Goal: Task Accomplishment & Management: Use online tool/utility

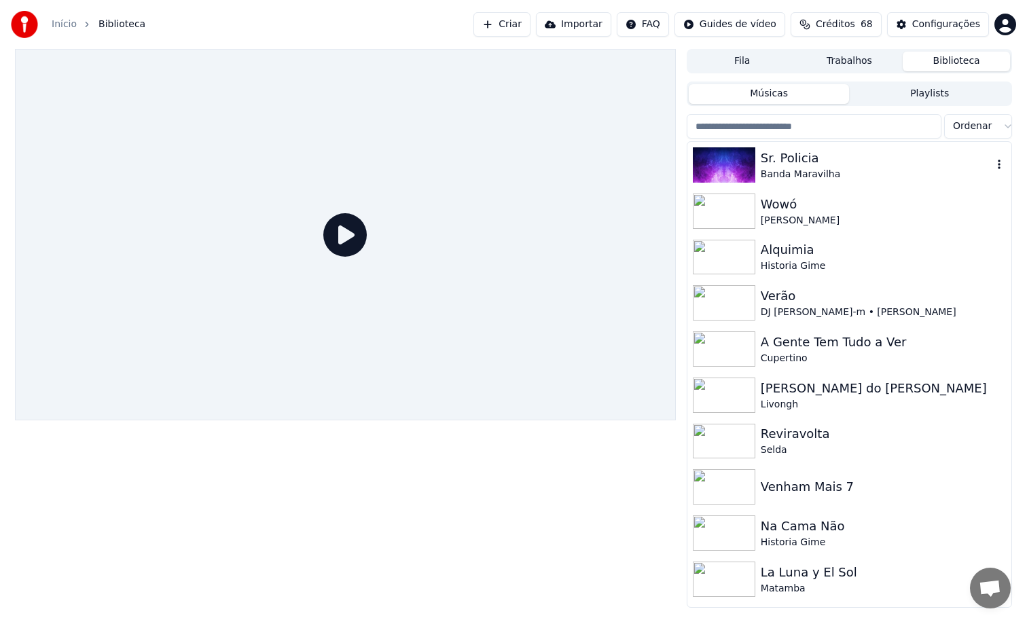
click at [861, 177] on div "Banda Maravilha" at bounding box center [877, 175] width 232 height 14
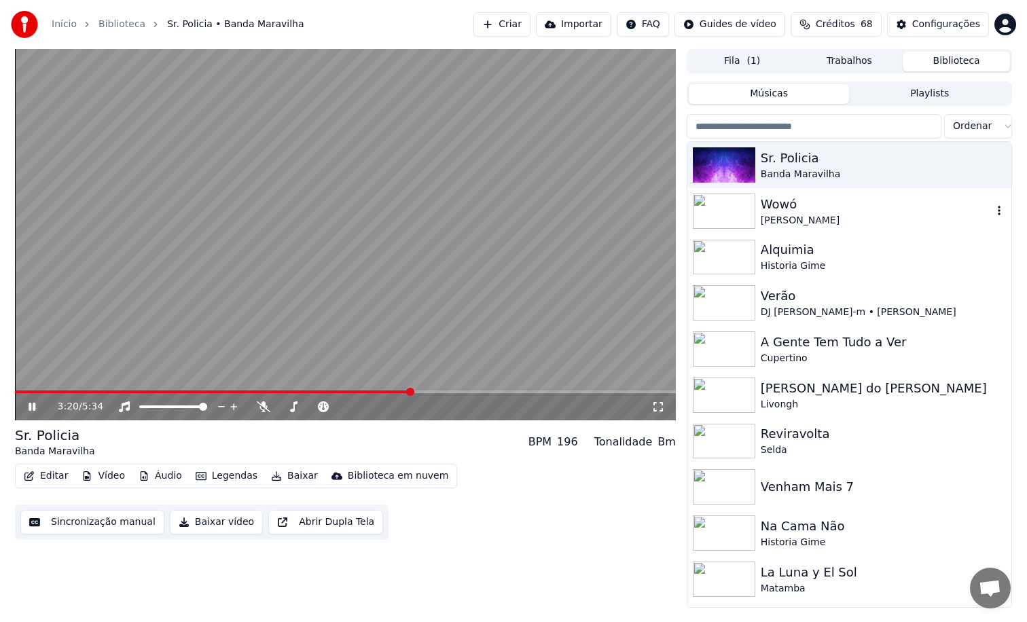
click at [874, 210] on div "Wowó" at bounding box center [877, 204] width 232 height 19
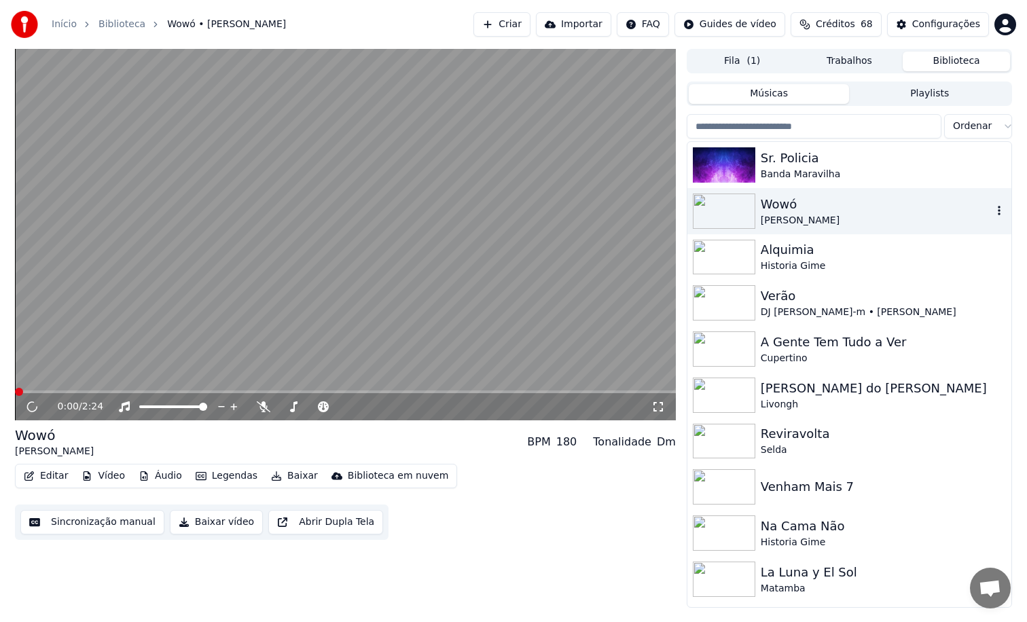
click at [874, 210] on div "Wowó" at bounding box center [877, 204] width 232 height 19
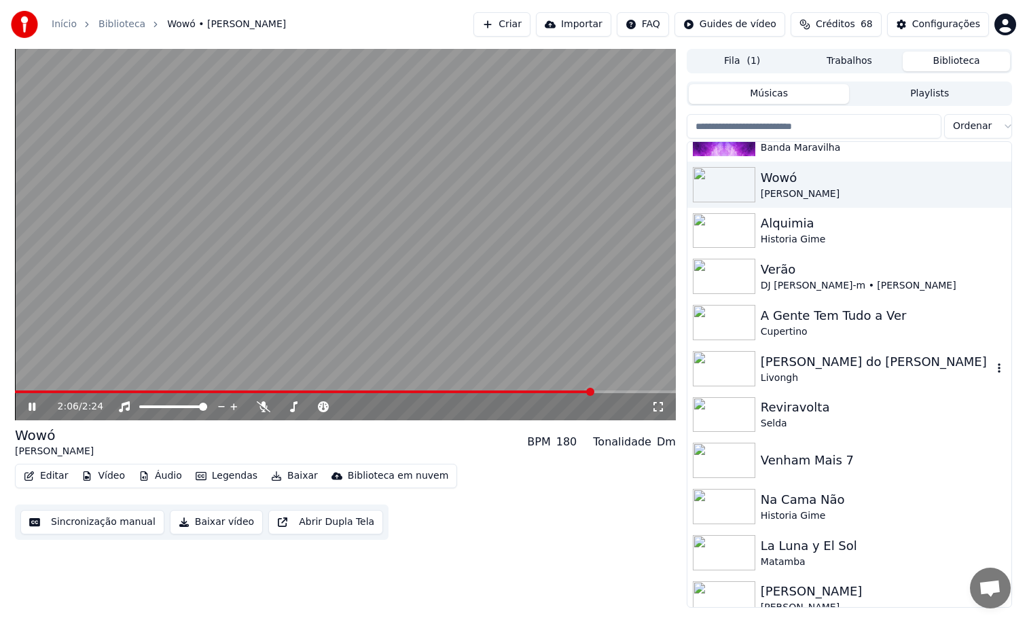
scroll to position [48, 0]
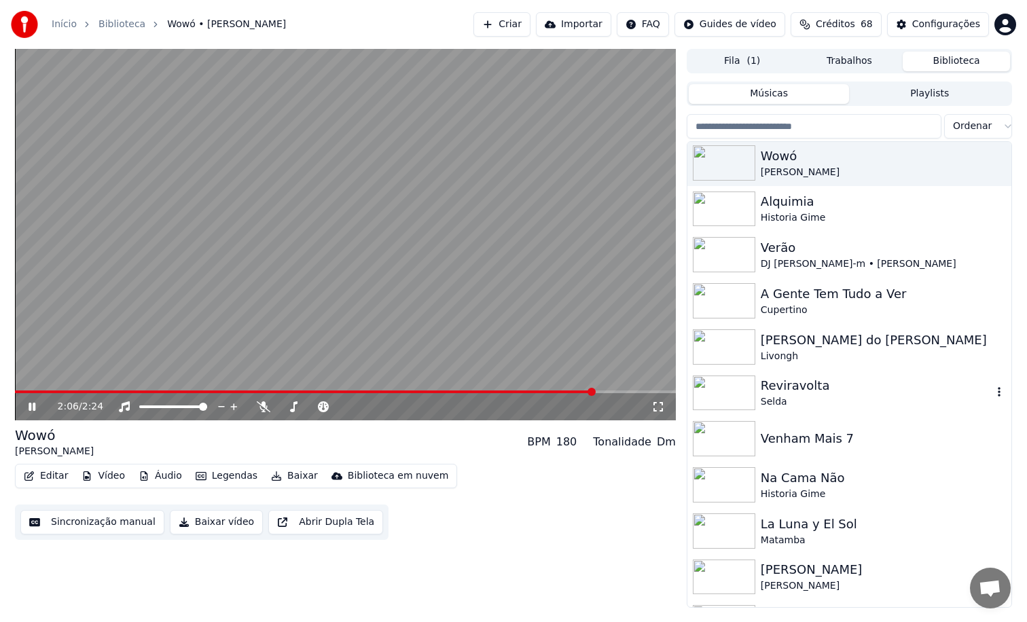
click at [819, 384] on div "Reviravolta" at bounding box center [877, 385] width 232 height 19
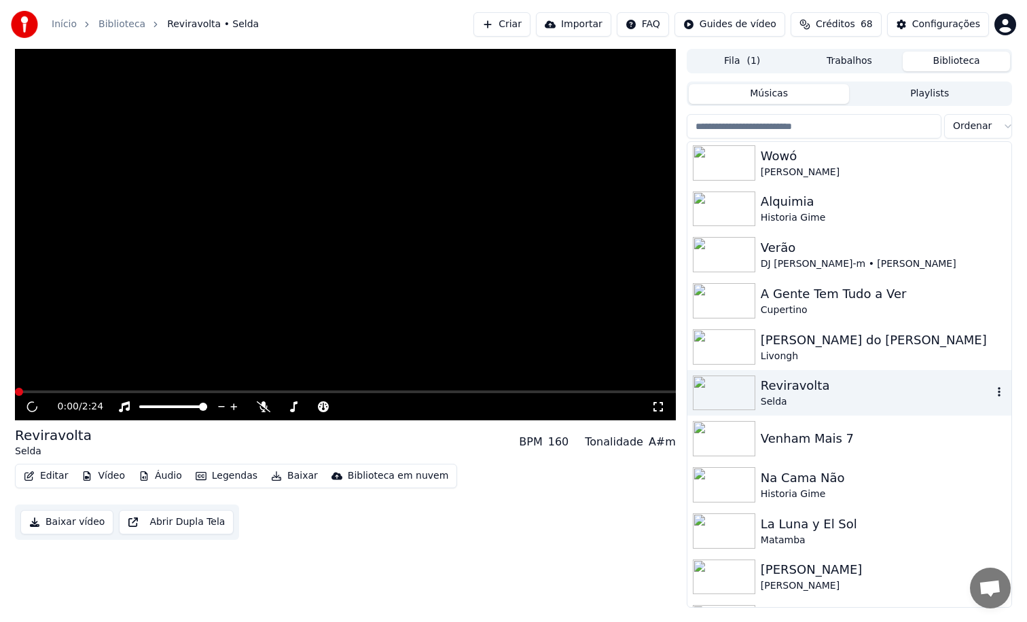
click at [819, 384] on div "Reviravolta" at bounding box center [877, 385] width 232 height 19
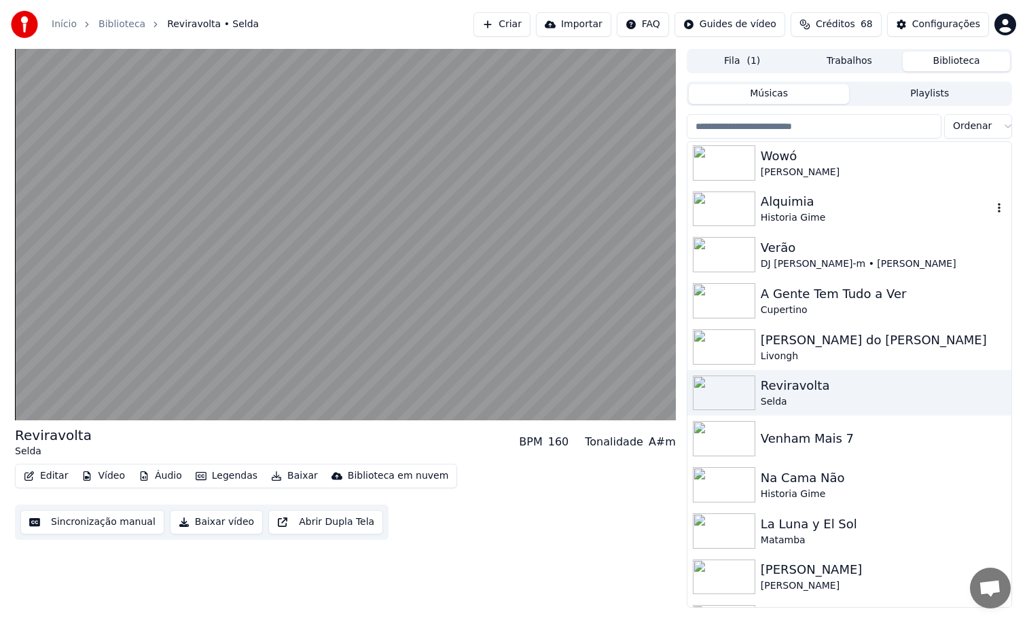
click at [808, 199] on div "Alquimia" at bounding box center [877, 201] width 232 height 19
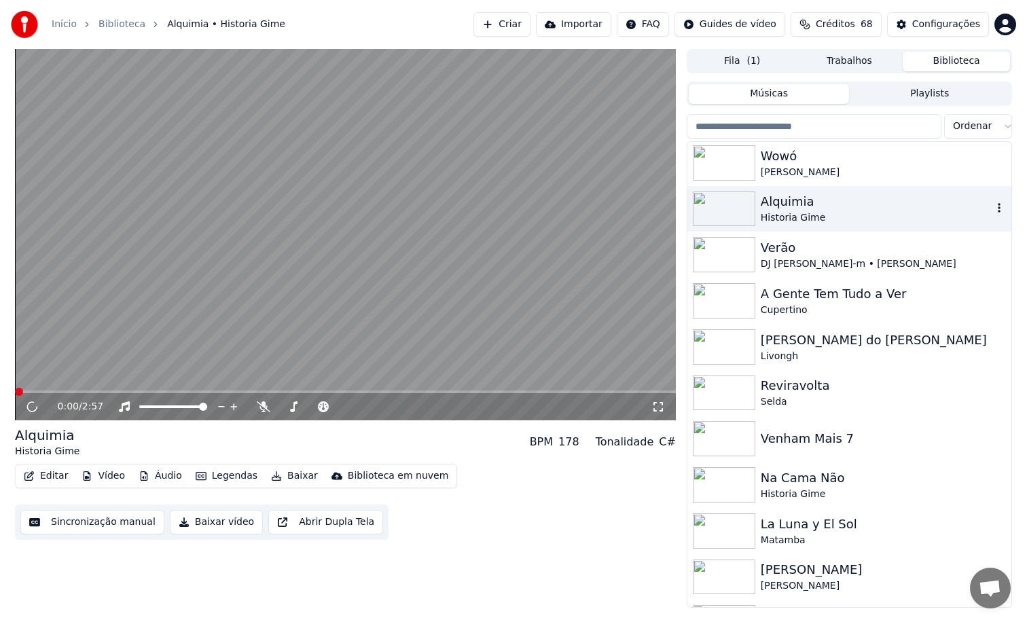
click at [808, 199] on div "Alquimia" at bounding box center [877, 201] width 232 height 19
click at [795, 274] on div "Verão DJ [PERSON_NAME]" at bounding box center [849, 255] width 324 height 46
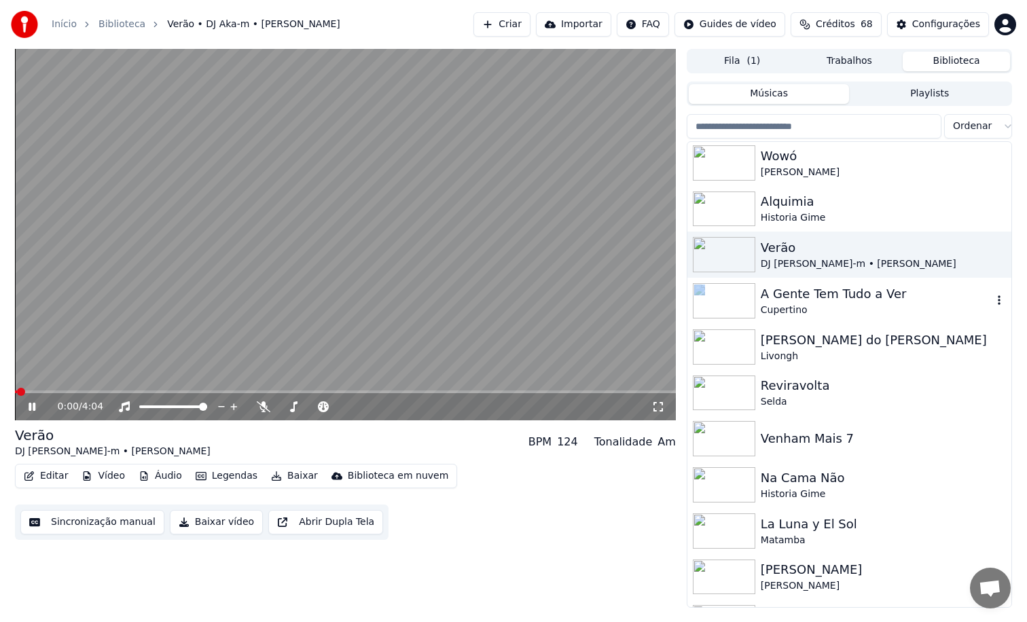
click at [789, 294] on div "A Gente Tem Tudo a Ver" at bounding box center [877, 294] width 232 height 19
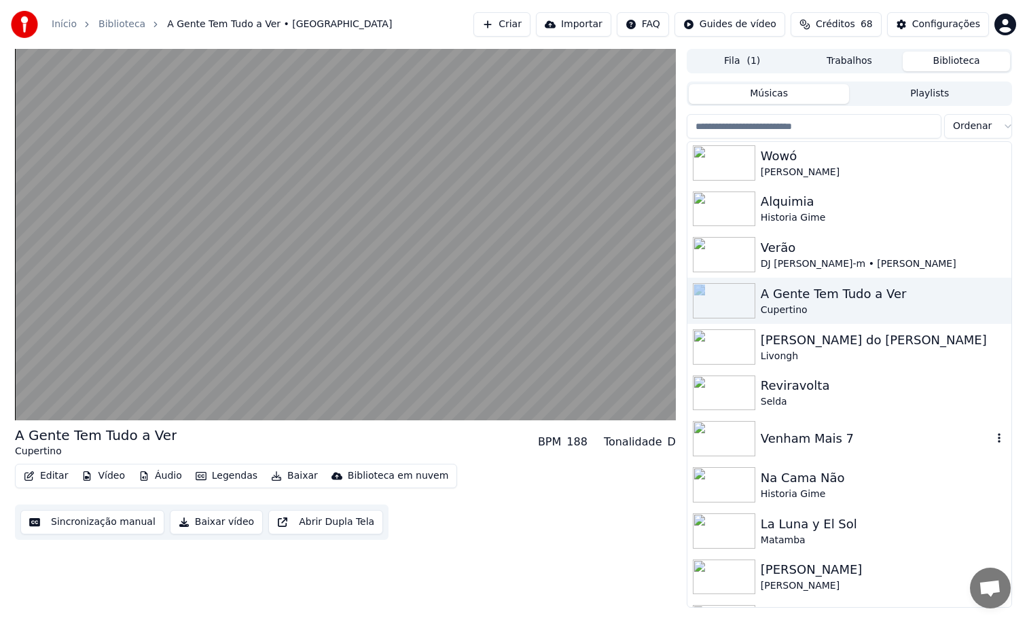
click at [823, 431] on div "Venham Mais 7" at bounding box center [877, 438] width 232 height 19
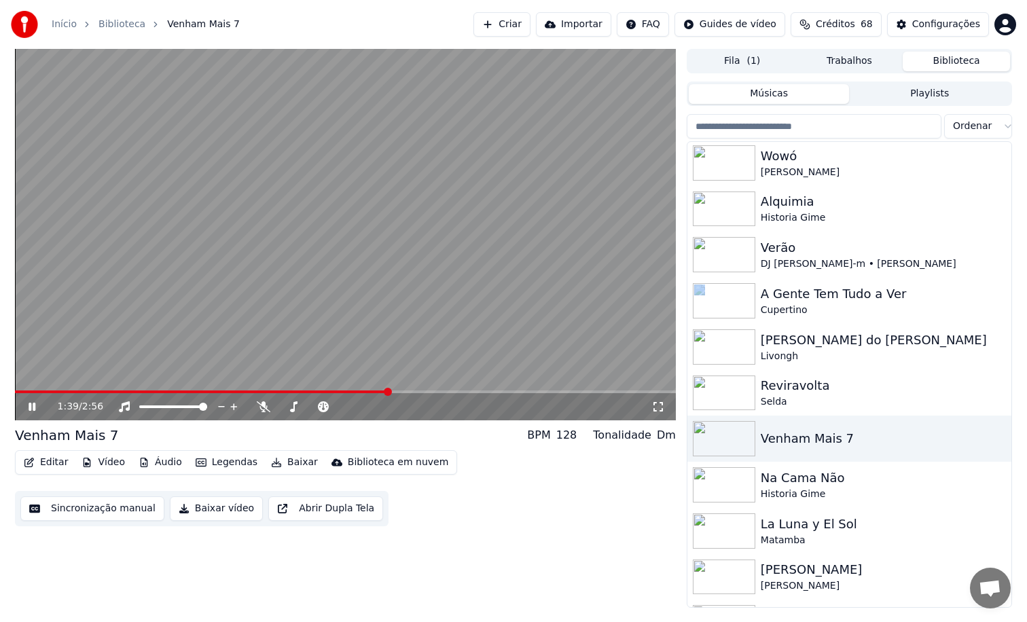
click at [420, 389] on video at bounding box center [345, 235] width 661 height 372
click at [422, 392] on span at bounding box center [345, 392] width 661 height 3
click at [422, 315] on video at bounding box center [345, 235] width 661 height 372
click at [825, 493] on div "Historia Gime" at bounding box center [877, 495] width 232 height 14
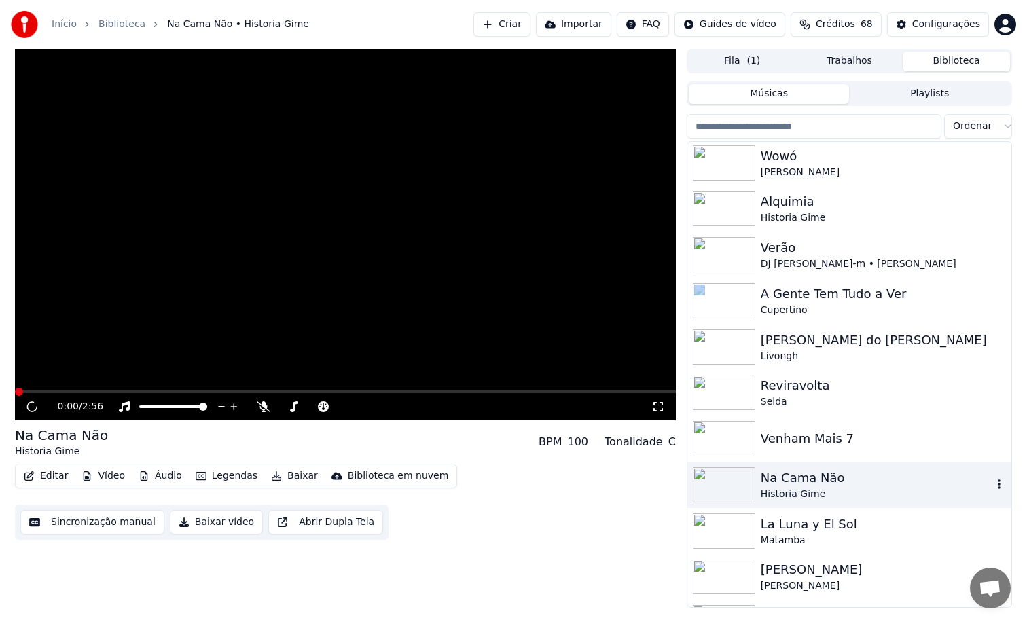
click at [825, 493] on div "Historia Gime" at bounding box center [877, 495] width 232 height 14
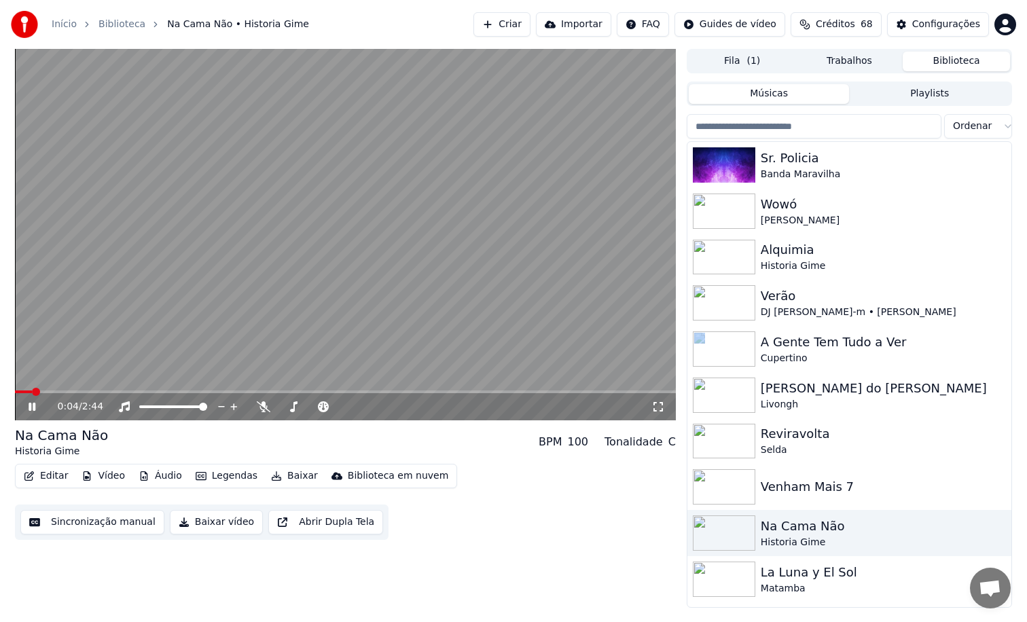
click at [202, 391] on span at bounding box center [345, 392] width 661 height 3
click at [842, 254] on div "Alquimia" at bounding box center [877, 249] width 232 height 19
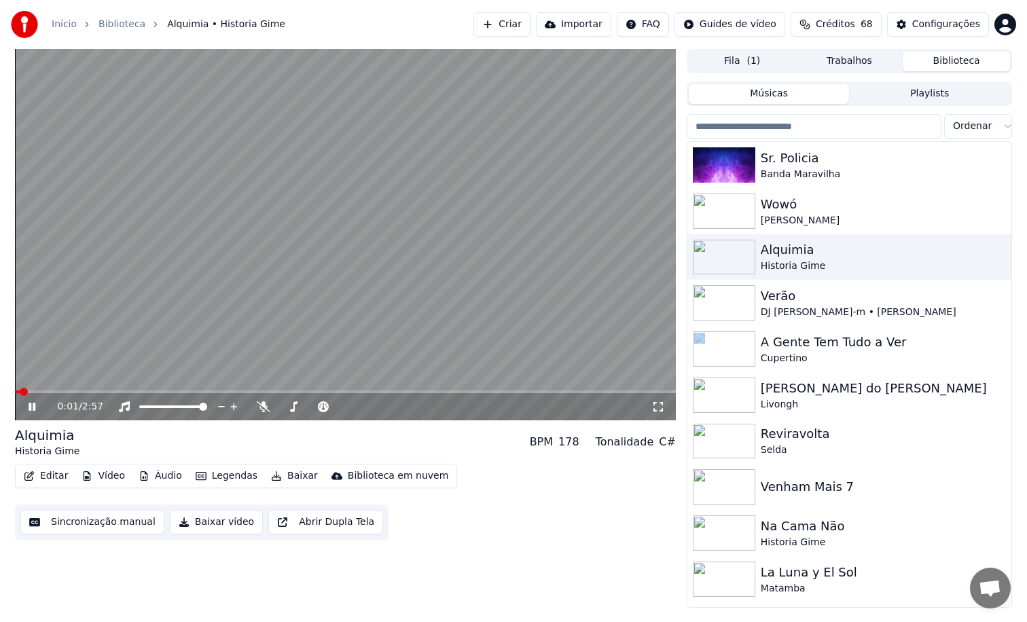
click at [213, 391] on span at bounding box center [345, 392] width 661 height 3
click at [819, 533] on div "Na Cama Não" at bounding box center [877, 526] width 232 height 19
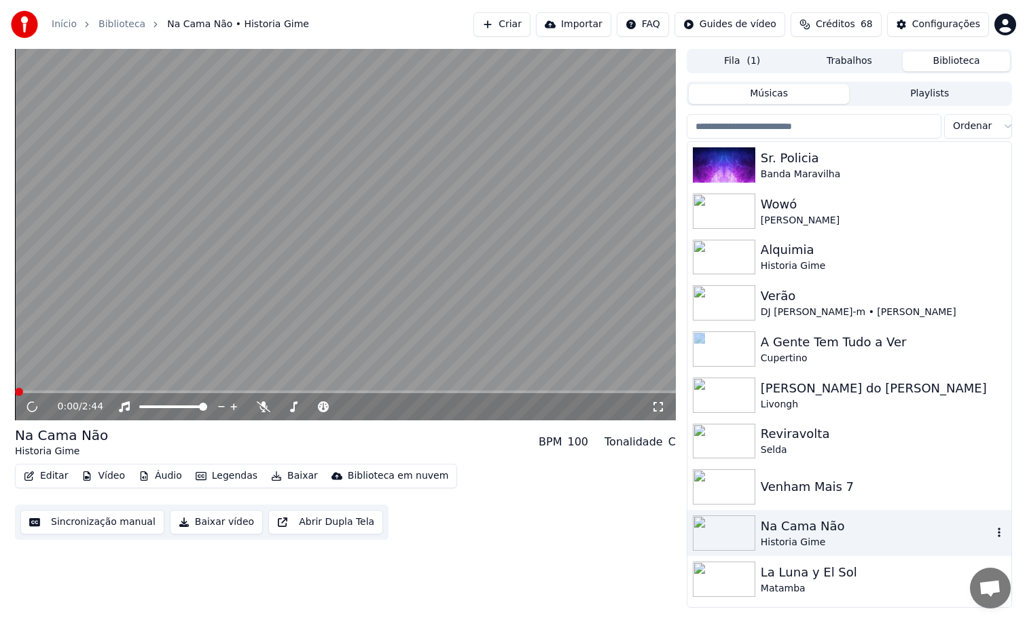
click at [819, 533] on div "Na Cama Não" at bounding box center [877, 526] width 232 height 19
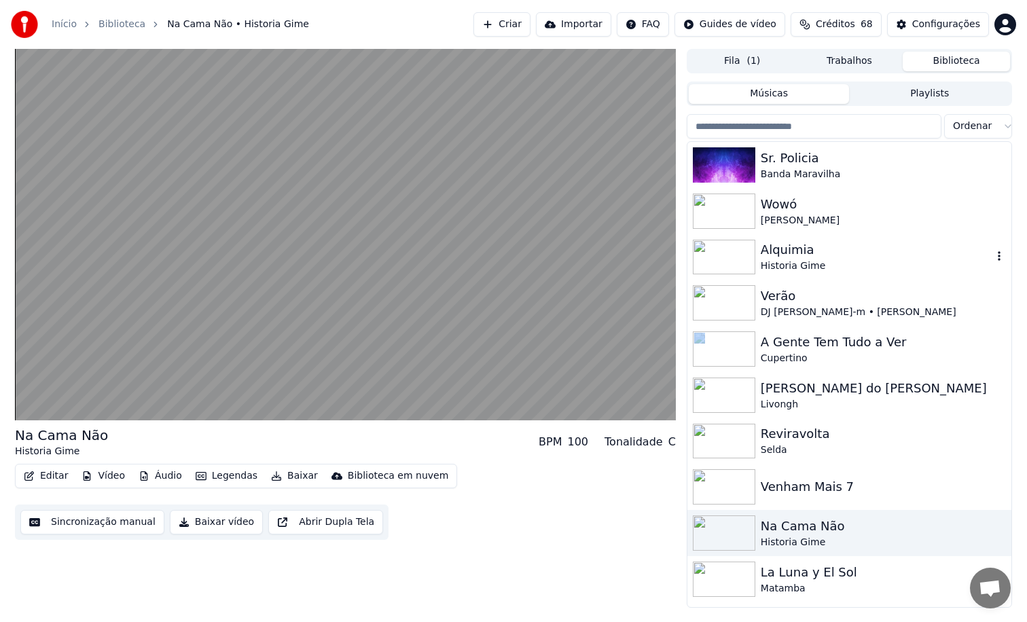
click at [818, 255] on div "Alquimia" at bounding box center [877, 249] width 232 height 19
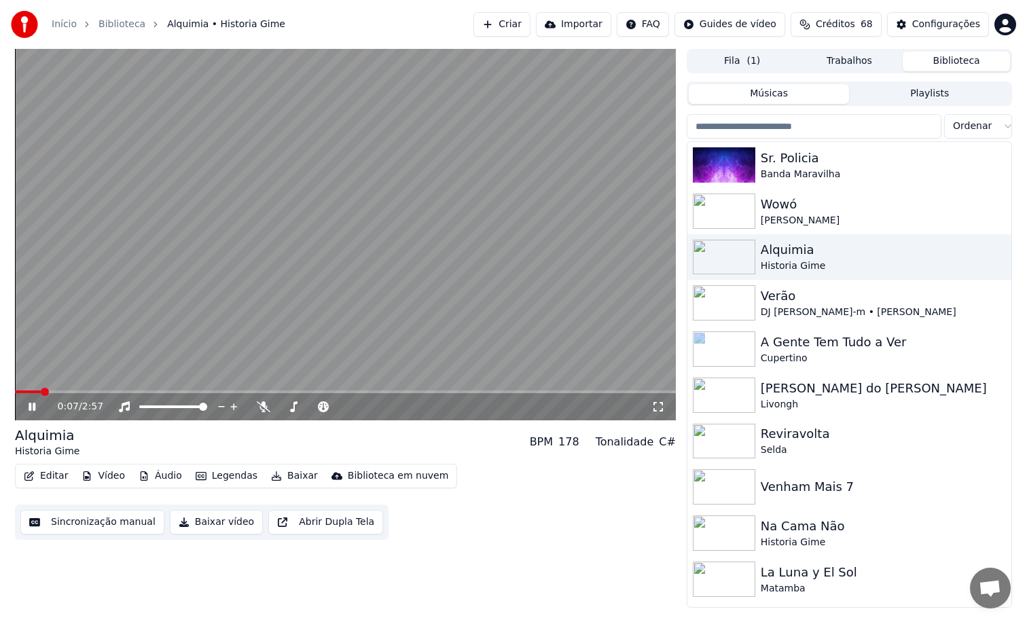
click at [799, 571] on div "La Luna y El Sol" at bounding box center [877, 572] width 232 height 19
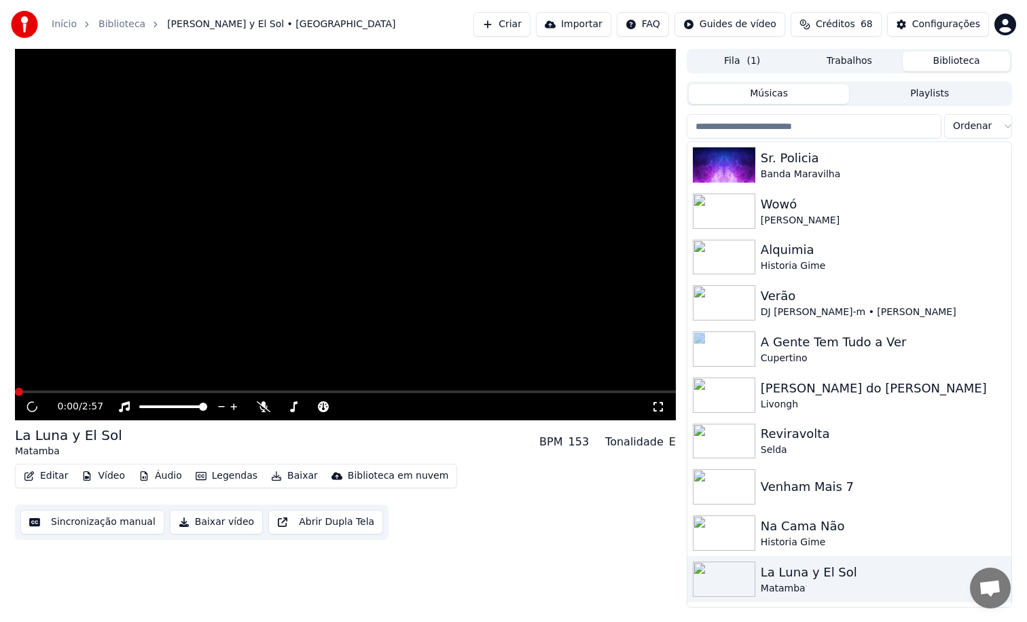
click at [799, 571] on div "La Luna y El Sol" at bounding box center [877, 572] width 232 height 19
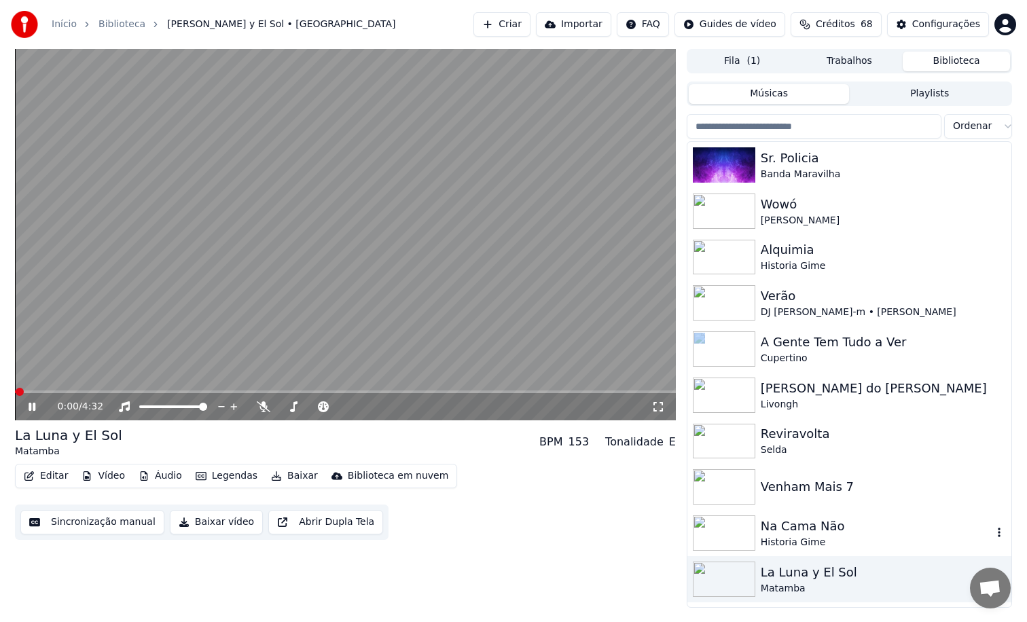
click at [789, 533] on div "Na Cama Não" at bounding box center [877, 526] width 232 height 19
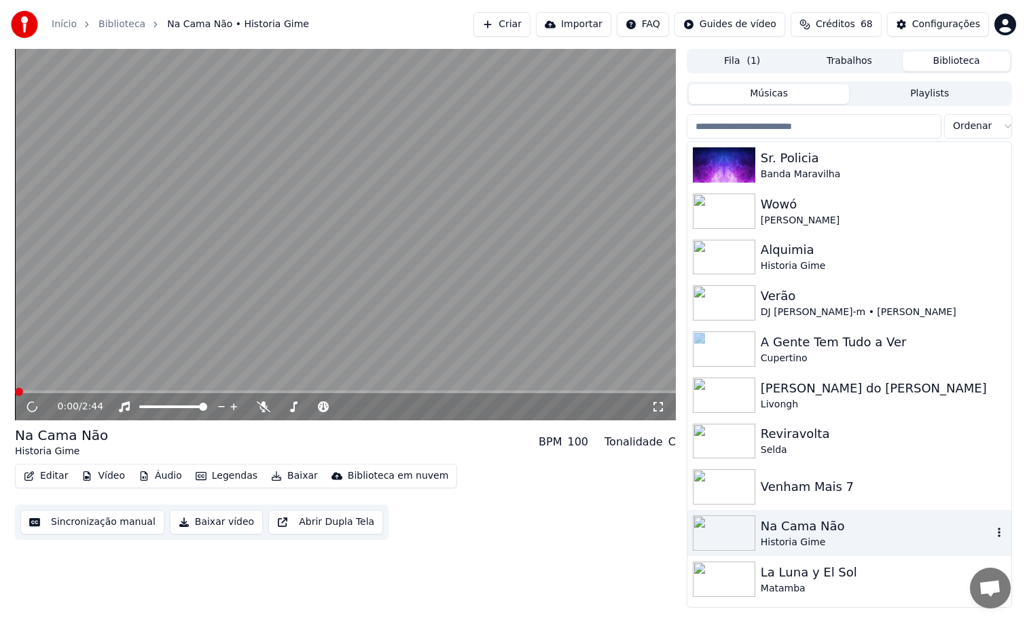
click at [789, 533] on div "Na Cama Não" at bounding box center [877, 526] width 232 height 19
click at [183, 393] on span at bounding box center [345, 392] width 661 height 3
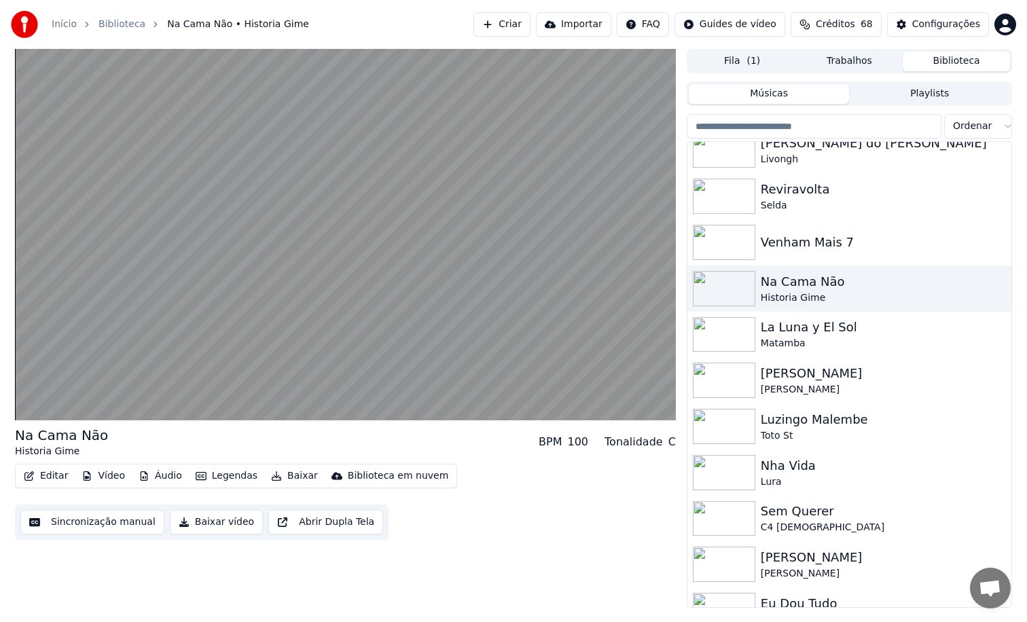
scroll to position [250, 0]
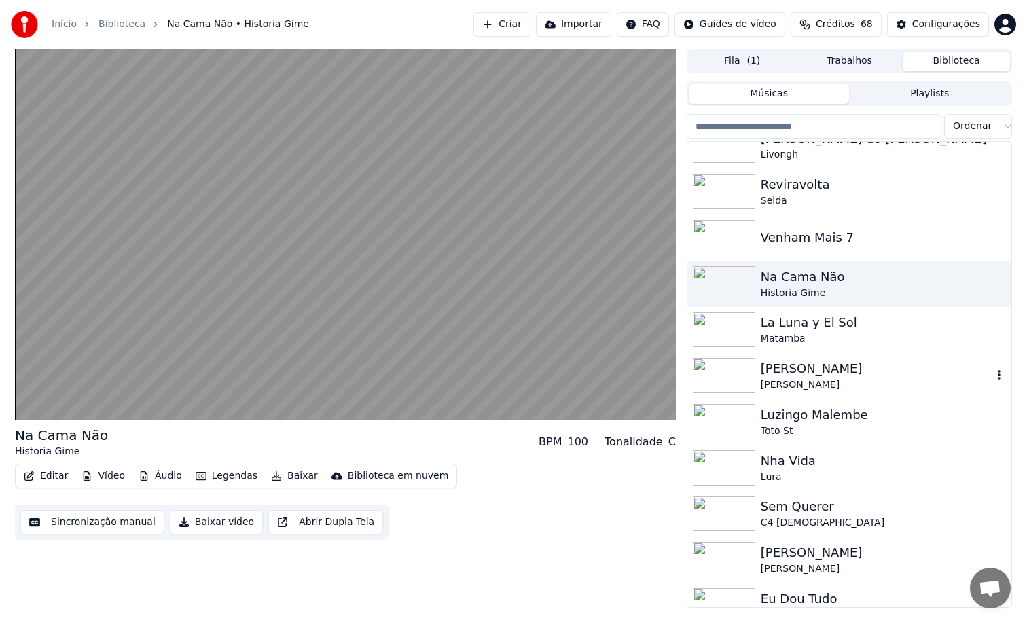
click at [824, 366] on div "[PERSON_NAME]" at bounding box center [877, 368] width 232 height 19
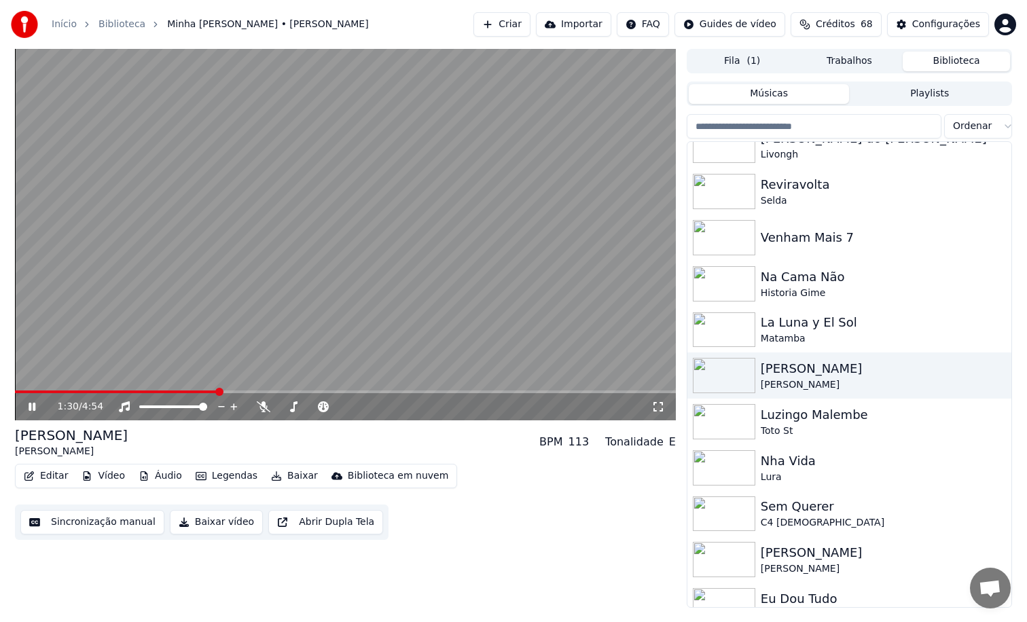
click at [285, 489] on div "Editar Vídeo Áudio Legendas Baixar Biblioteca em nuvem Sincronização manual Bai…" at bounding box center [345, 502] width 661 height 76
click at [495, 530] on div "Editar Vídeo Áudio Legendas Baixar Biblioteca em nuvem Sincronização manual Bai…" at bounding box center [345, 502] width 661 height 76
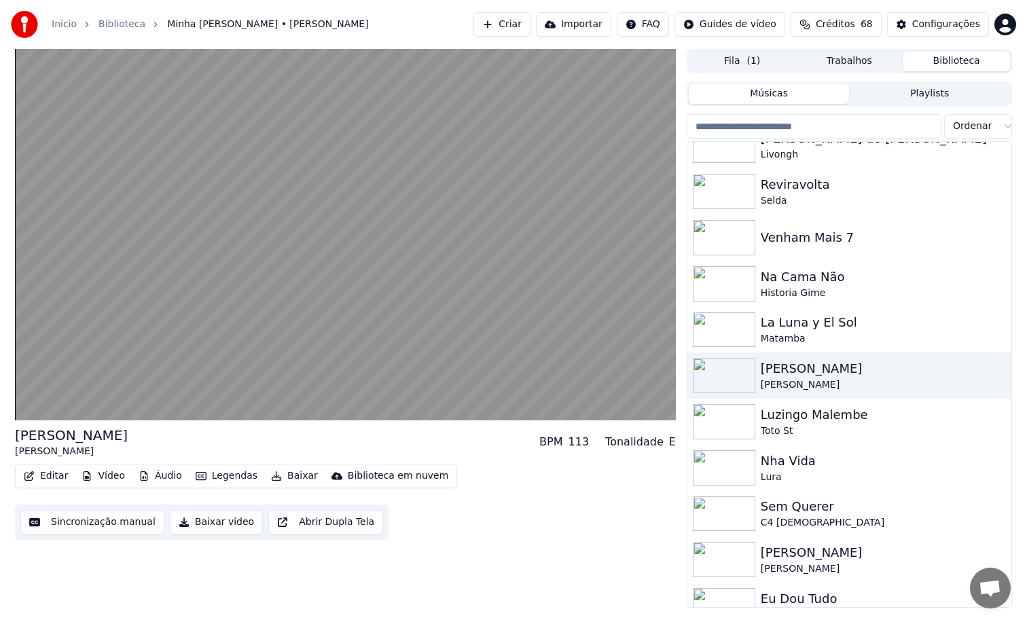
click at [286, 477] on button "Baixar" at bounding box center [295, 476] width 58 height 19
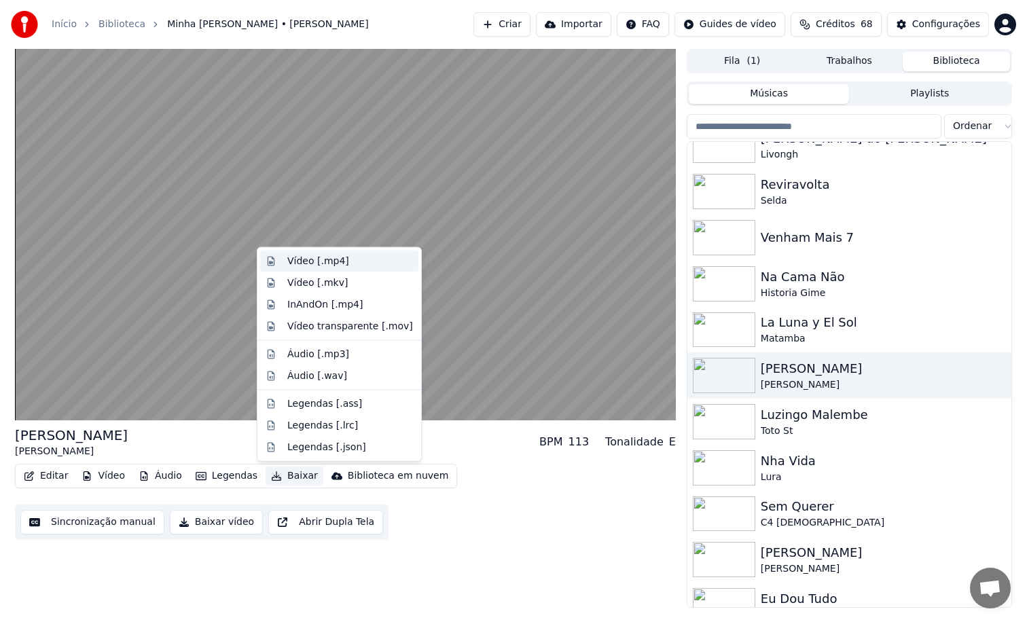
click at [347, 266] on div "Vídeo [.mp4]" at bounding box center [350, 262] width 126 height 14
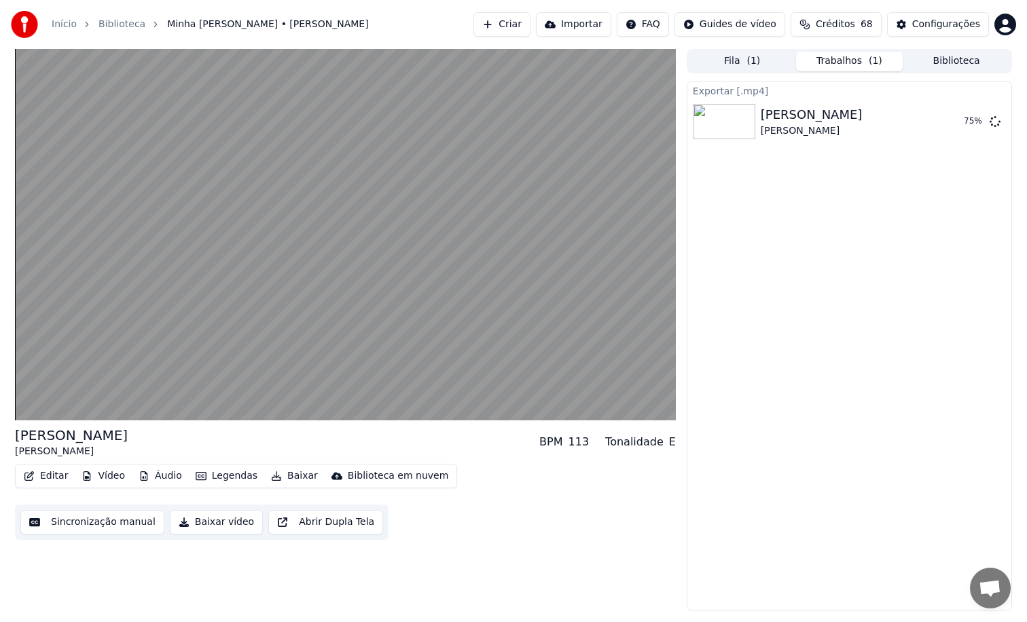
click at [626, 493] on div "Editar Vídeo Áudio Legendas Baixar Biblioteca em nuvem Sincronização manual Bai…" at bounding box center [345, 502] width 661 height 76
click at [217, 522] on button "Baixar vídeo" at bounding box center [216, 522] width 93 height 24
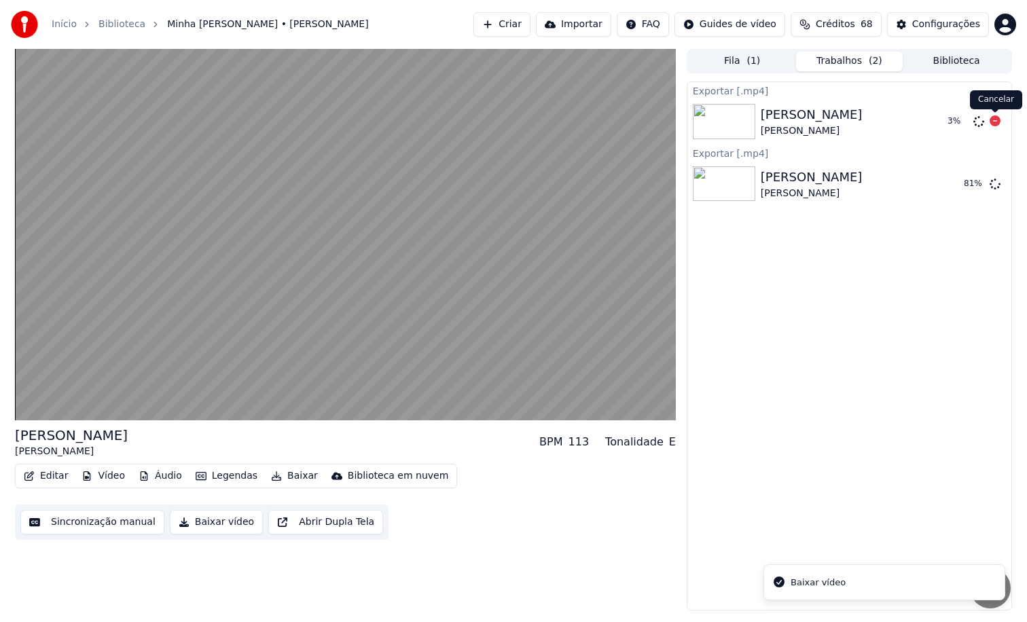
click at [1000, 122] on icon at bounding box center [995, 120] width 11 height 11
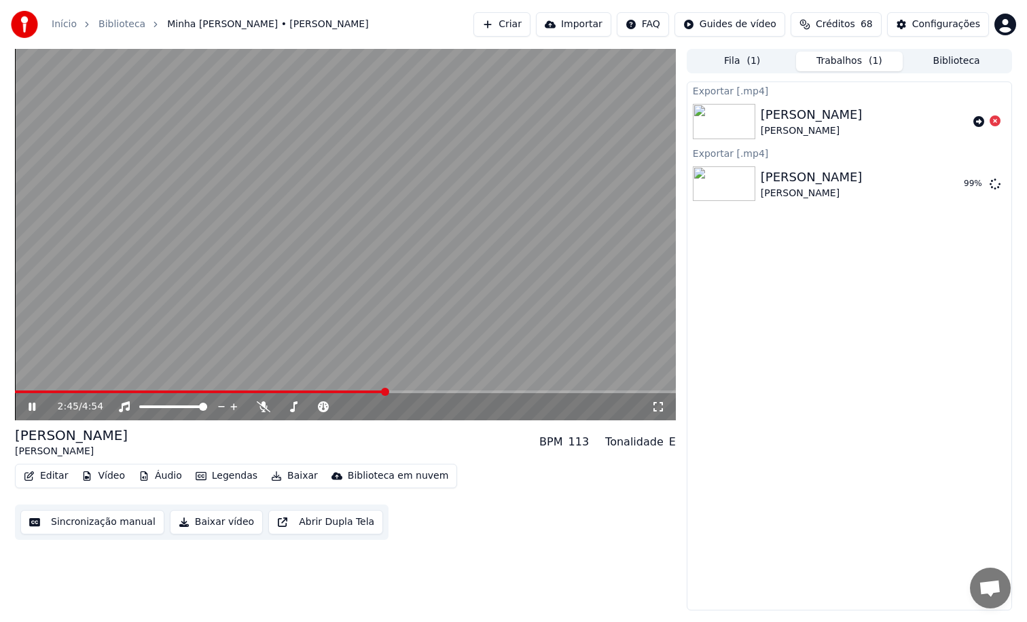
click at [428, 392] on span at bounding box center [345, 392] width 661 height 3
click at [477, 393] on span at bounding box center [345, 392] width 661 height 3
click at [509, 391] on span at bounding box center [345, 392] width 661 height 3
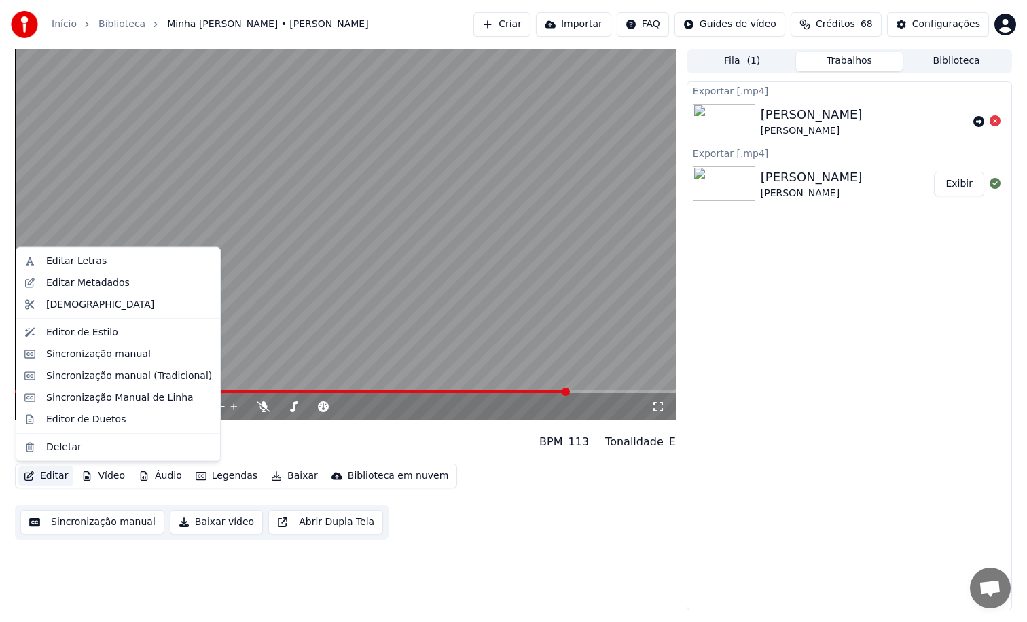
click at [53, 473] on button "Editar" at bounding box center [45, 476] width 55 height 19
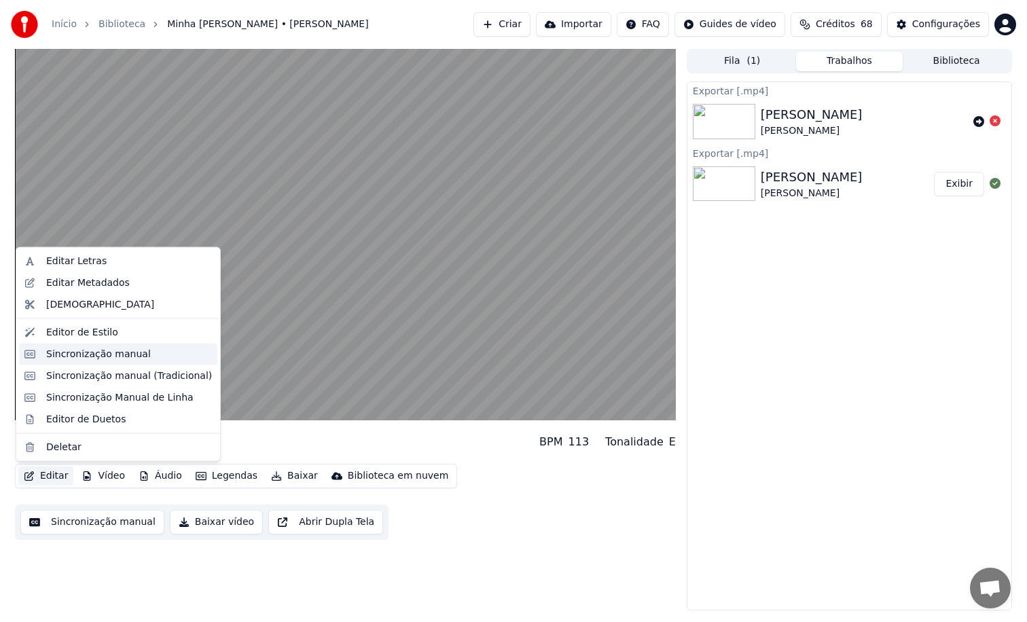
click at [106, 358] on div "Sincronização manual" at bounding box center [98, 354] width 105 height 14
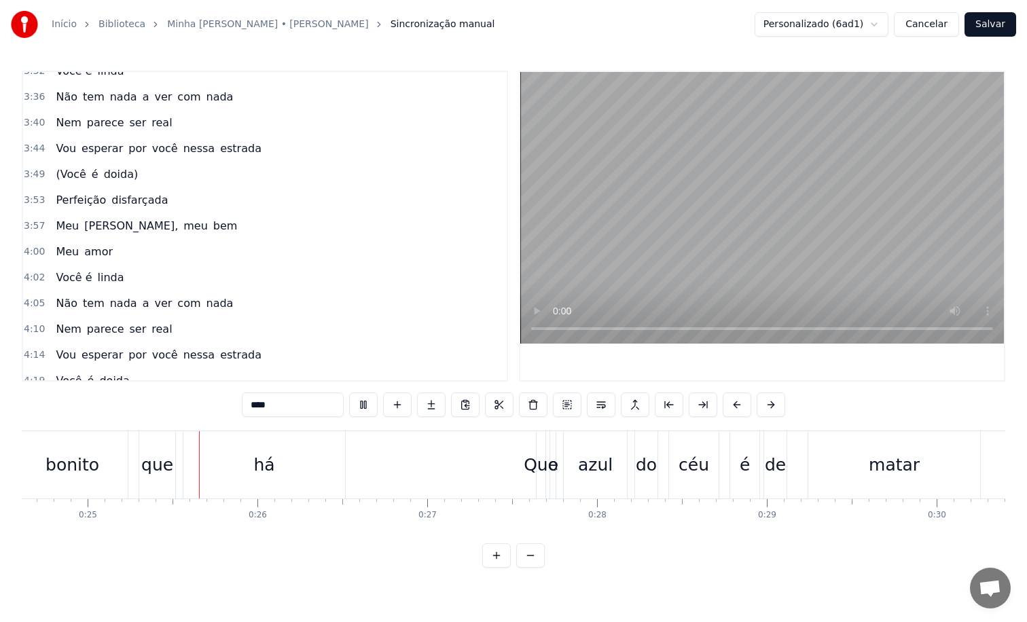
scroll to position [0, 4180]
click at [94, 175] on span "é" at bounding box center [95, 174] width 10 height 16
type input "*"
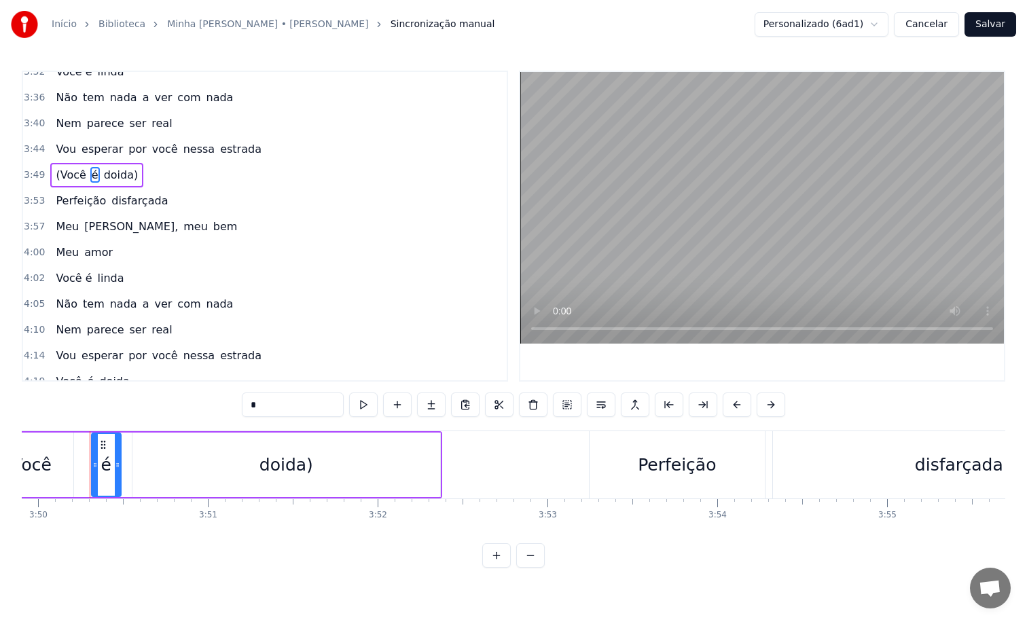
click at [295, 297] on div "4:05 Não tem nada a ver com nada" at bounding box center [265, 304] width 484 height 26
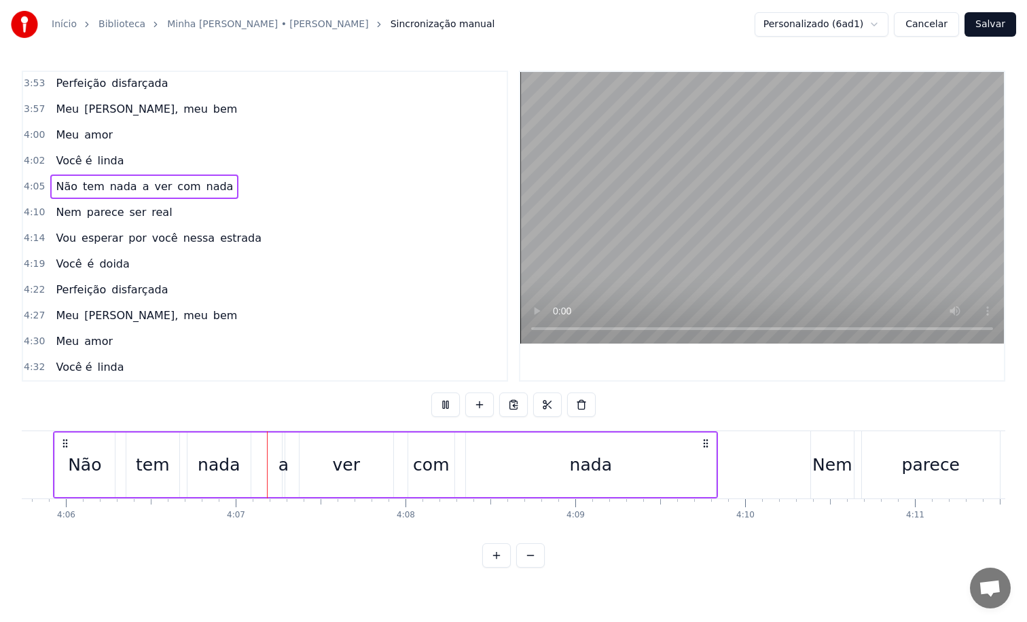
scroll to position [1178, 0]
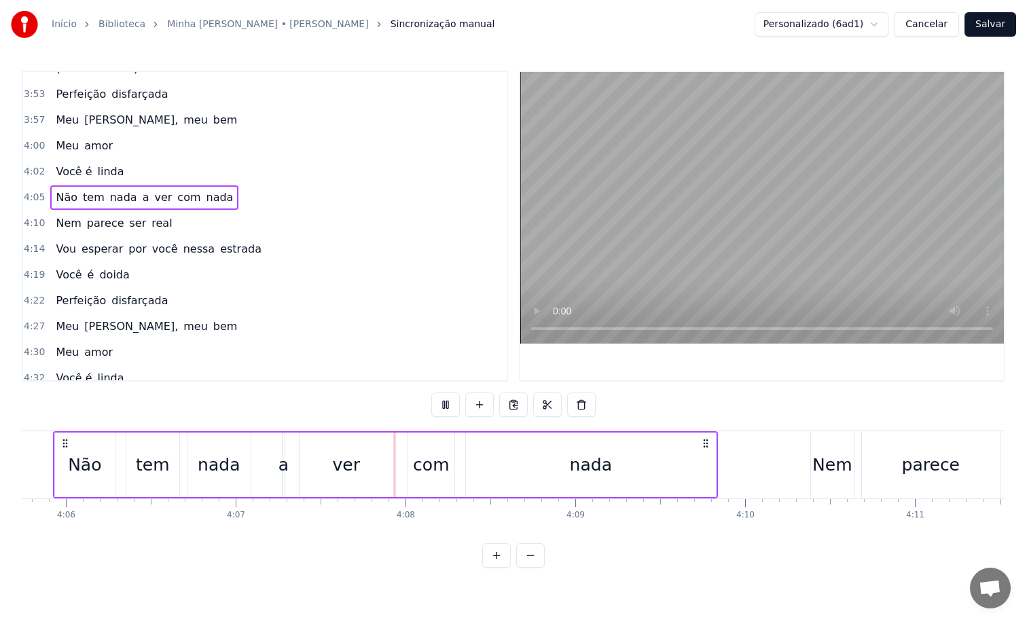
click at [158, 162] on div "4:02 Você é [PERSON_NAME]" at bounding box center [265, 172] width 484 height 26
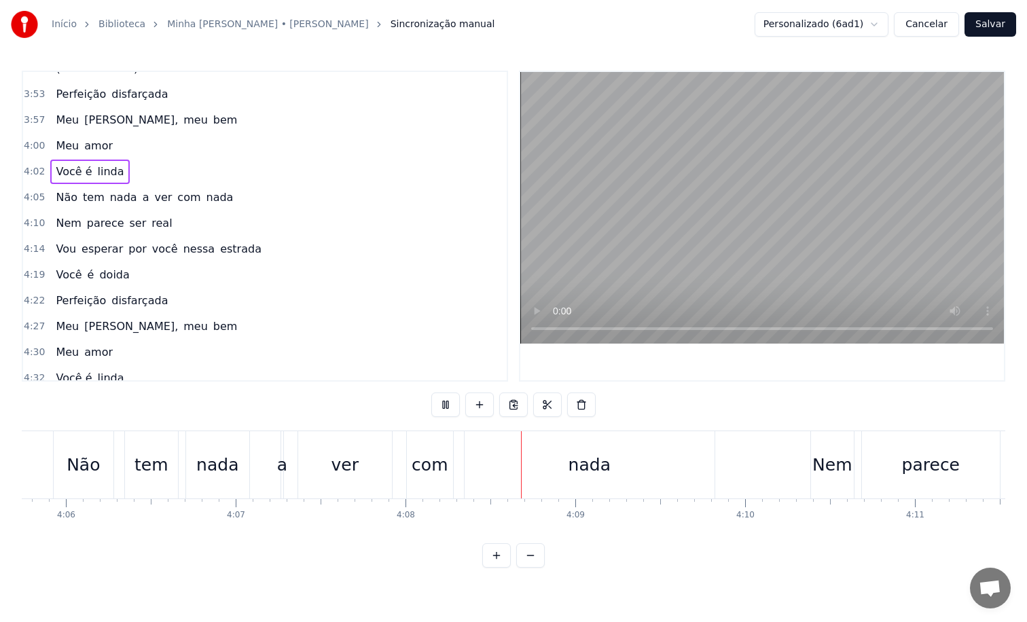
click at [135, 170] on div "4:02 Você é [PERSON_NAME]" at bounding box center [265, 172] width 484 height 26
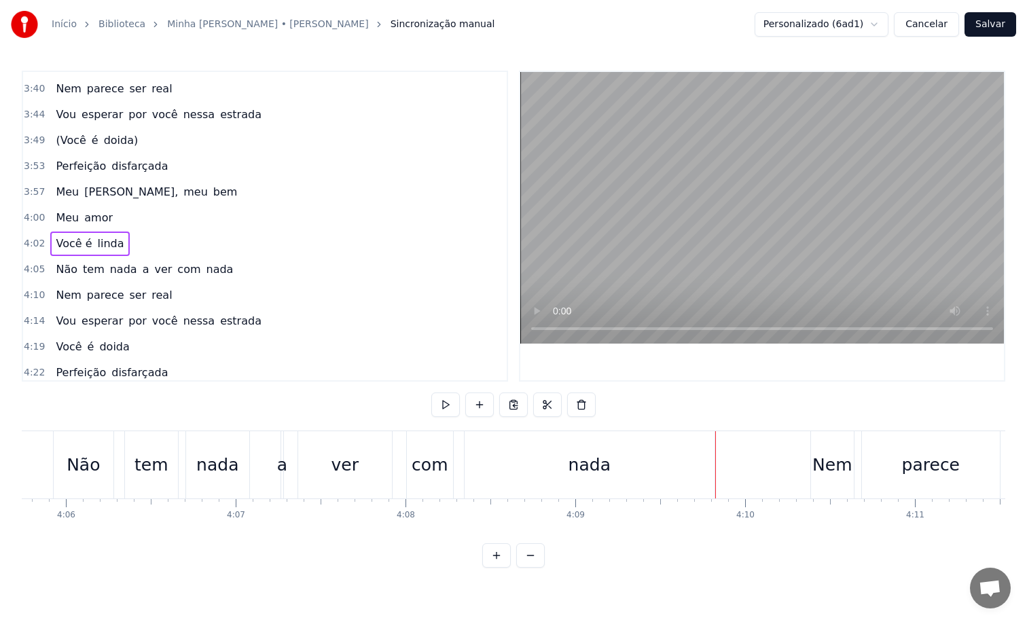
scroll to position [1098, 0]
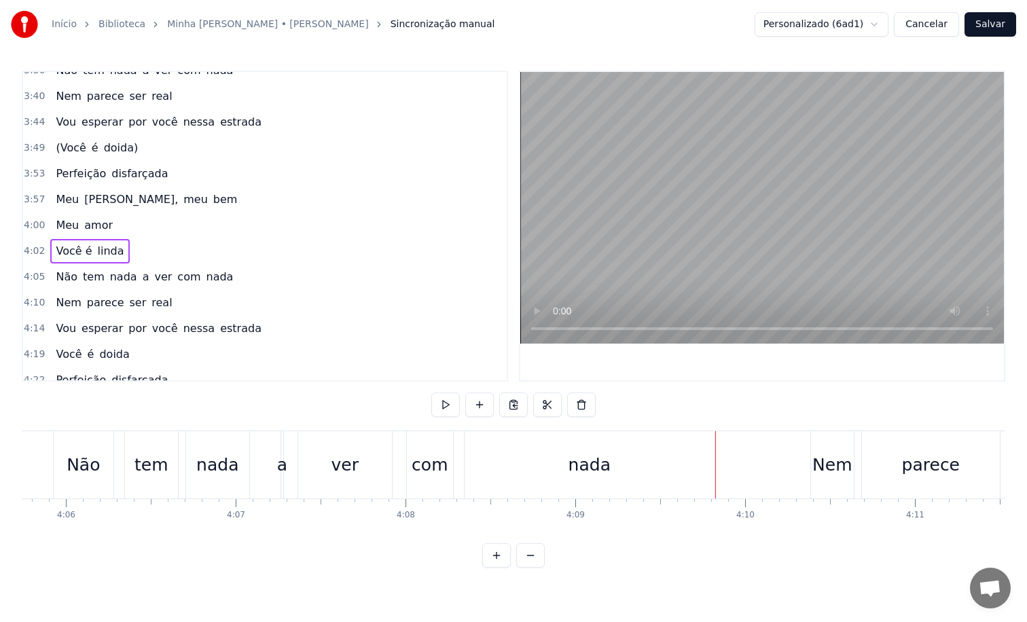
click at [120, 125] on div "Vou esperar por você [PERSON_NAME]" at bounding box center [158, 122] width 216 height 24
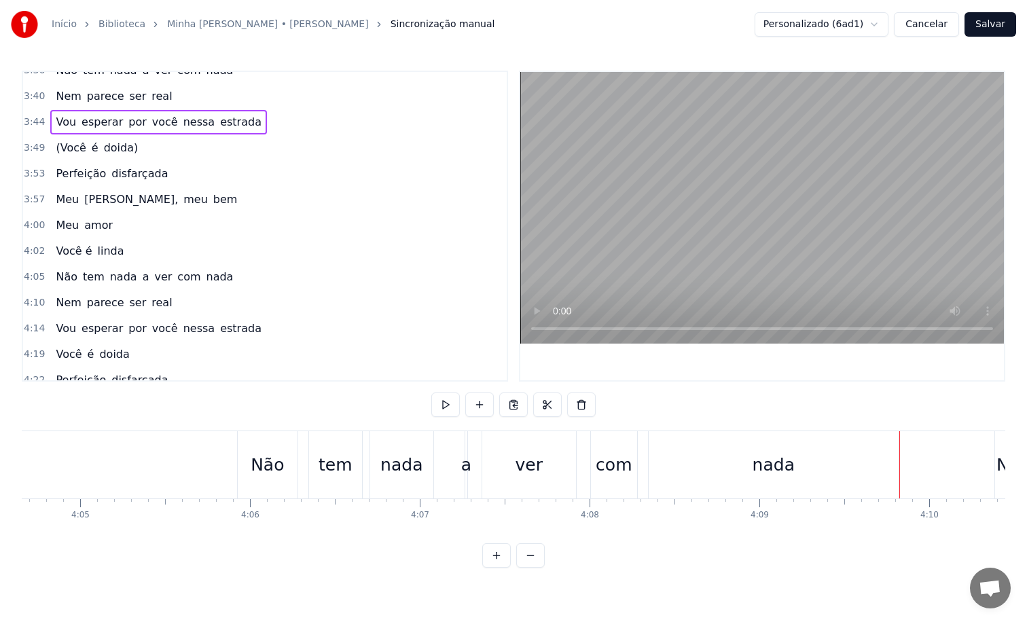
click at [120, 125] on div "Vou esperar por você [PERSON_NAME]" at bounding box center [158, 122] width 216 height 24
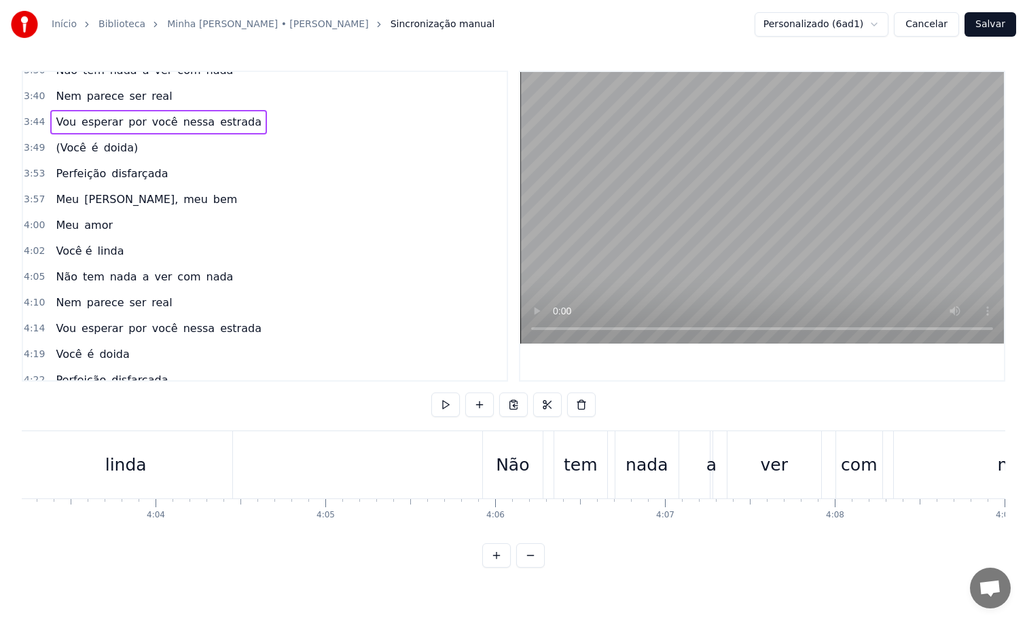
click at [120, 125] on div "Vou esperar por você [PERSON_NAME]" at bounding box center [158, 122] width 216 height 24
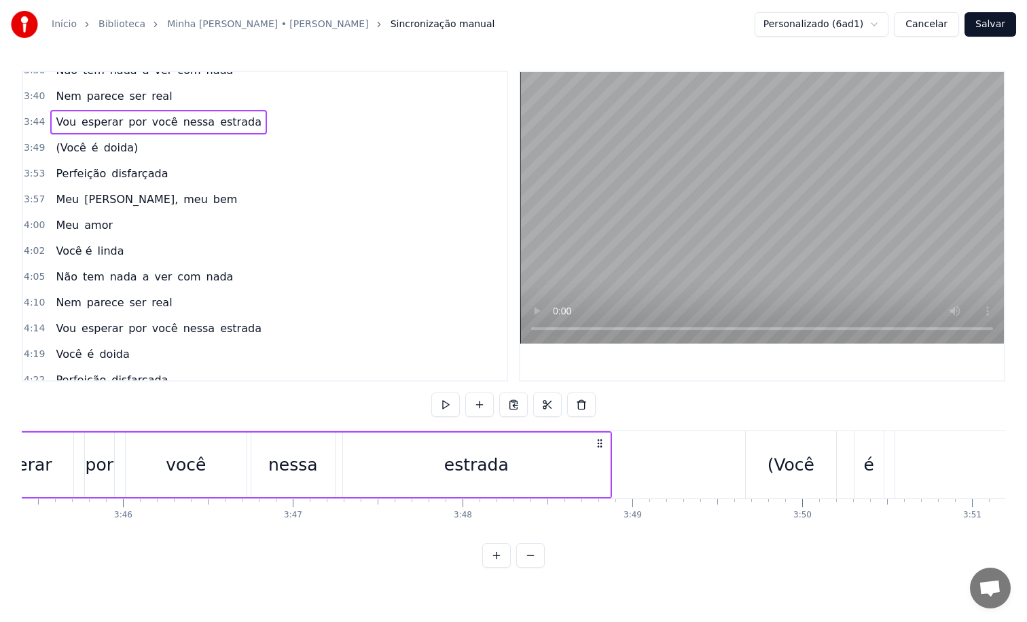
scroll to position [0, 38087]
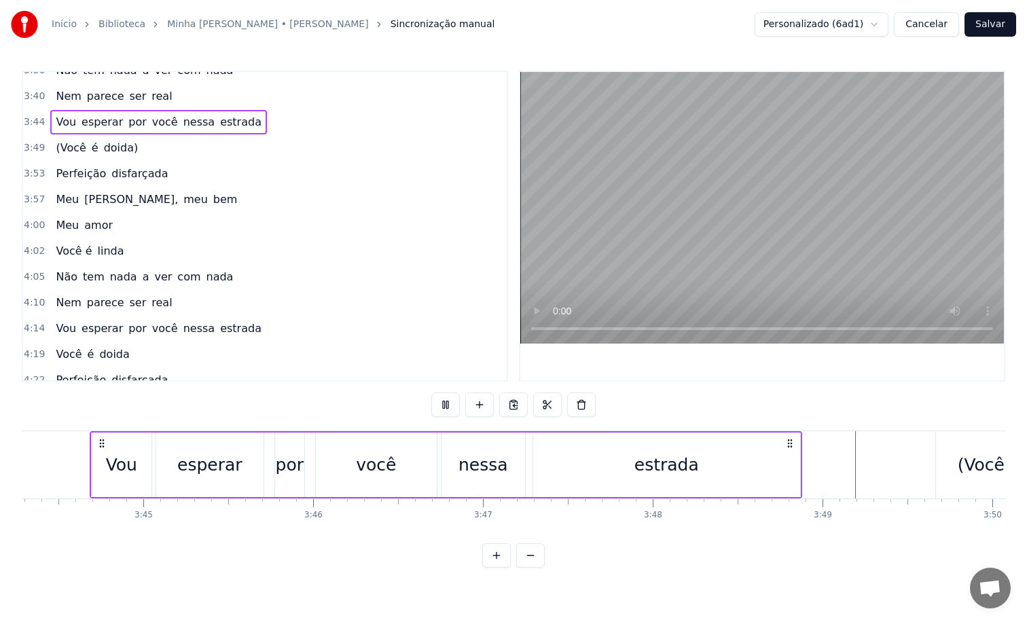
click at [135, 154] on div "(Você é doida)" at bounding box center [96, 148] width 93 height 24
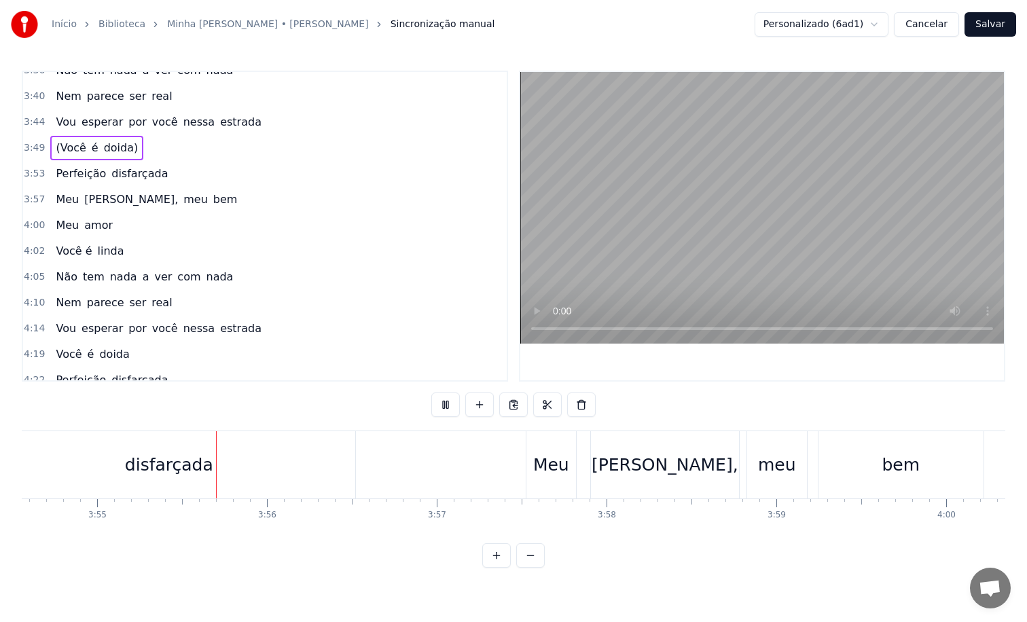
scroll to position [0, 39837]
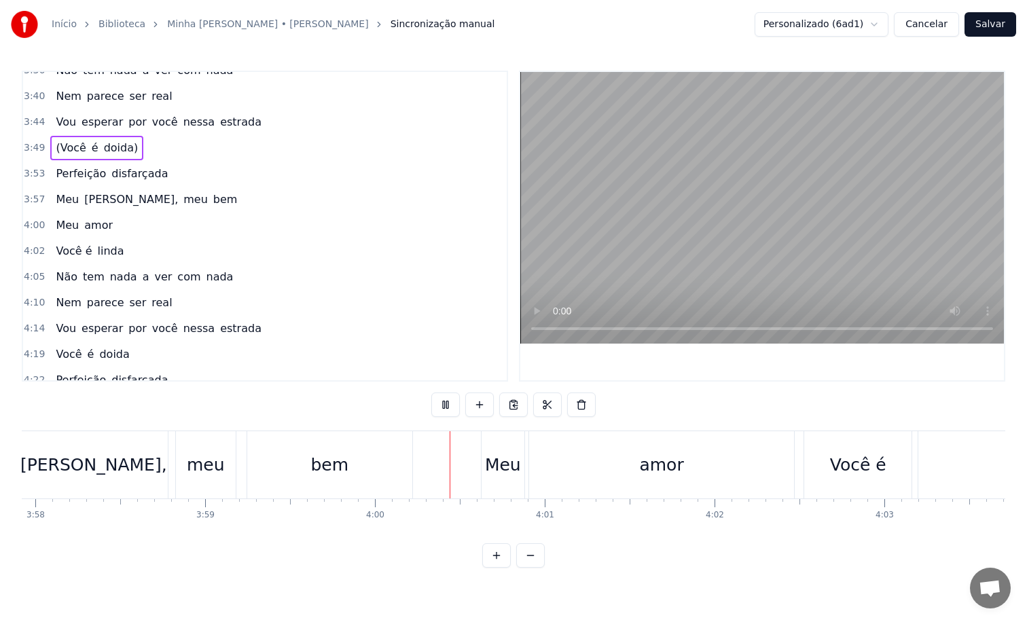
click at [111, 247] on span "linda" at bounding box center [110, 251] width 29 height 16
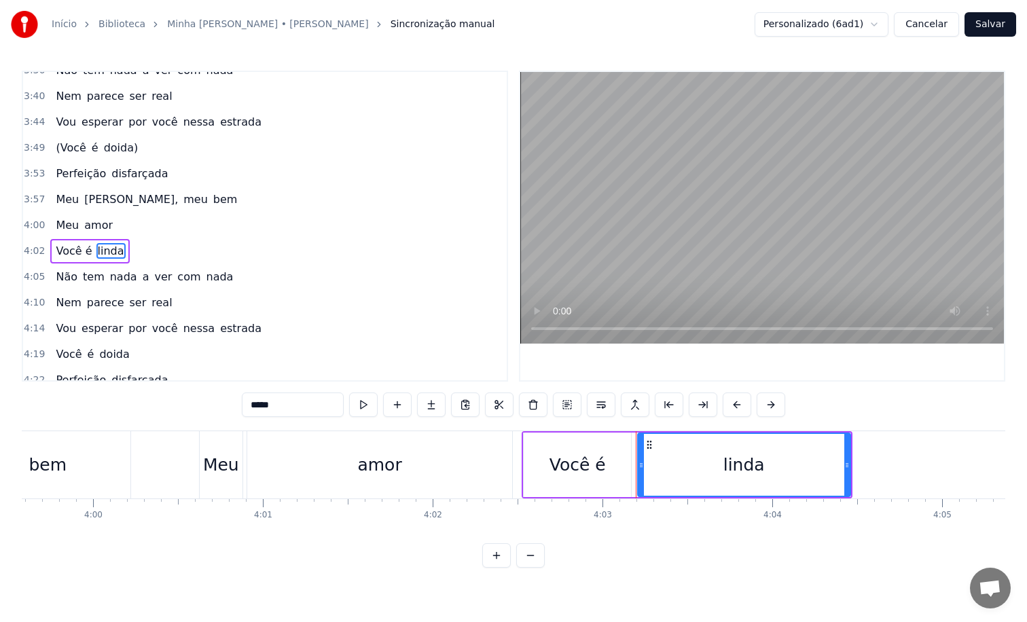
scroll to position [0, 40693]
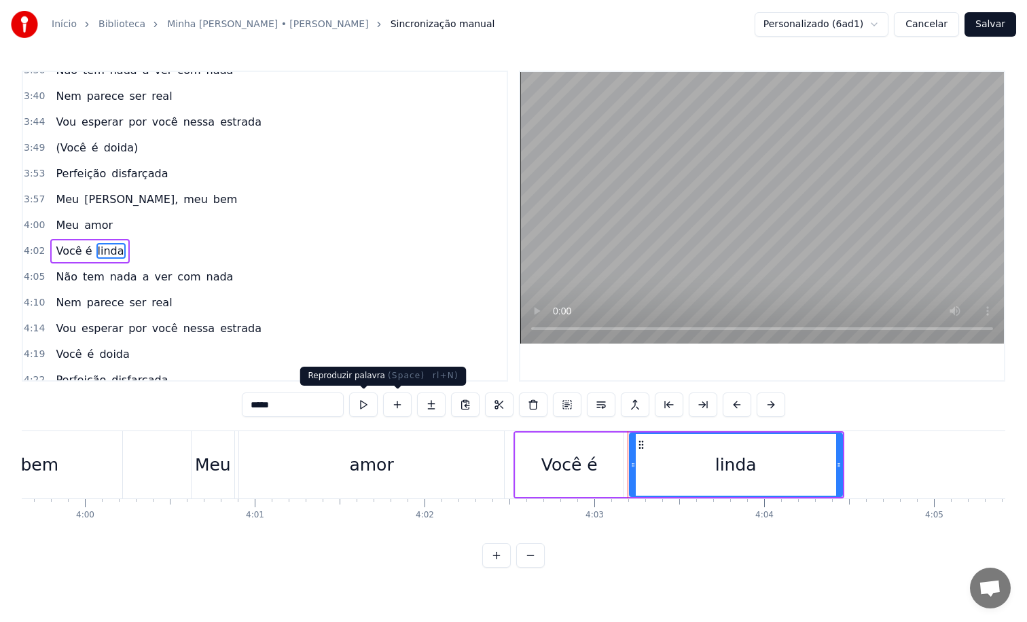
click at [367, 407] on button at bounding box center [363, 405] width 29 height 24
click at [124, 149] on span "doida)" at bounding box center [121, 148] width 37 height 16
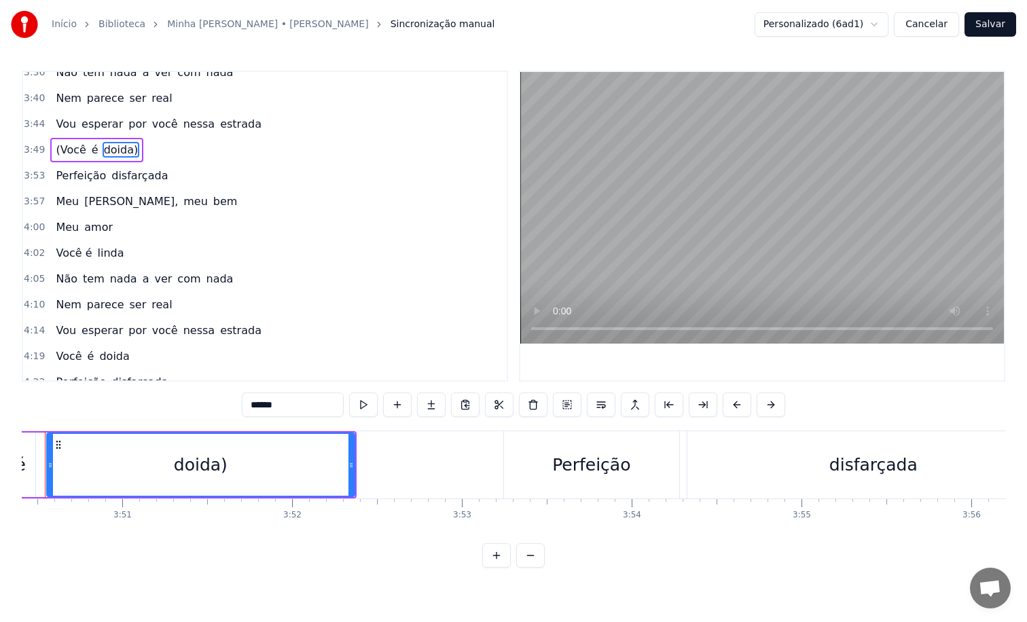
scroll to position [0, 39082]
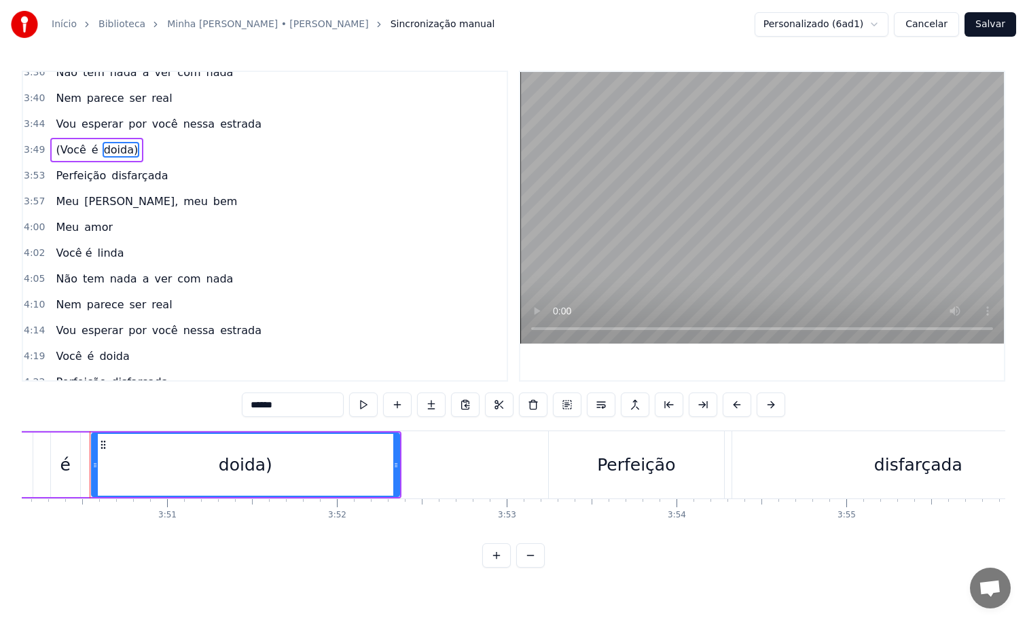
click at [290, 406] on input "******" at bounding box center [293, 405] width 102 height 24
click at [66, 149] on span "(Você" at bounding box center [70, 150] width 33 height 16
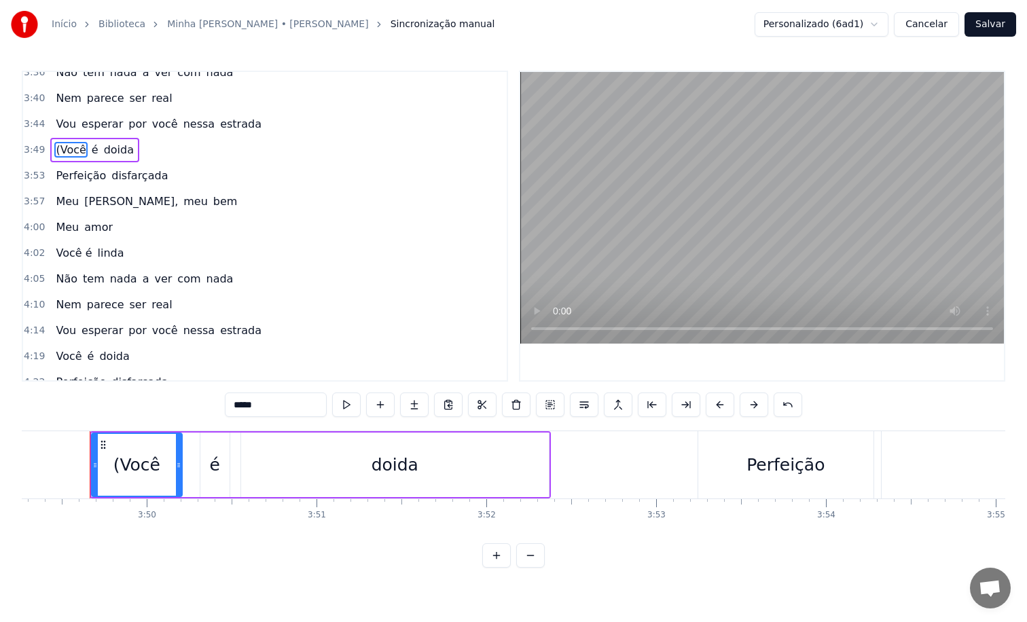
scroll to position [0, 38933]
click at [237, 406] on input "*****" at bounding box center [276, 405] width 102 height 24
click at [245, 124] on span "estrada" at bounding box center [241, 124] width 44 height 16
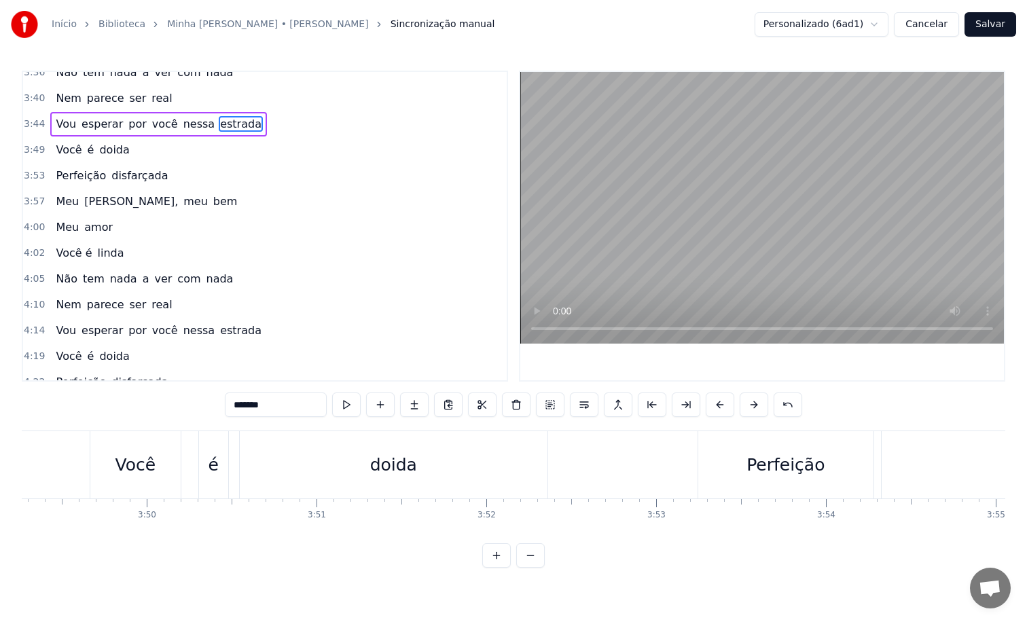
scroll to position [1092, 0]
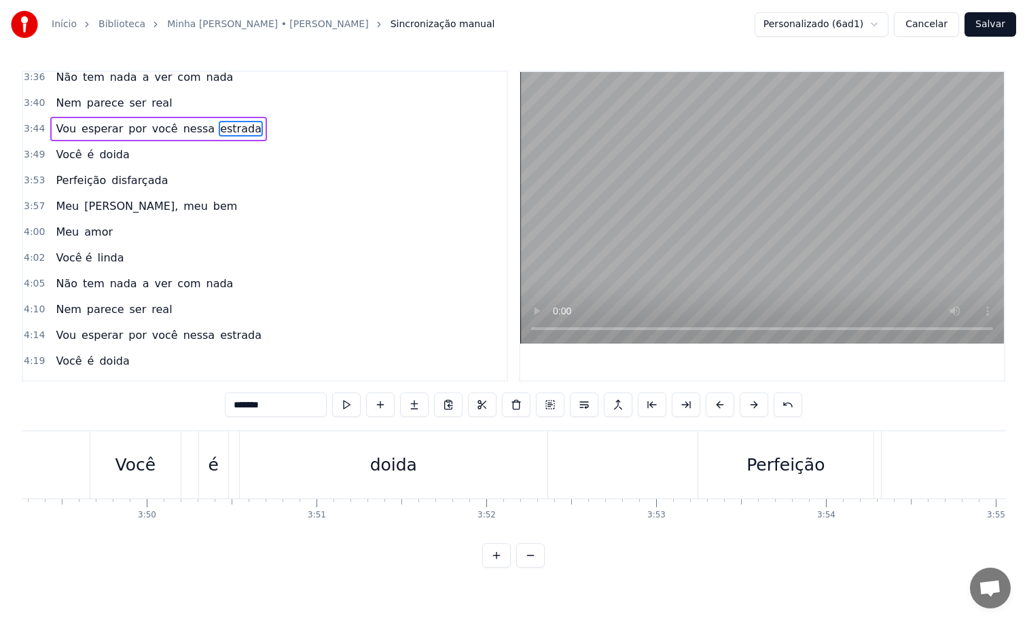
click at [245, 124] on span "estrada" at bounding box center [241, 129] width 44 height 16
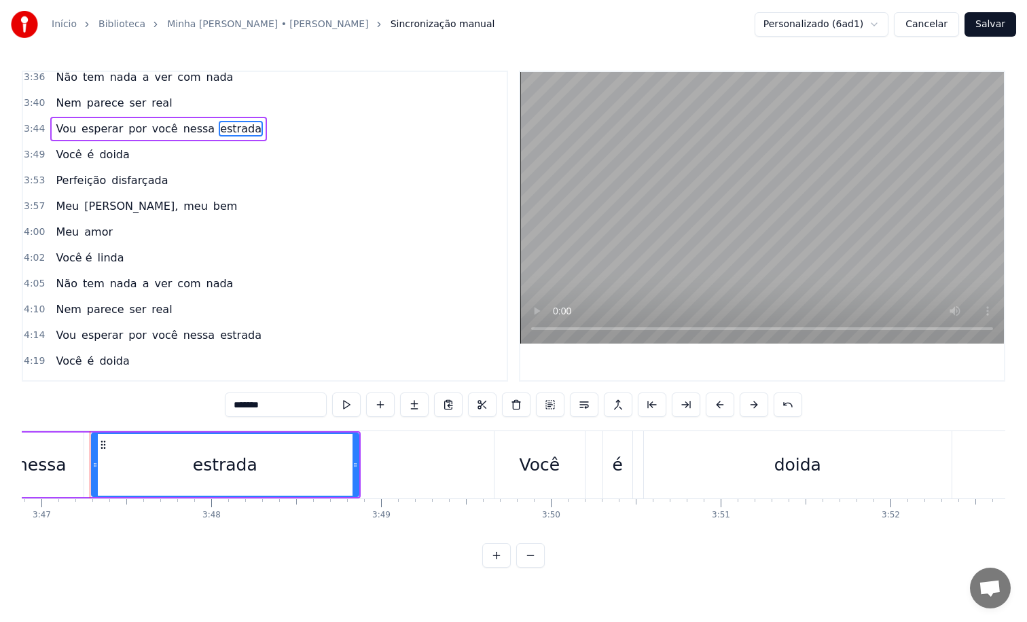
scroll to position [1189, 0]
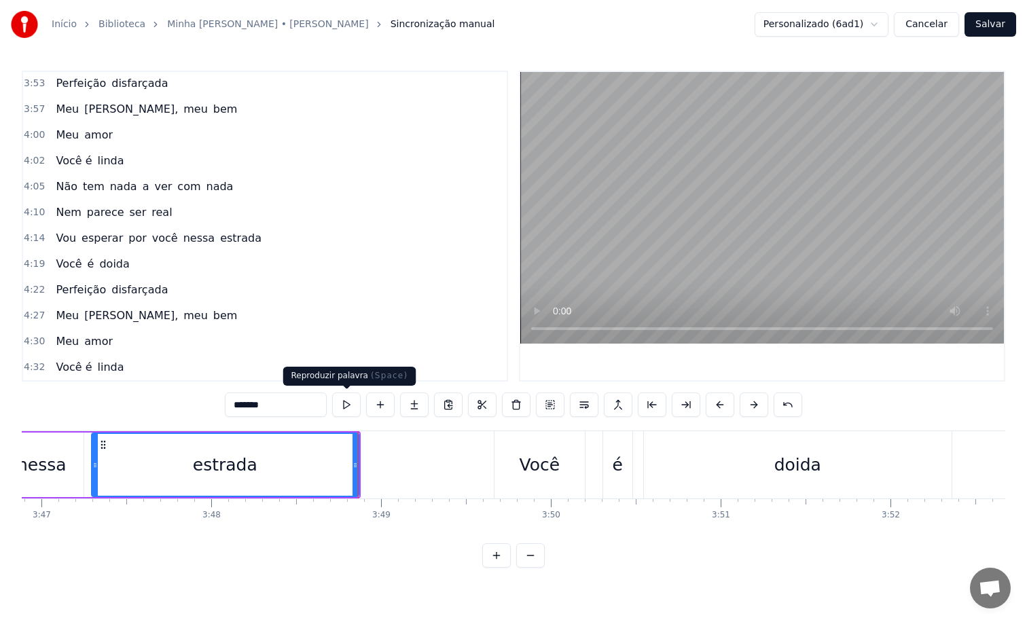
click at [345, 402] on button at bounding box center [346, 405] width 29 height 24
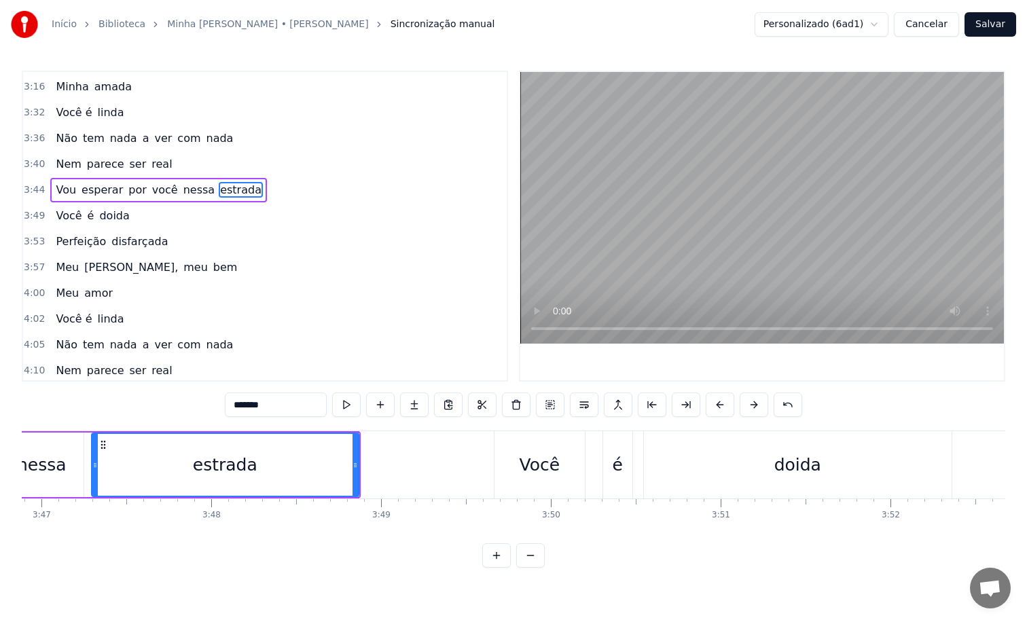
scroll to position [1024, 0]
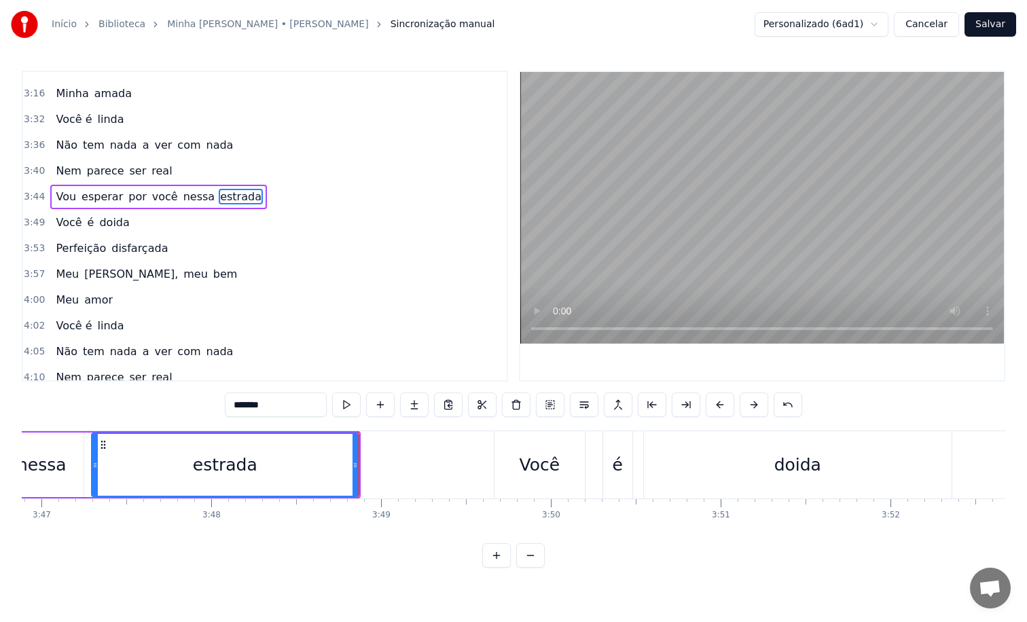
click at [116, 114] on span "linda" at bounding box center [110, 119] width 29 height 16
type input "*****"
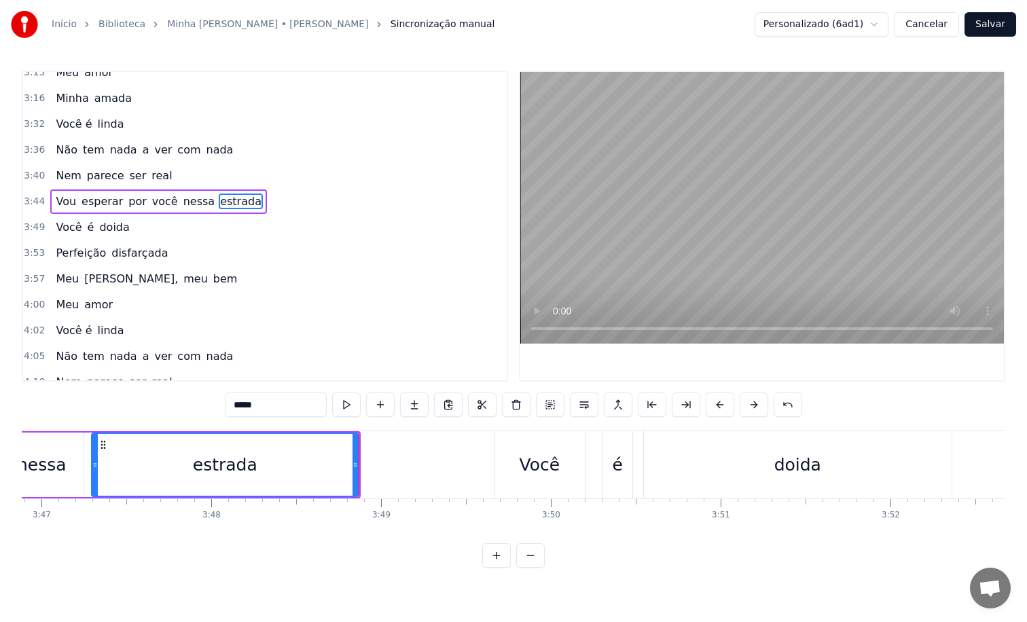
click at [116, 114] on div "Você é [PERSON_NAME]" at bounding box center [89, 124] width 79 height 24
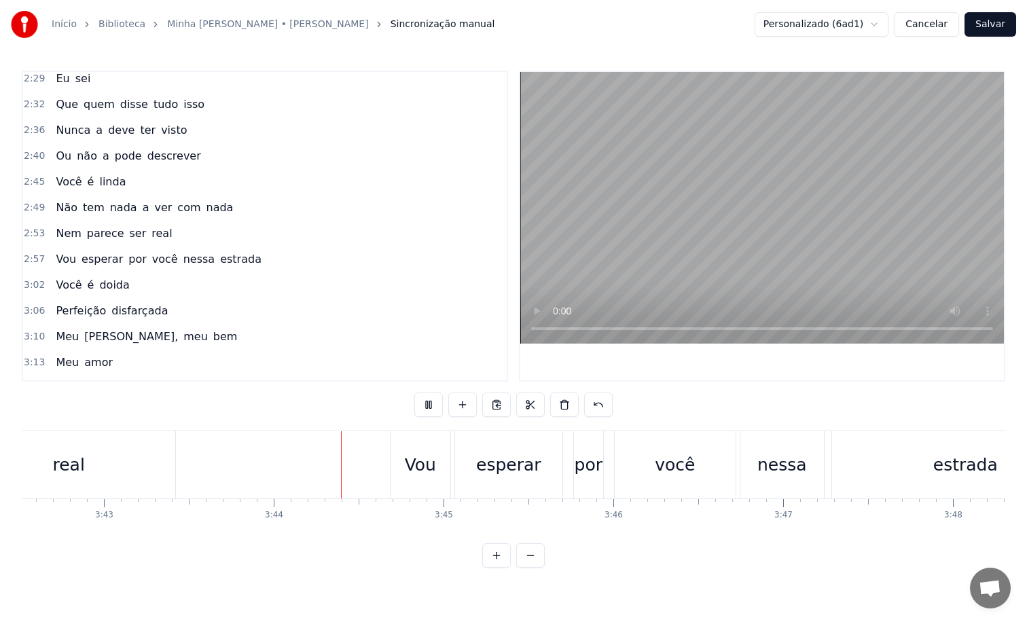
scroll to position [727, 0]
click at [165, 232] on div "Nem parece ser real" at bounding box center [113, 235] width 127 height 24
click at [126, 185] on div "2:45 Você é [PERSON_NAME]" at bounding box center [265, 183] width 484 height 26
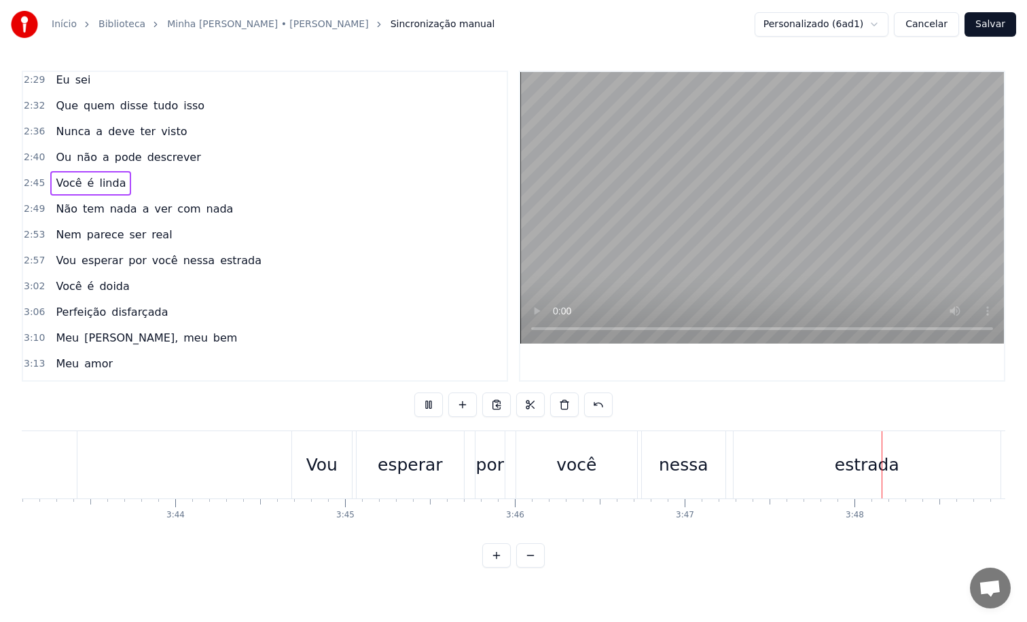
click at [118, 184] on span "linda" at bounding box center [112, 183] width 29 height 16
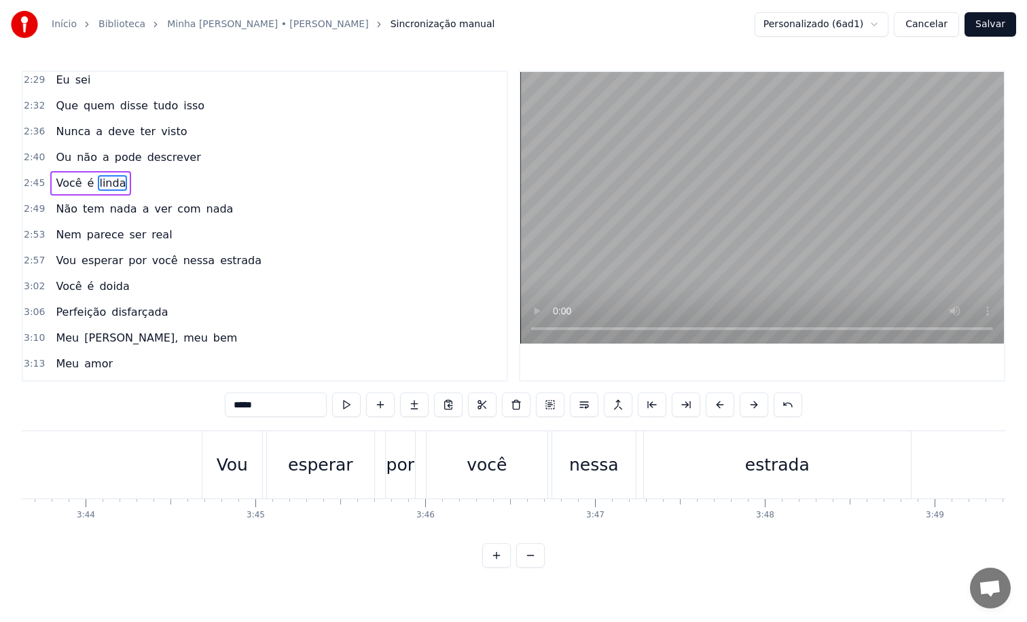
click at [118, 184] on span "linda" at bounding box center [112, 183] width 29 height 16
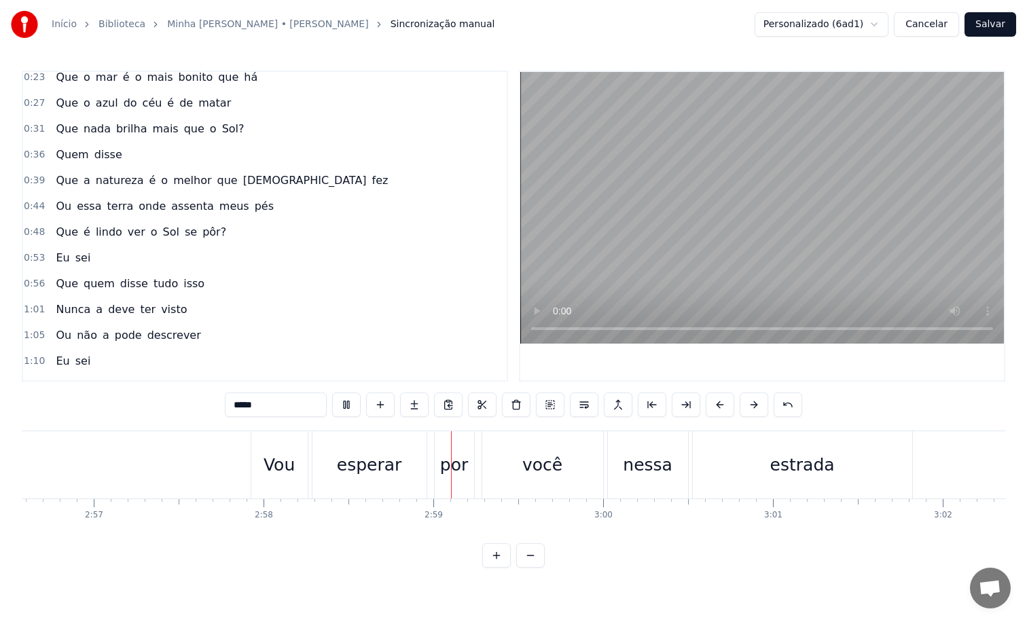
scroll to position [0, 0]
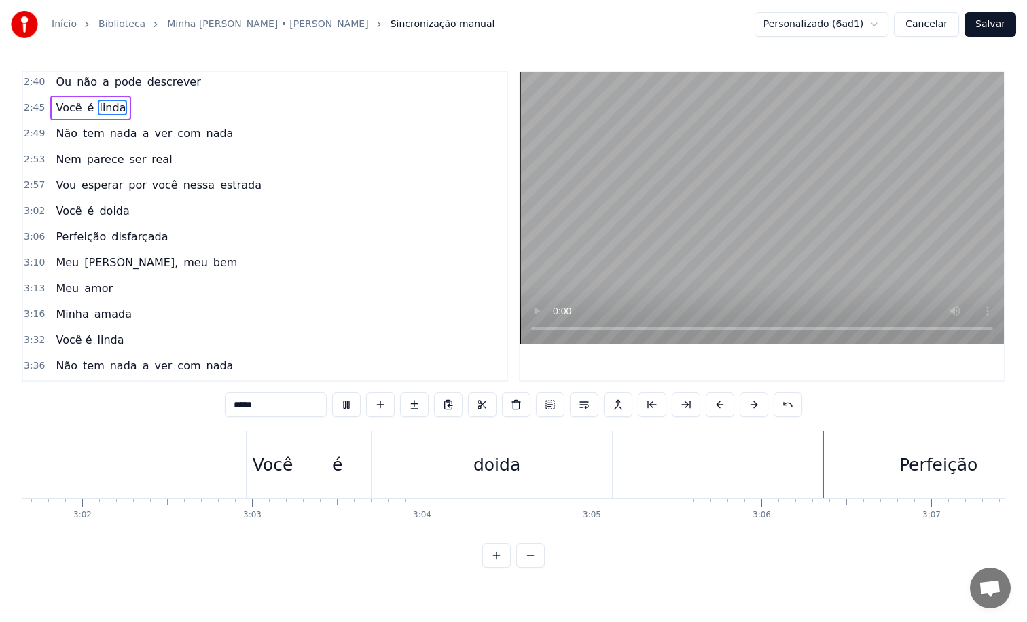
click at [264, 285] on div "3:13 Meu amor" at bounding box center [265, 289] width 484 height 26
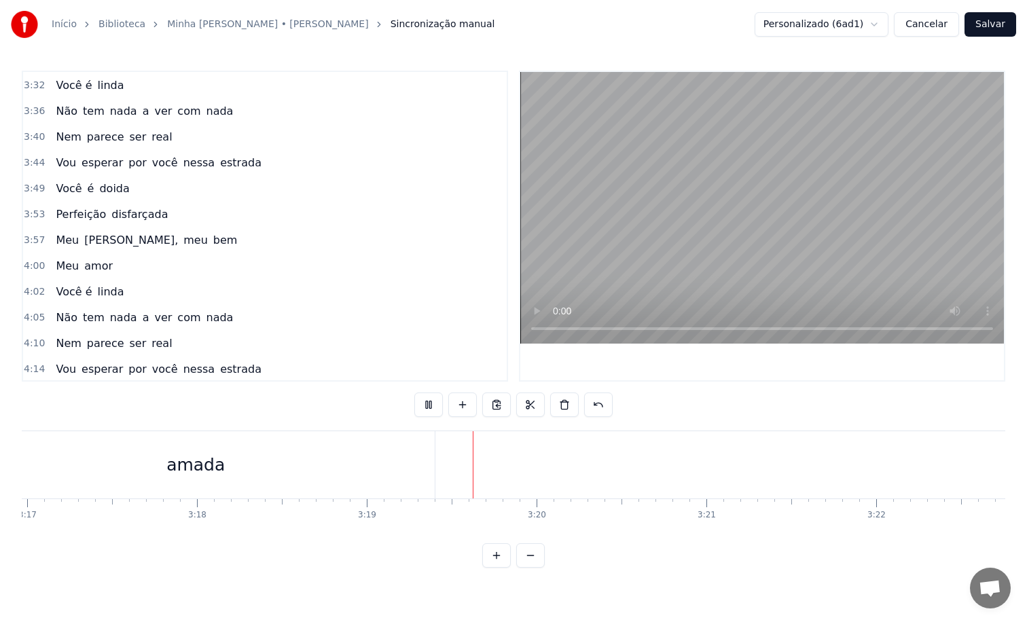
click at [362, 463] on div "amada" at bounding box center [196, 464] width 478 height 67
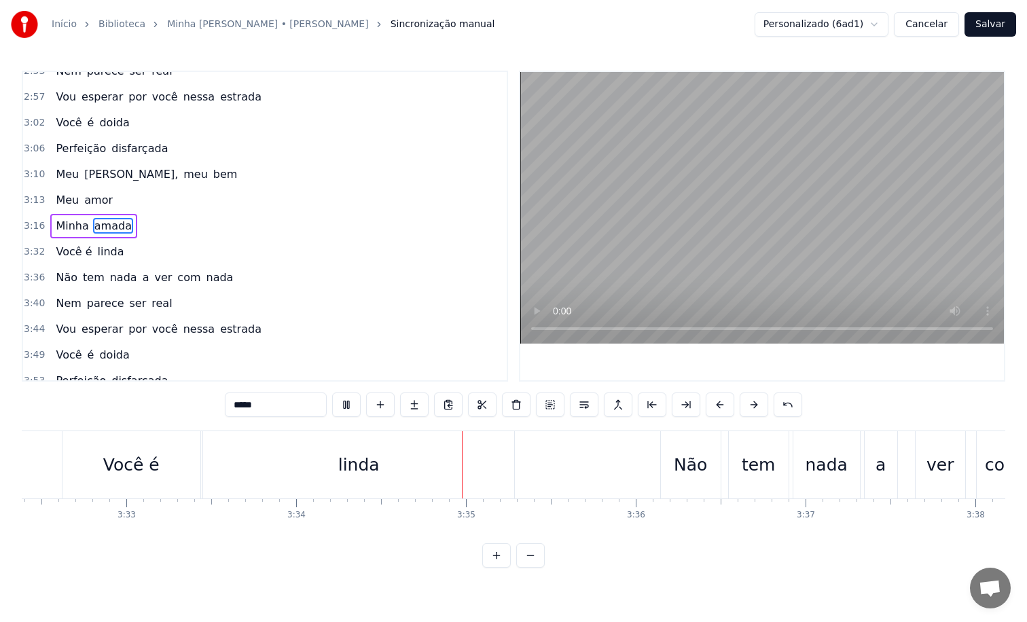
click at [118, 252] on span "linda" at bounding box center [110, 252] width 29 height 16
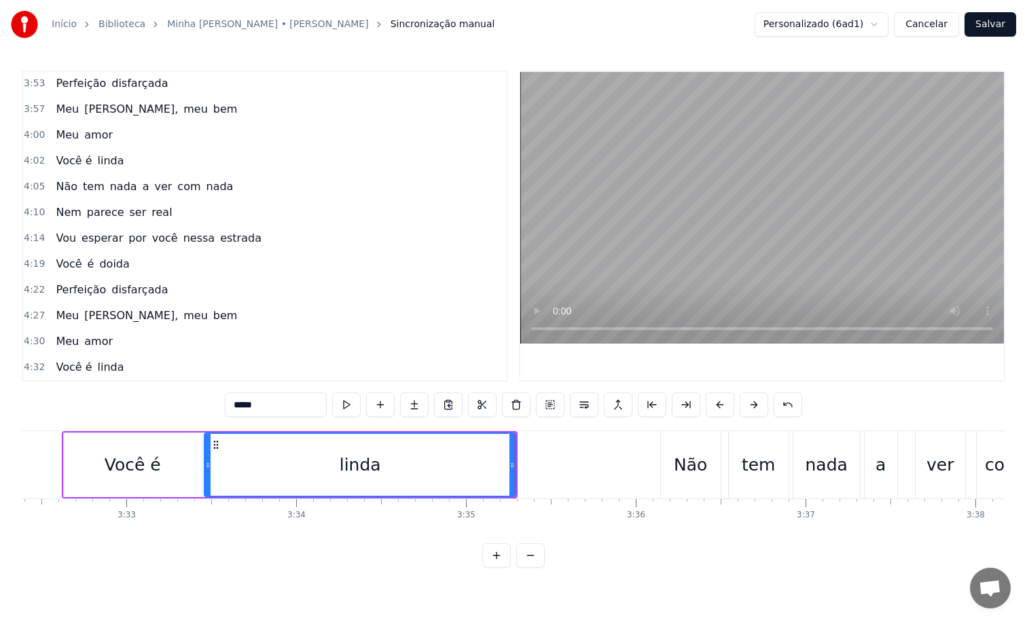
click at [275, 408] on input "*****" at bounding box center [276, 405] width 102 height 24
type input "******"
click at [414, 329] on div "4:30 Meu amor" at bounding box center [265, 342] width 484 height 26
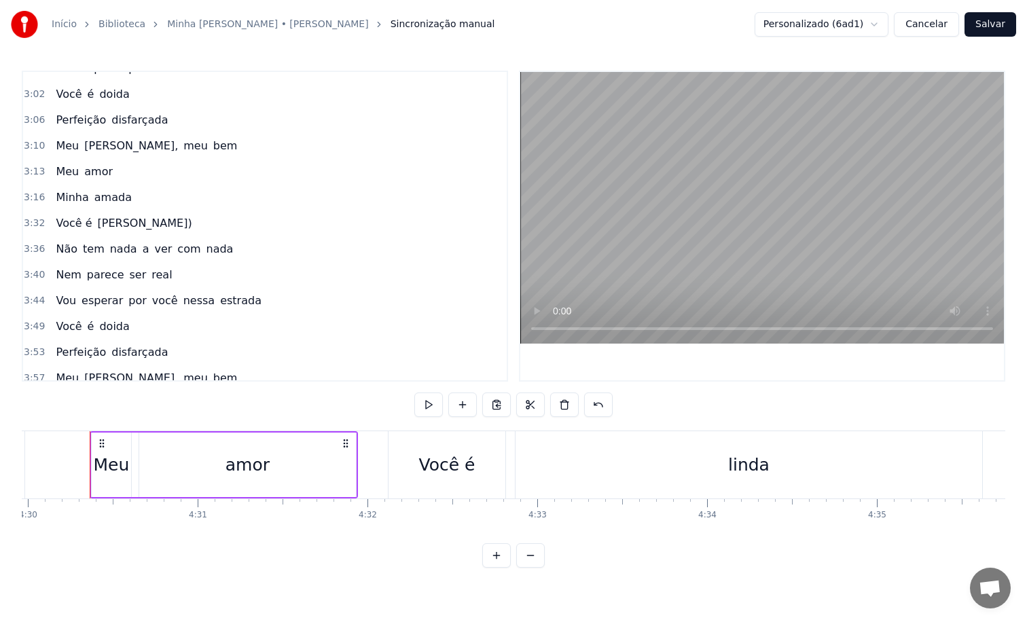
click at [59, 226] on span "Você é" at bounding box center [73, 223] width 39 height 16
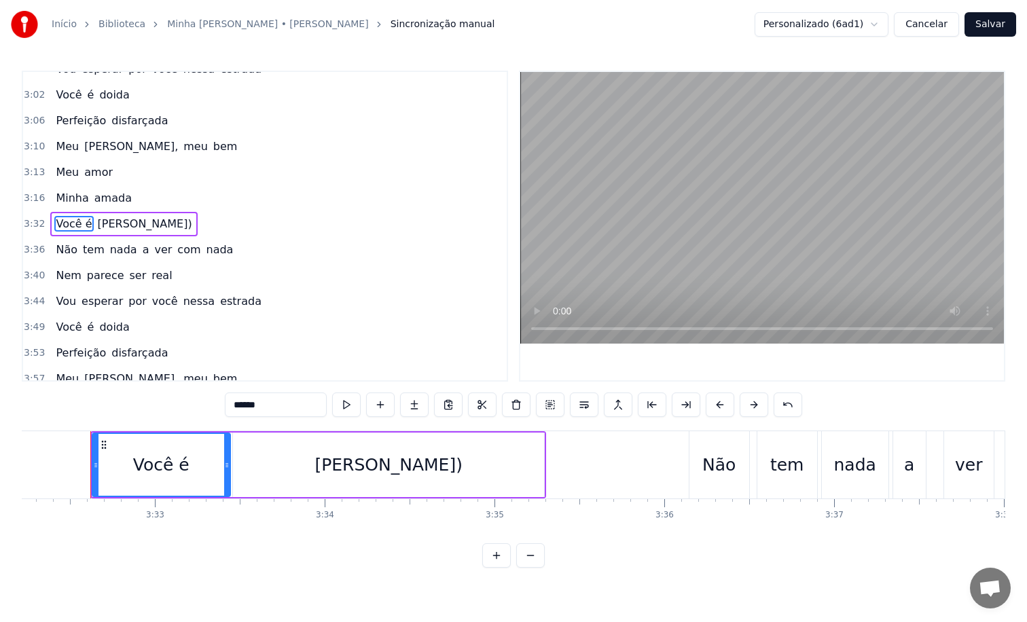
click at [234, 406] on input "******" at bounding box center [276, 405] width 102 height 24
click at [121, 333] on span "doida" at bounding box center [114, 327] width 33 height 16
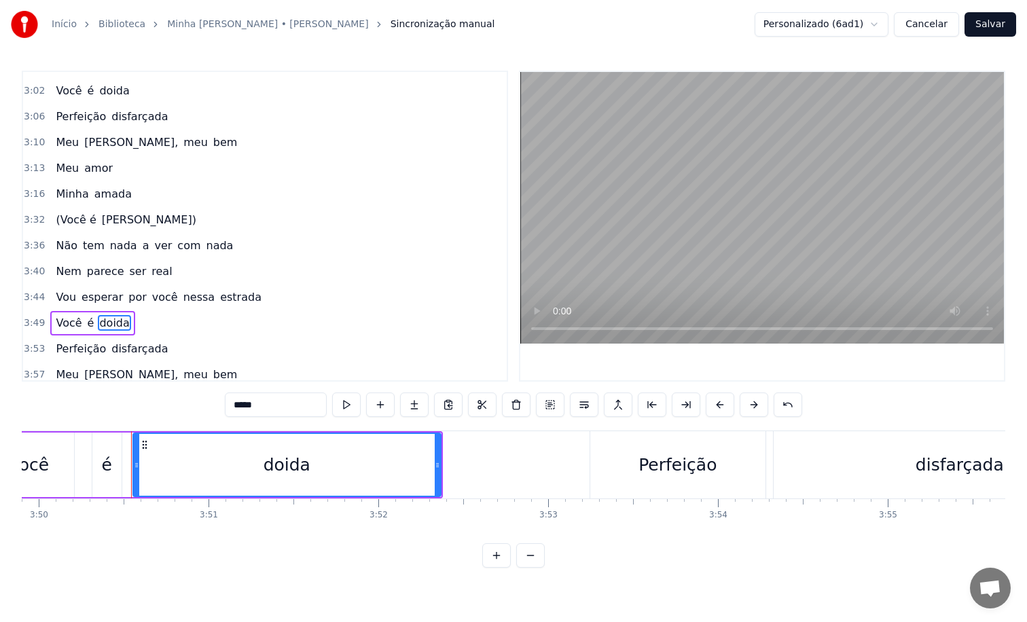
scroll to position [0, 39082]
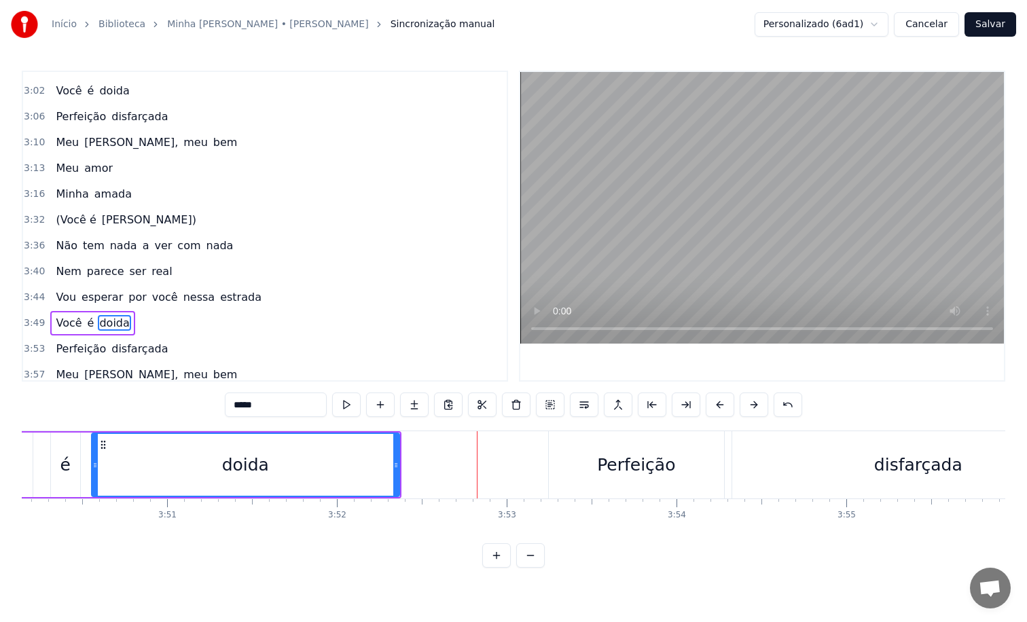
click at [269, 408] on input "*****" at bounding box center [276, 405] width 102 height 24
click at [62, 323] on span "Você" at bounding box center [68, 323] width 29 height 16
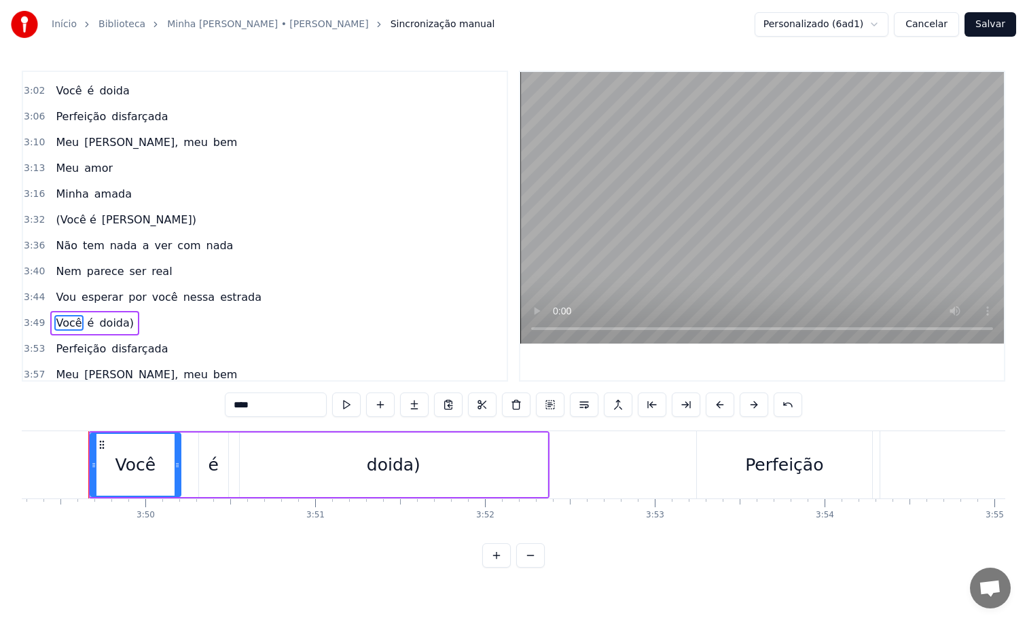
scroll to position [0, 38933]
click at [237, 407] on input "****" at bounding box center [276, 405] width 102 height 24
click at [232, 407] on input "****" at bounding box center [276, 405] width 102 height 24
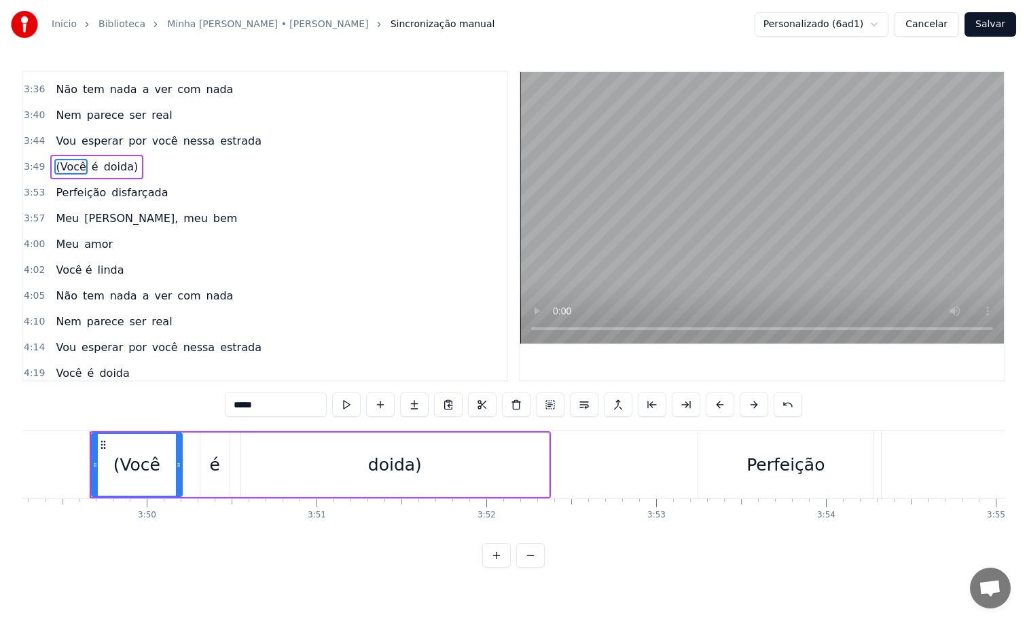
click at [118, 271] on span "linda" at bounding box center [110, 270] width 29 height 16
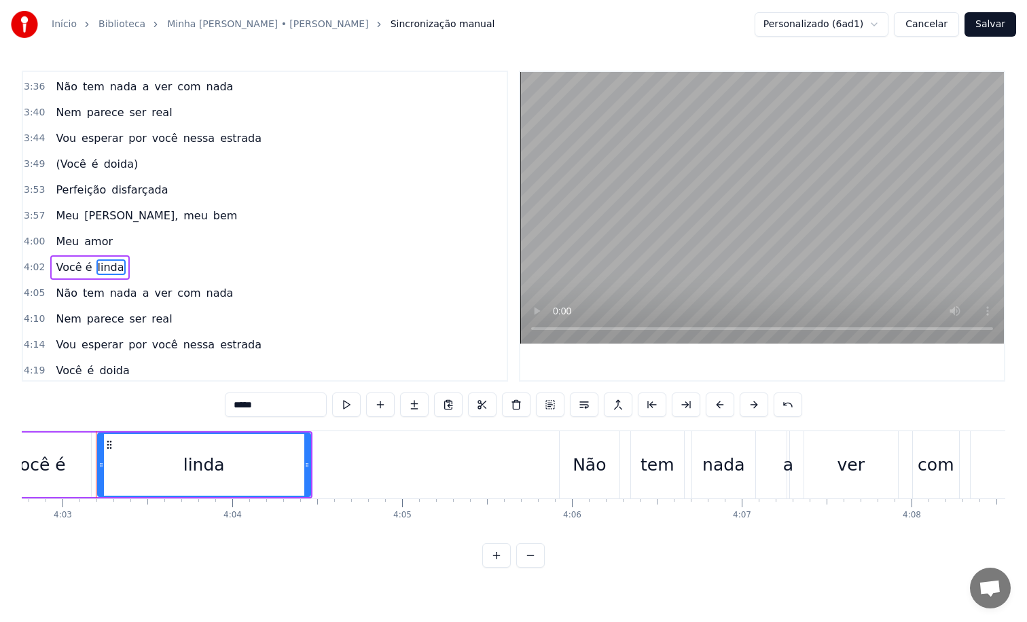
scroll to position [0, 41231]
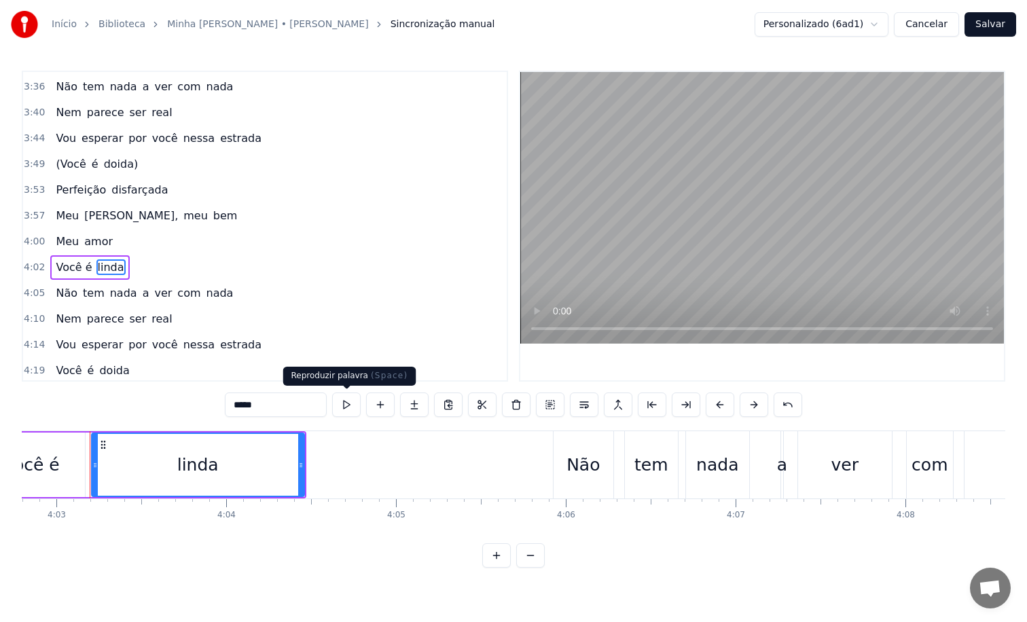
click at [350, 408] on button at bounding box center [346, 405] width 29 height 24
click at [286, 400] on input "*****" at bounding box center [276, 405] width 102 height 24
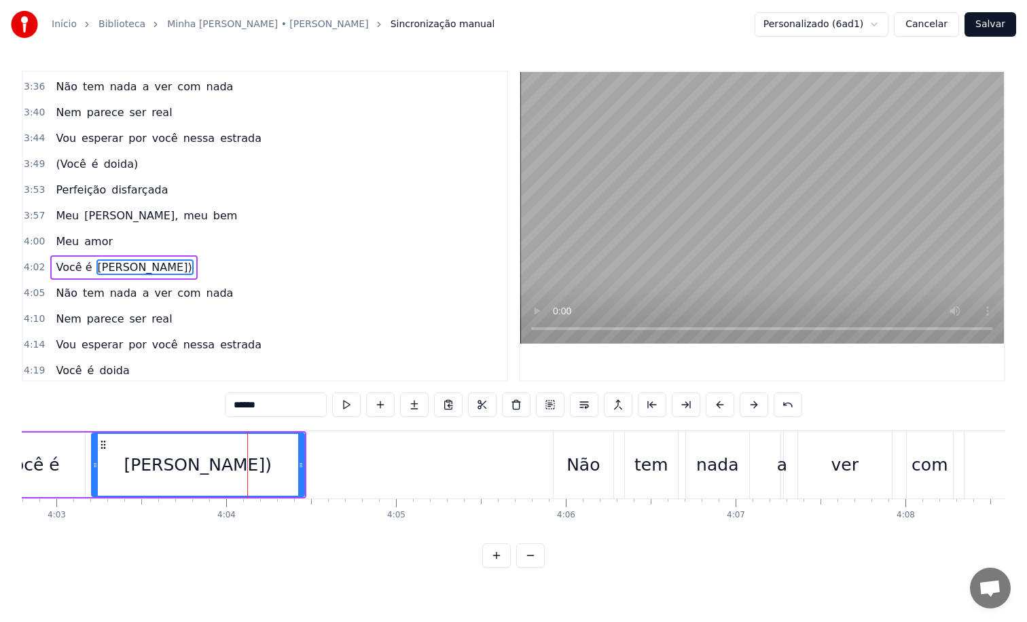
click at [65, 268] on span "Você é" at bounding box center [73, 267] width 39 height 16
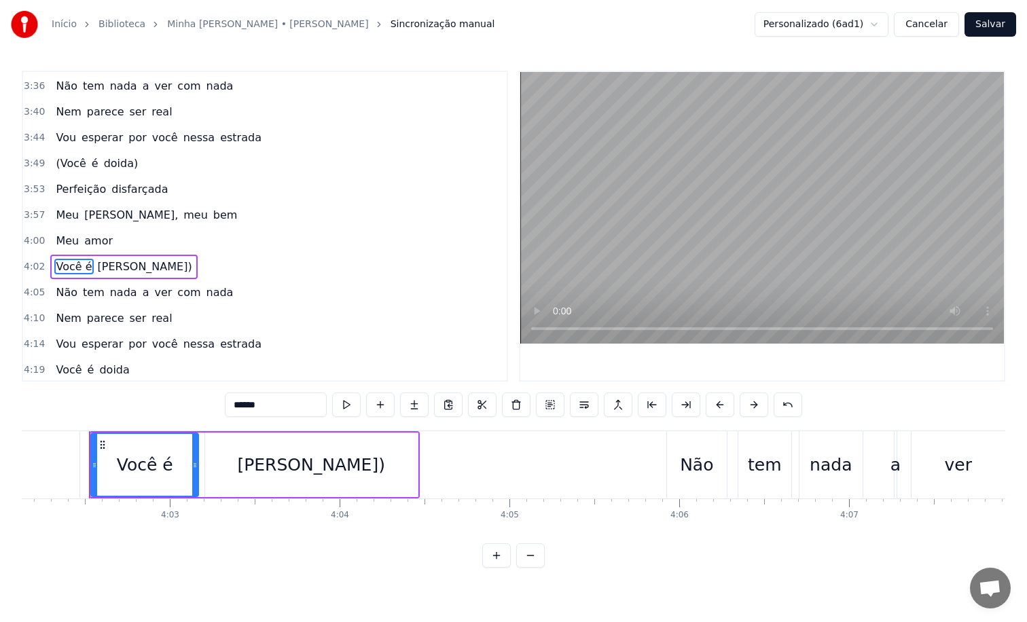
scroll to position [0, 41116]
click at [236, 406] on input "******" at bounding box center [276, 405] width 102 height 24
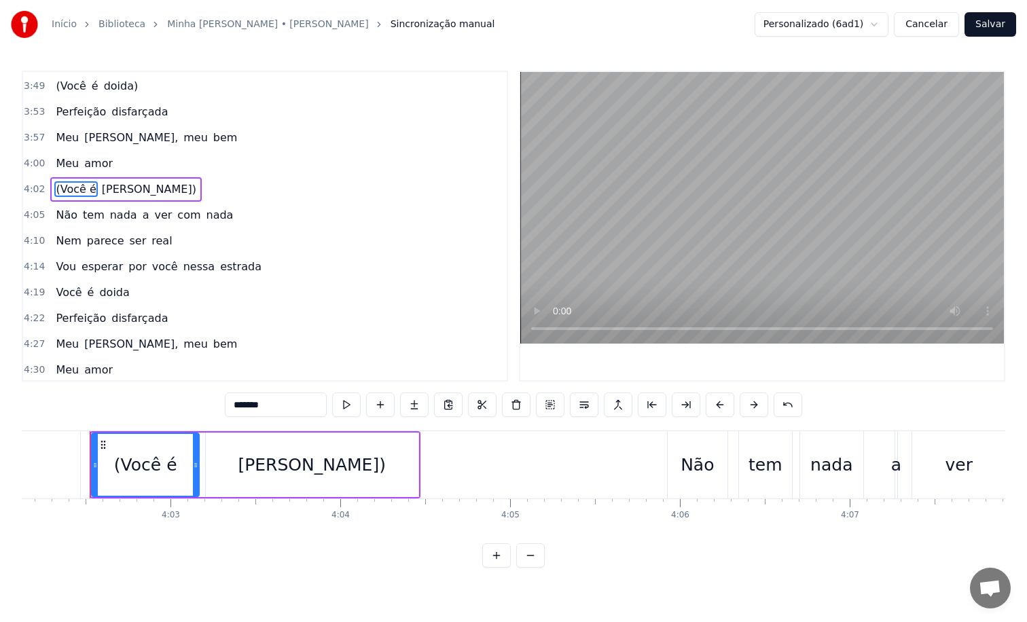
scroll to position [1180, 0]
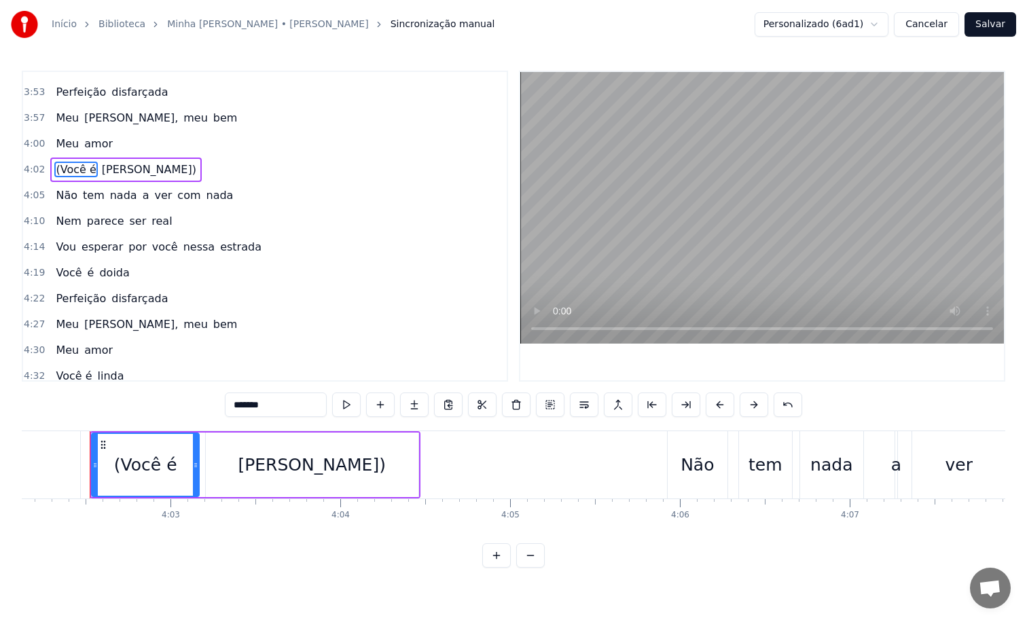
type input "*******"
click at [126, 278] on div "Você é doida" at bounding box center [92, 273] width 84 height 24
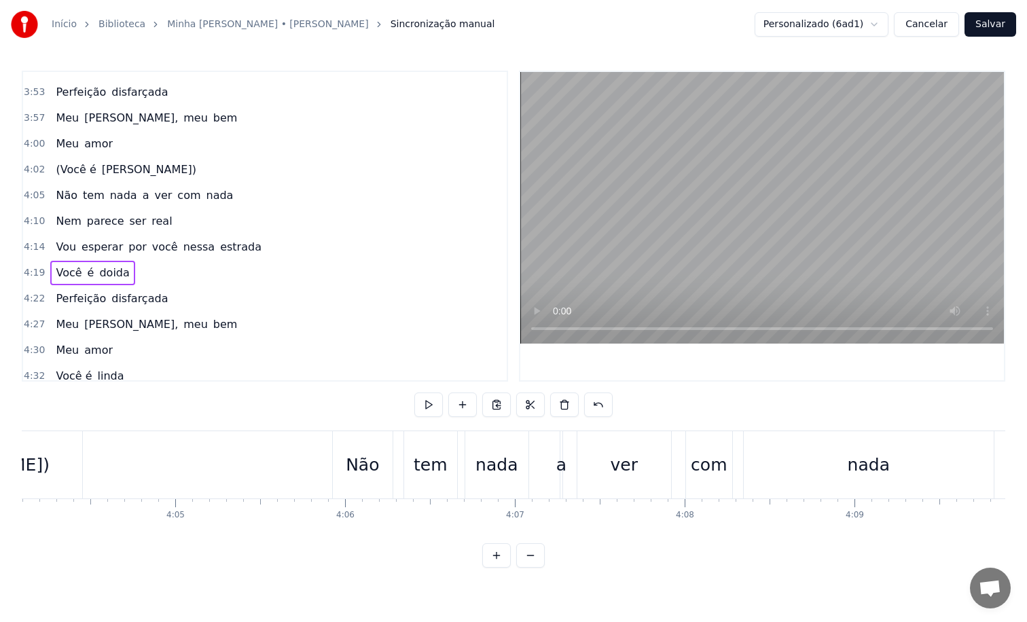
click at [126, 278] on div "Você é doida" at bounding box center [92, 273] width 84 height 24
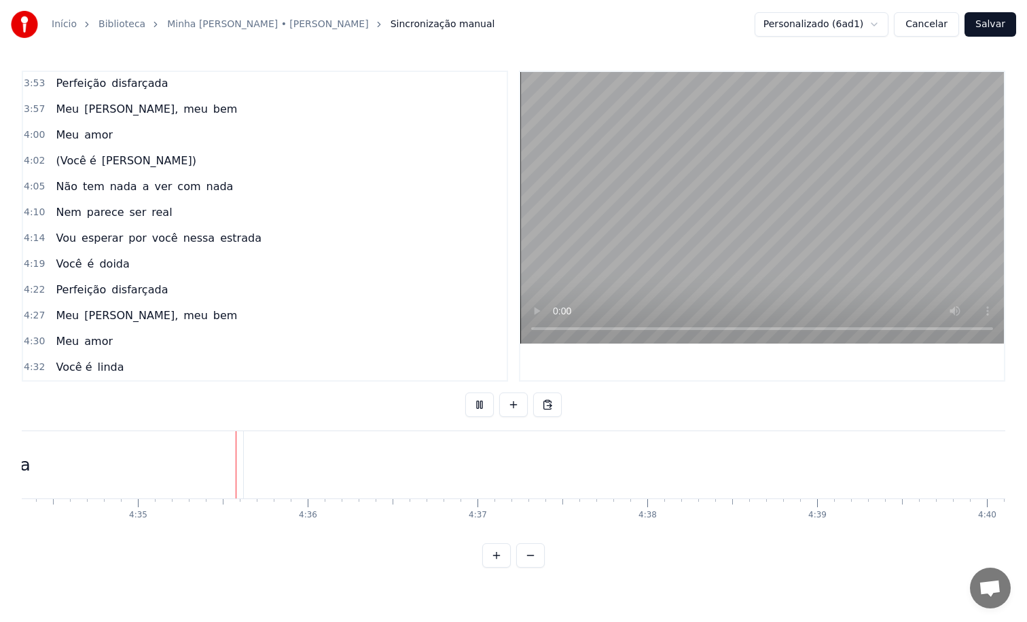
scroll to position [0, 46584]
click at [55, 369] on span "Você é" at bounding box center [73, 367] width 39 height 16
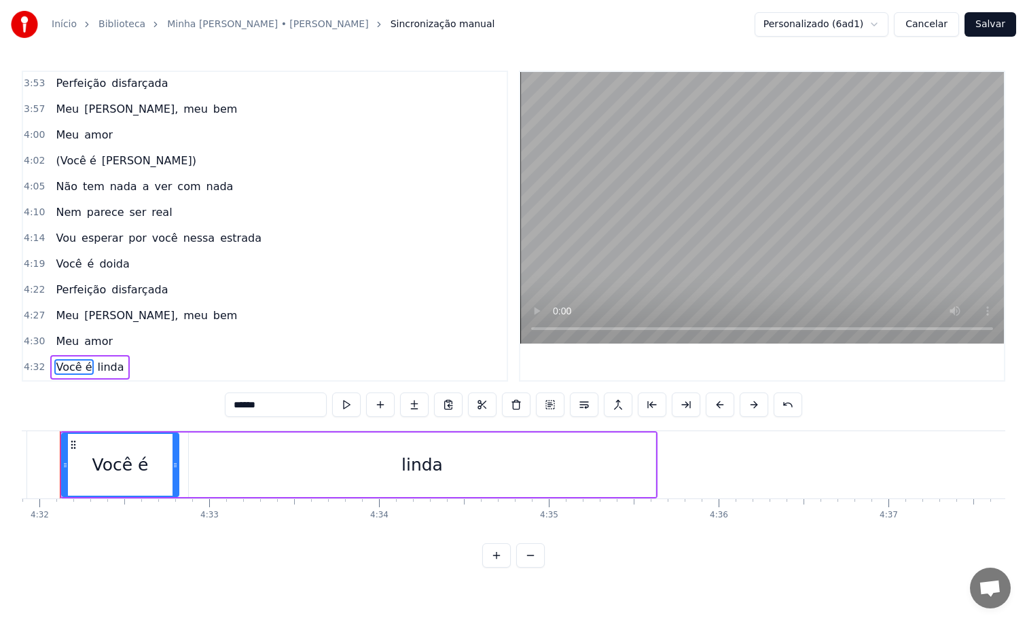
scroll to position [0, 46142]
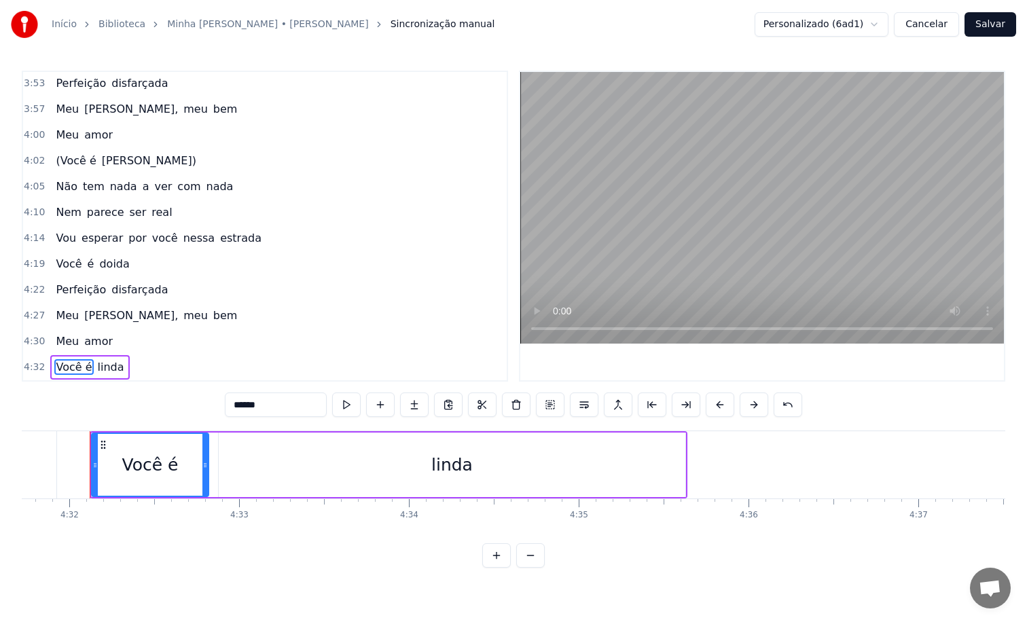
click at [55, 369] on span "Você é" at bounding box center [73, 367] width 39 height 16
click at [298, 404] on input "******" at bounding box center [276, 405] width 102 height 24
click at [234, 401] on input "******" at bounding box center [276, 405] width 102 height 24
click at [113, 371] on span "linda" at bounding box center [115, 367] width 29 height 16
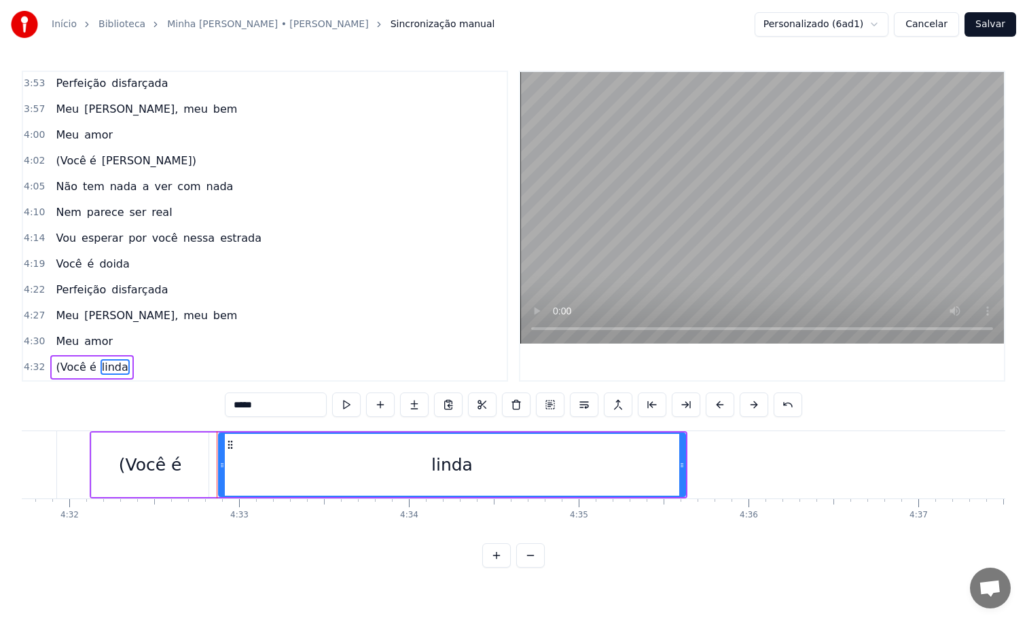
click at [274, 409] on input "*****" at bounding box center [276, 405] width 102 height 24
type input "******"
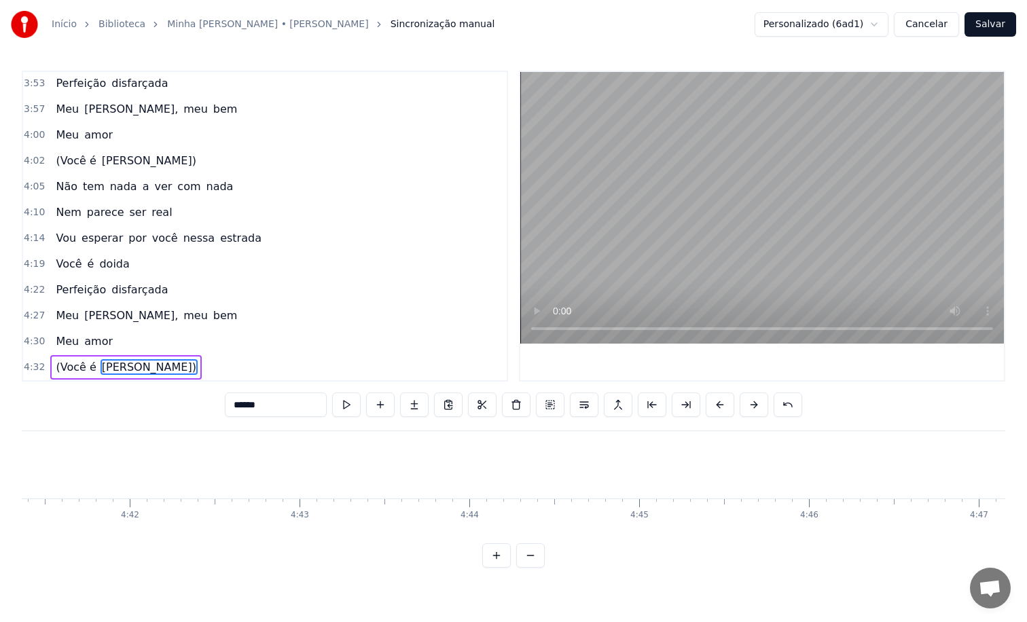
scroll to position [0, 47778]
click at [132, 248] on div "Vou esperar por você [PERSON_NAME]" at bounding box center [158, 238] width 216 height 24
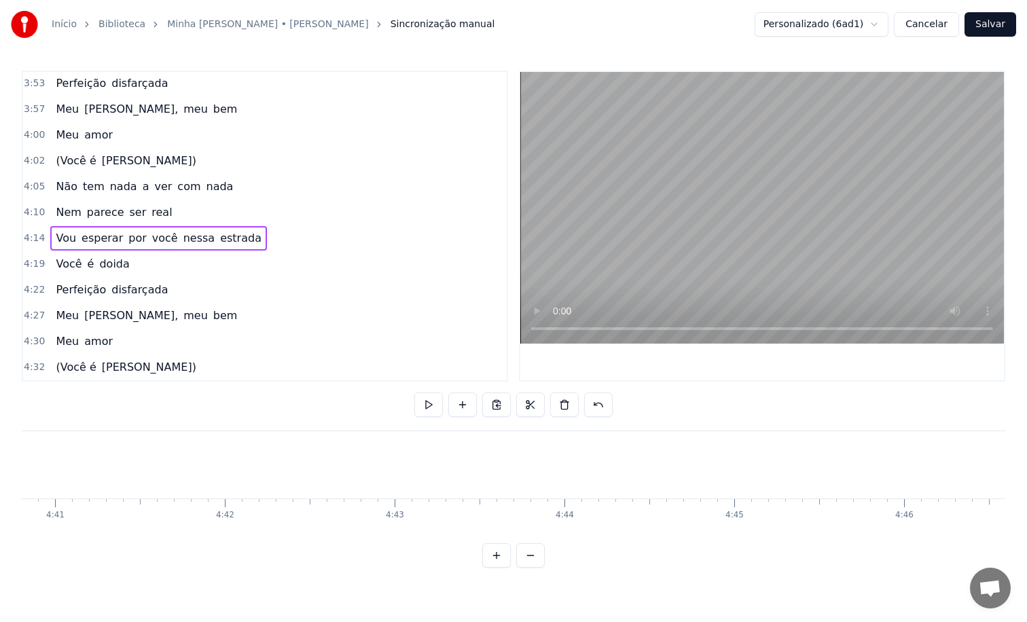
scroll to position [0, 47675]
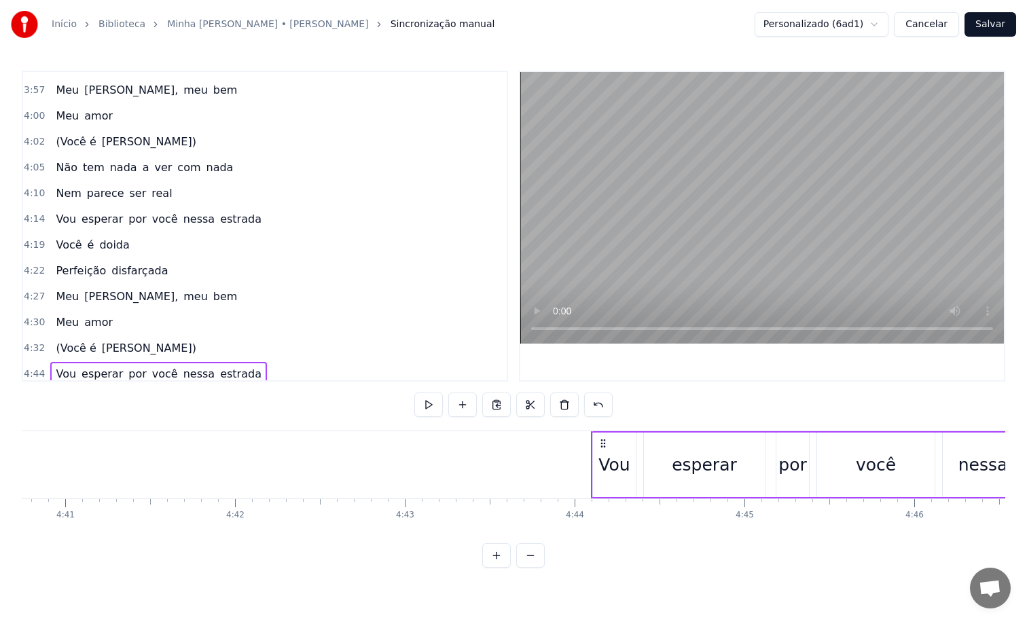
scroll to position [1215, 0]
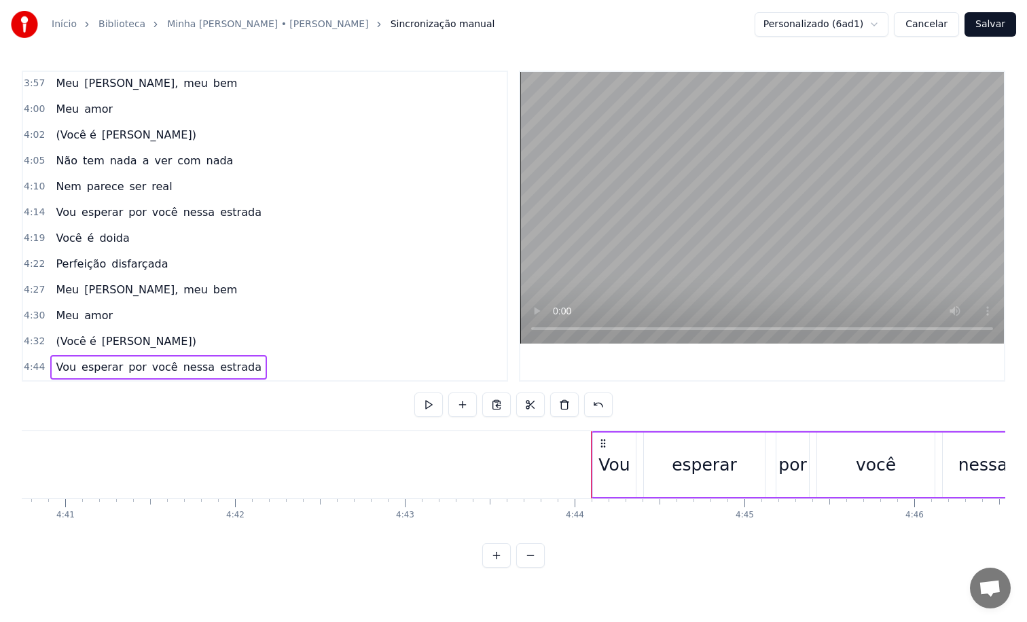
click at [182, 373] on span "nessa" at bounding box center [199, 367] width 34 height 16
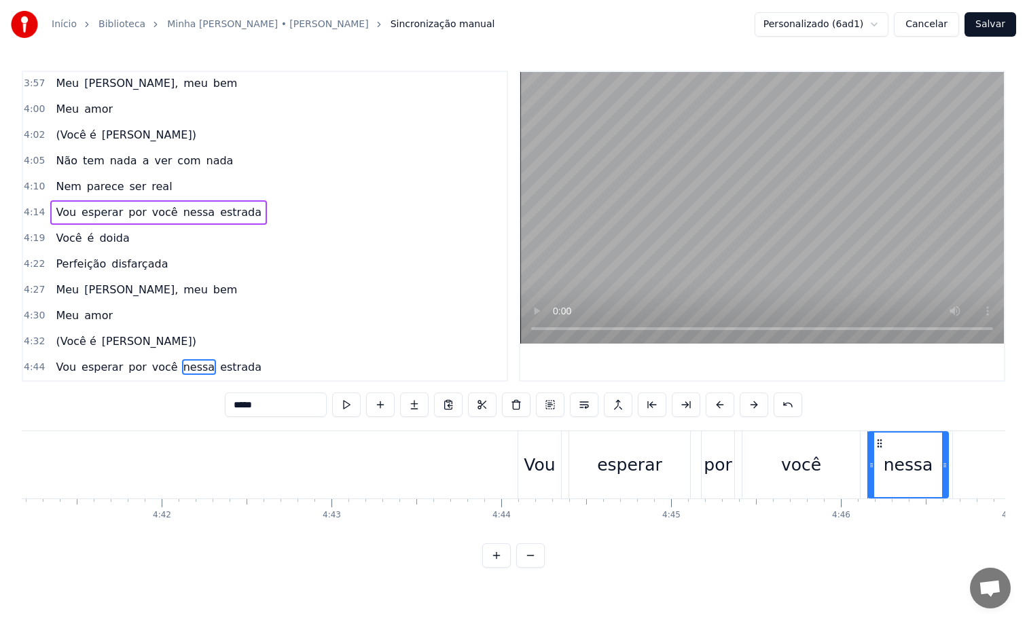
click at [182, 373] on span "nessa" at bounding box center [199, 367] width 34 height 16
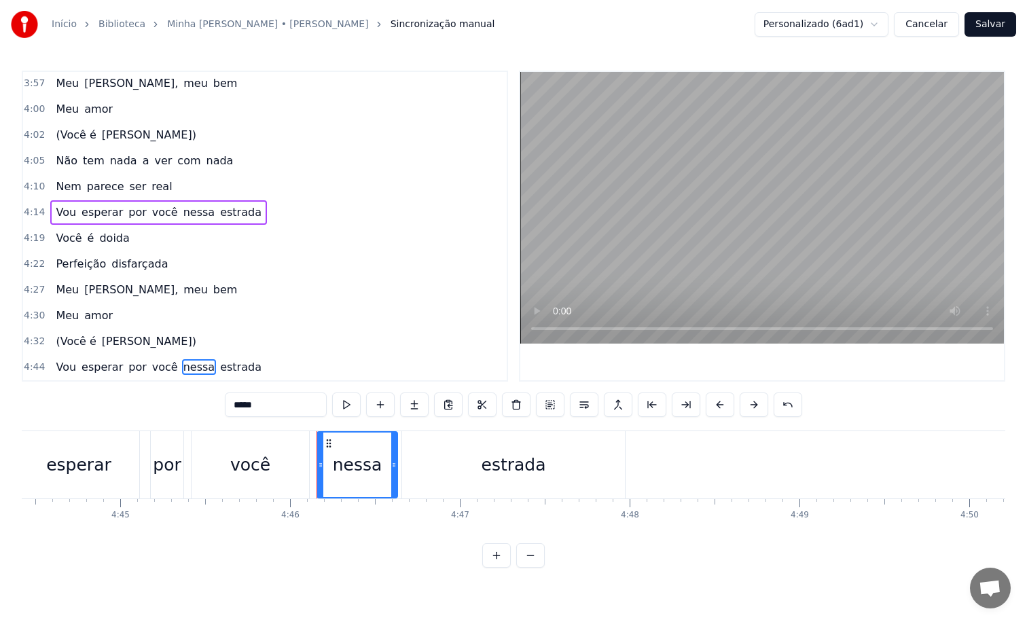
scroll to position [0, 48289]
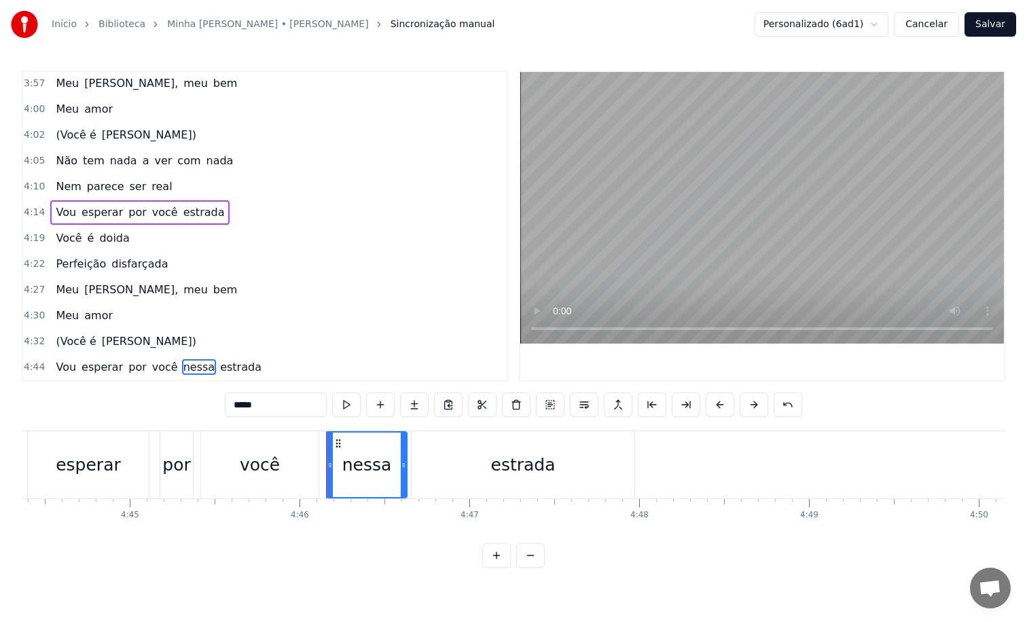
click at [476, 471] on div "estrada" at bounding box center [523, 464] width 223 height 67
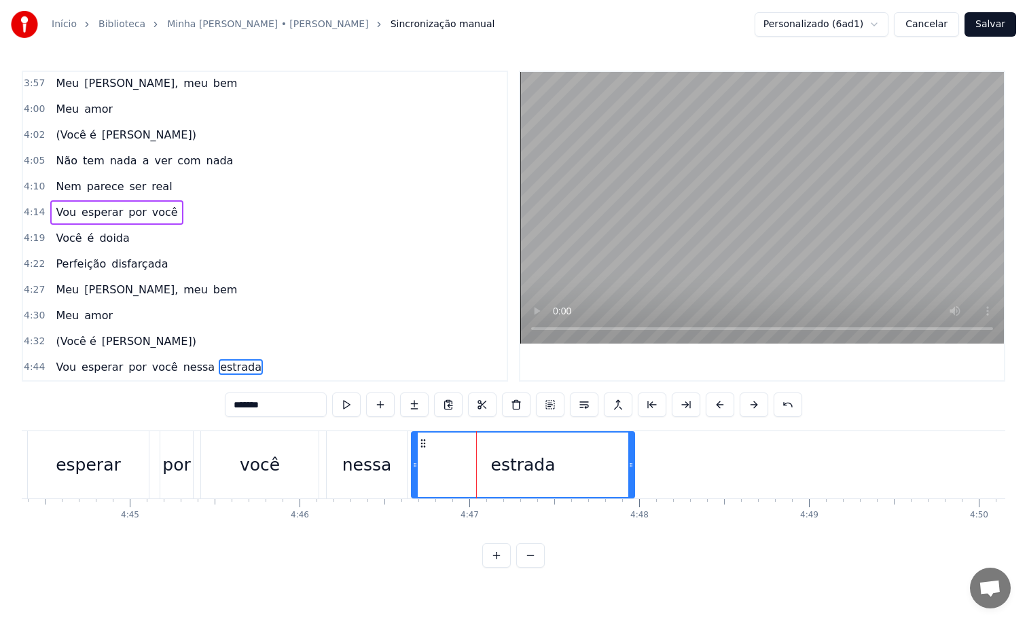
click at [423, 444] on icon at bounding box center [423, 443] width 11 height 11
click at [361, 457] on div "nessa" at bounding box center [367, 465] width 50 height 26
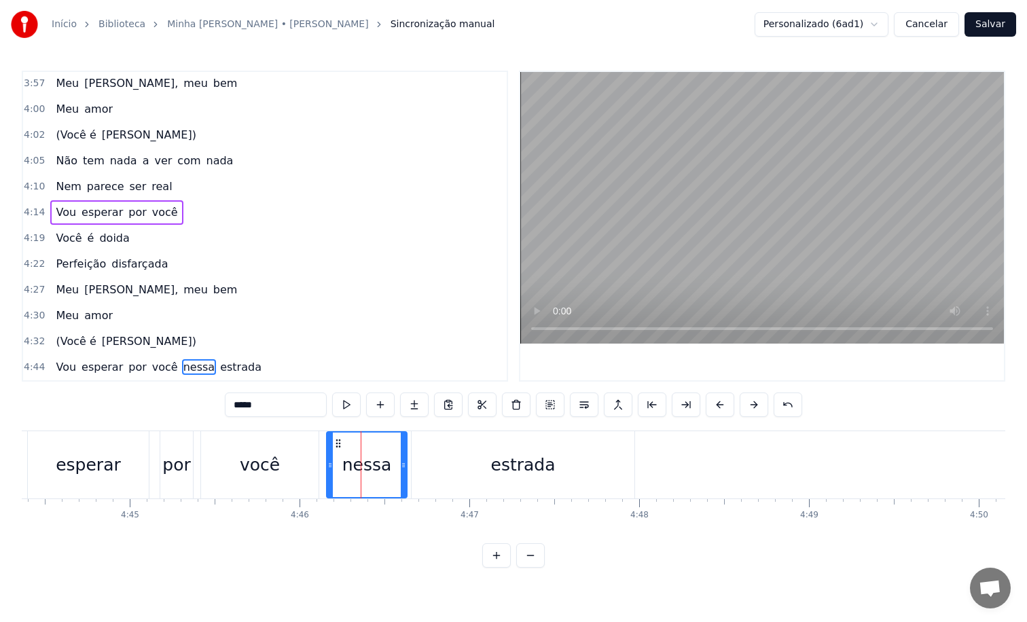
click at [435, 456] on div "estrada" at bounding box center [523, 464] width 223 height 67
type input "*******"
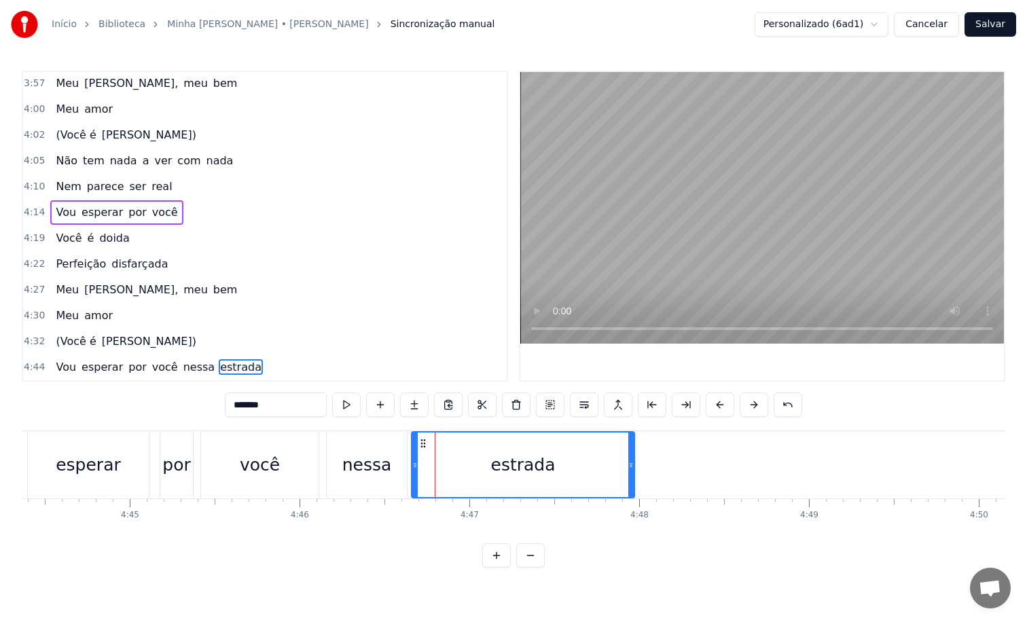
click at [423, 442] on icon at bounding box center [423, 443] width 11 height 11
click at [522, 410] on button at bounding box center [516, 405] width 29 height 24
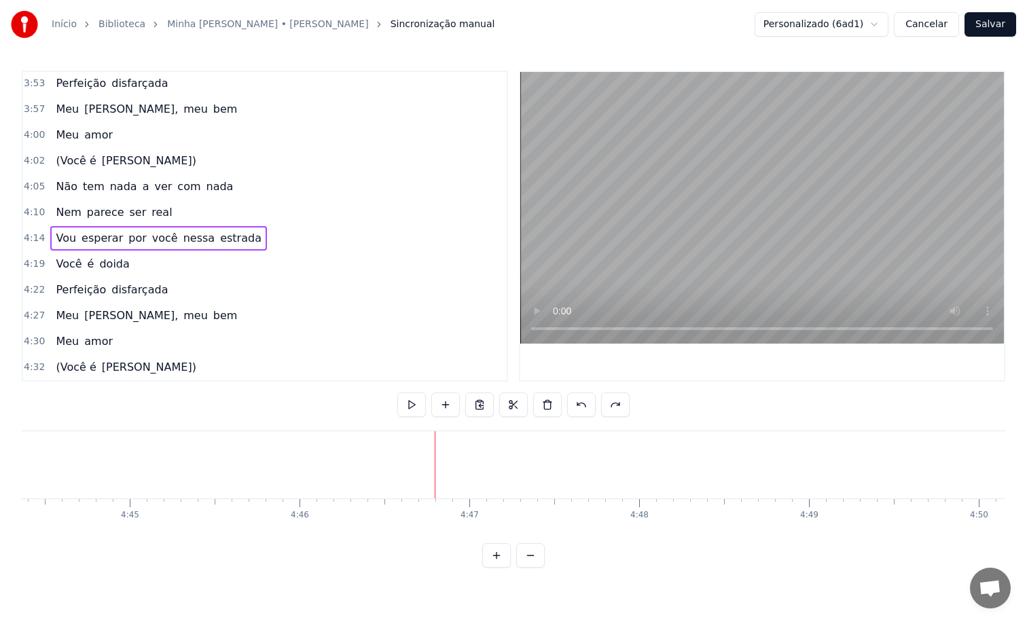
scroll to position [1189, 0]
click at [124, 372] on span "[PERSON_NAME])" at bounding box center [149, 367] width 97 height 16
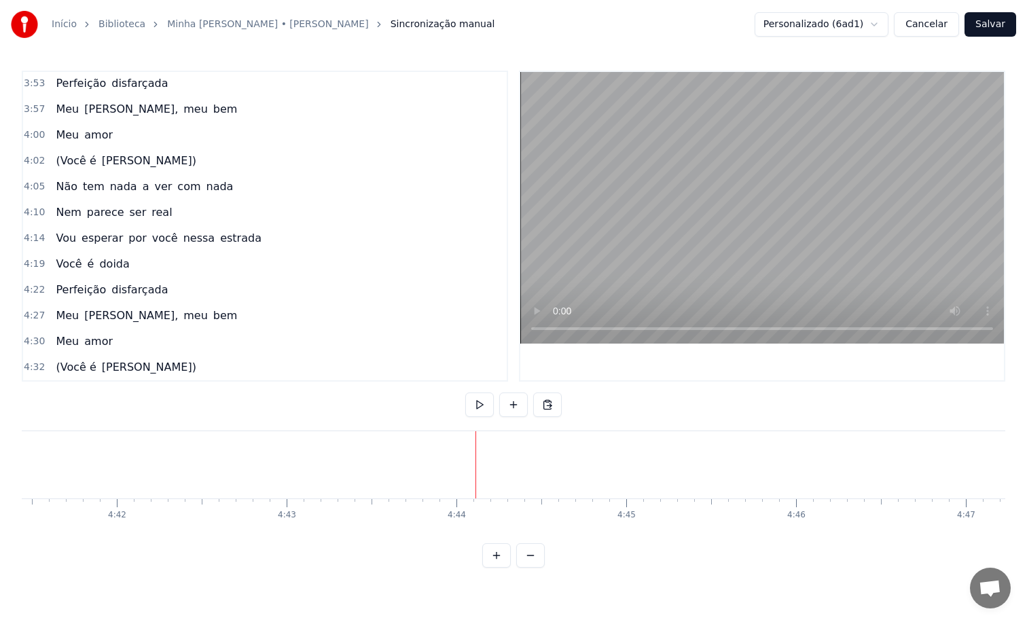
scroll to position [1215, 0]
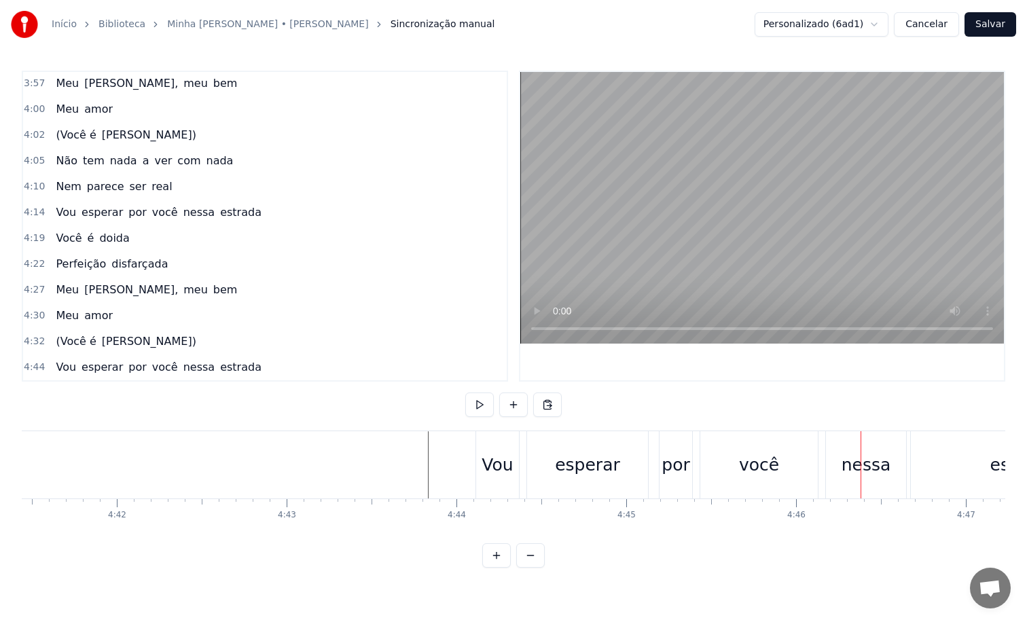
click at [200, 370] on span "nessa" at bounding box center [199, 367] width 34 height 16
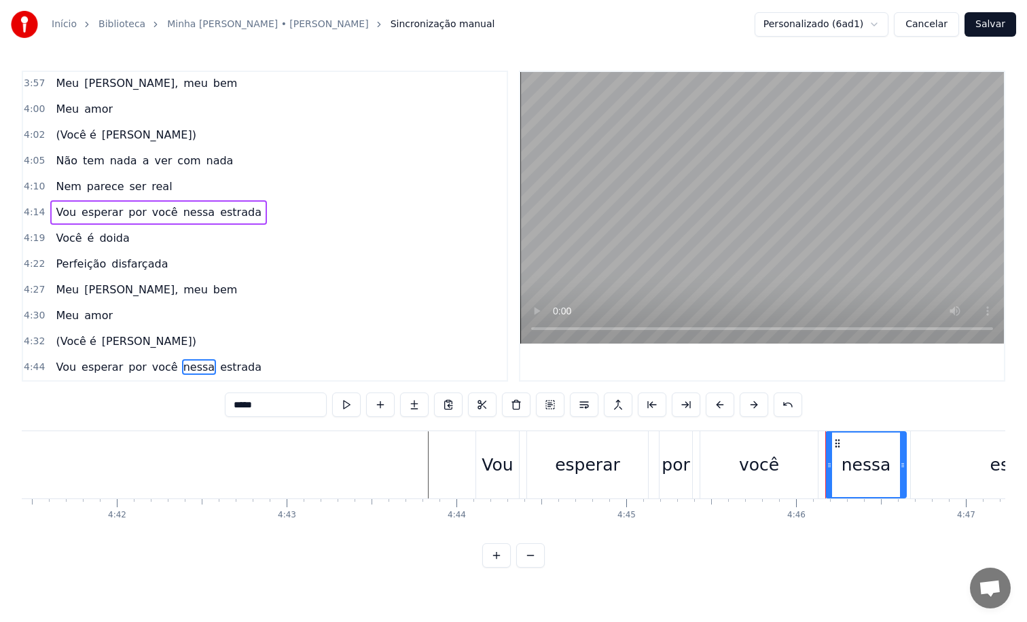
click at [190, 370] on span "nessa" at bounding box center [199, 367] width 34 height 16
click at [837, 444] on icon at bounding box center [837, 443] width 11 height 11
click at [228, 373] on span "estrada" at bounding box center [241, 367] width 44 height 16
type input "*******"
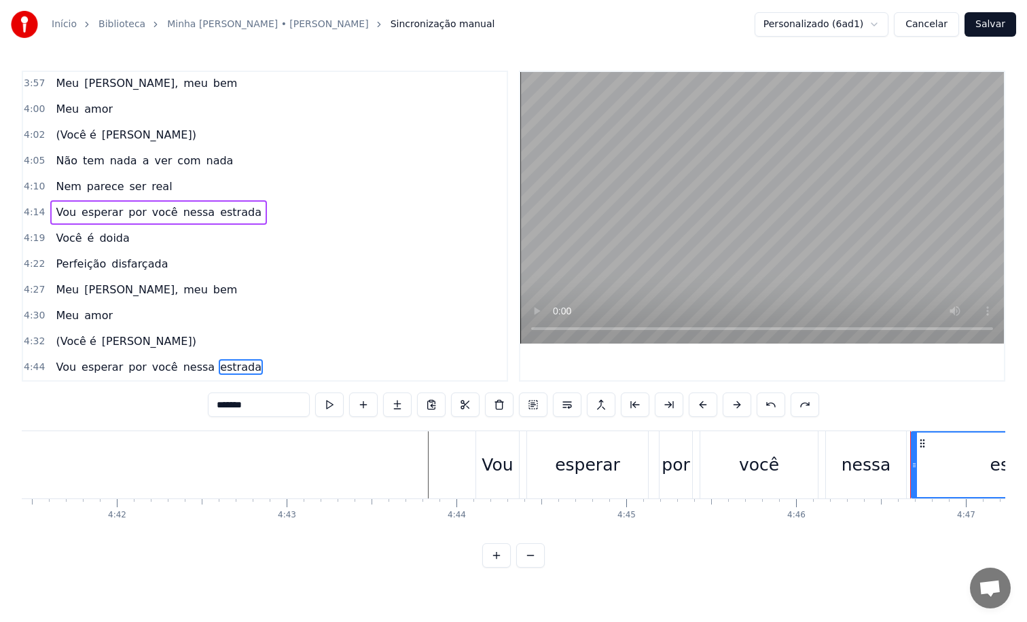
click at [219, 372] on span "estrada" at bounding box center [241, 367] width 44 height 16
click at [253, 409] on input "*******" at bounding box center [259, 405] width 102 height 24
click at [190, 368] on span "nessa" at bounding box center [199, 367] width 34 height 16
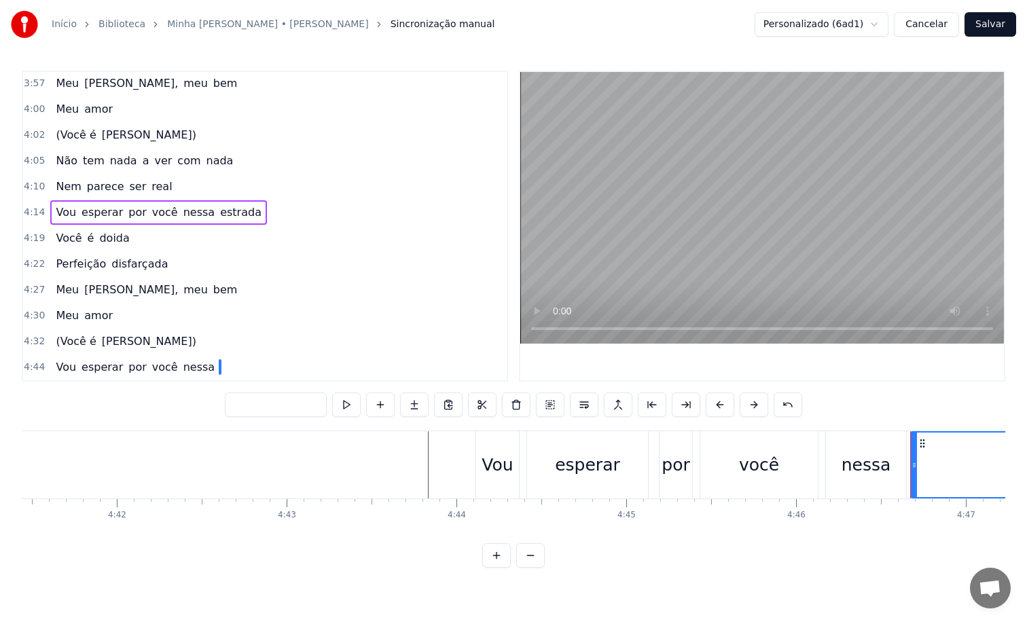
type input "*****"
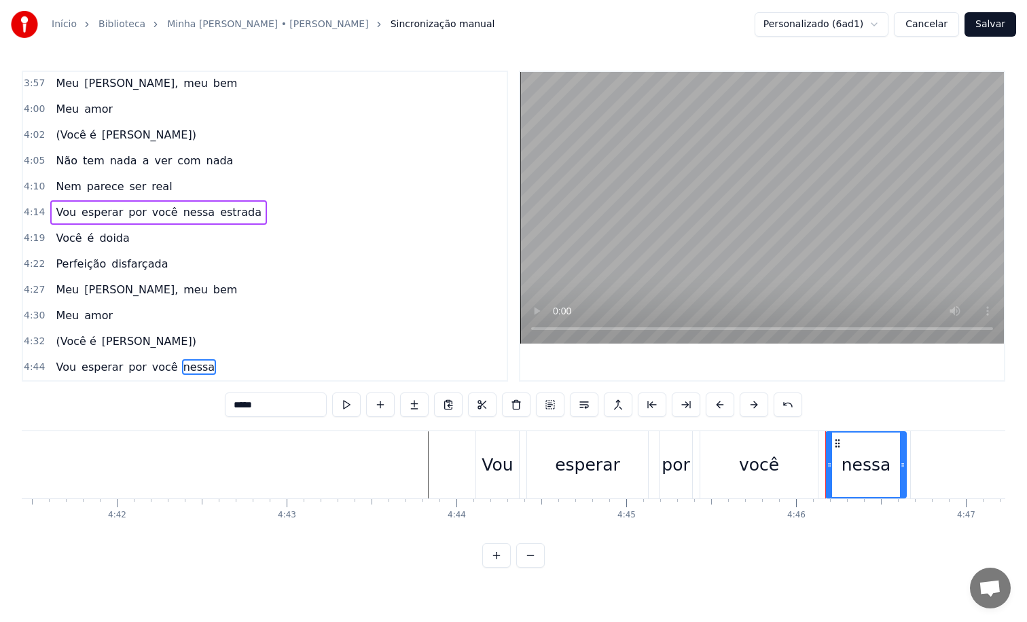
click at [212, 371] on div "Vou esperar por você nessa" at bounding box center [137, 367] width 175 height 24
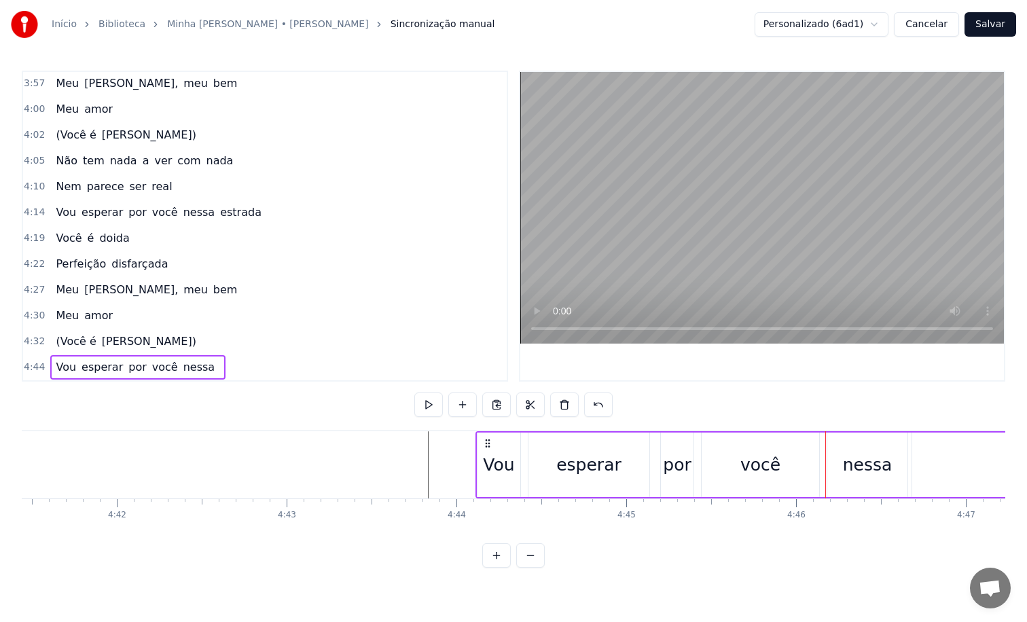
click at [194, 368] on span "nessa" at bounding box center [199, 367] width 34 height 16
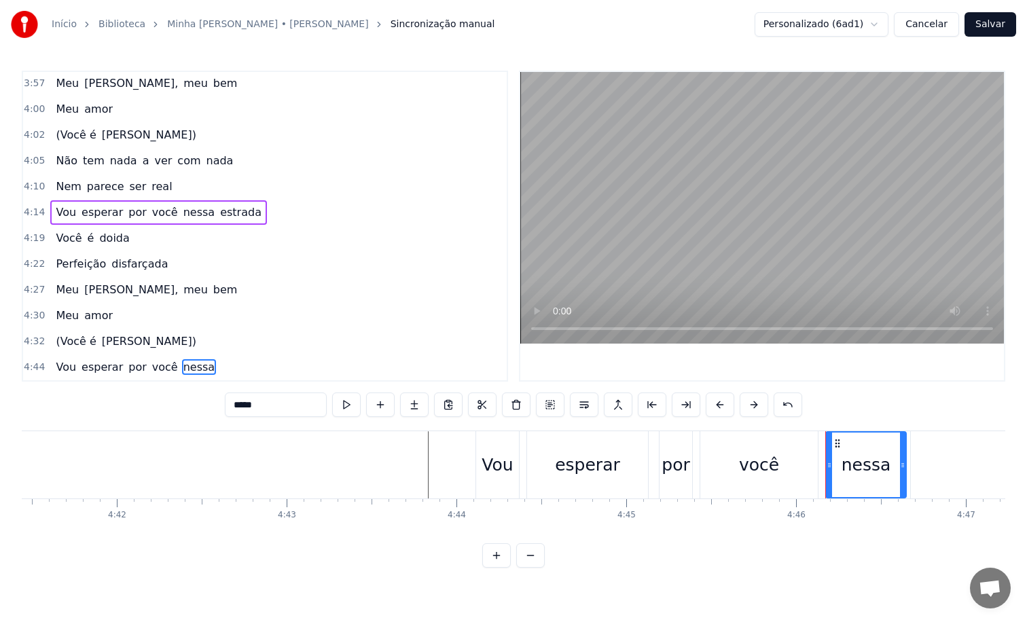
click at [263, 410] on input "*****" at bounding box center [276, 405] width 102 height 24
click at [158, 372] on span "você" at bounding box center [165, 367] width 29 height 16
type input "****"
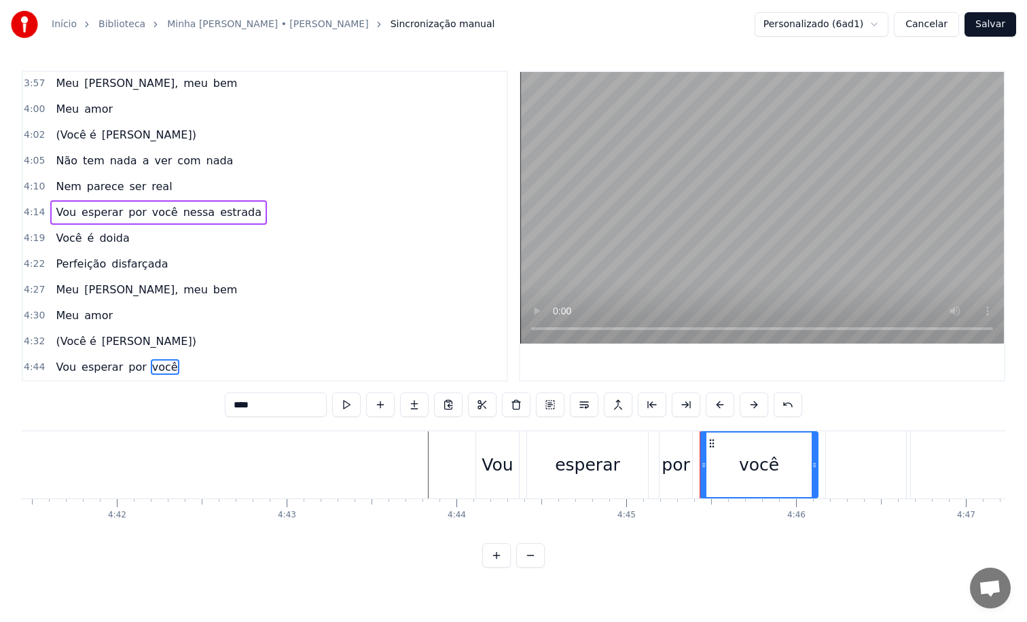
click at [260, 404] on input "****" at bounding box center [276, 405] width 102 height 24
click at [708, 465] on div "você" at bounding box center [759, 465] width 116 height 65
click at [835, 460] on div at bounding box center [866, 464] width 80 height 67
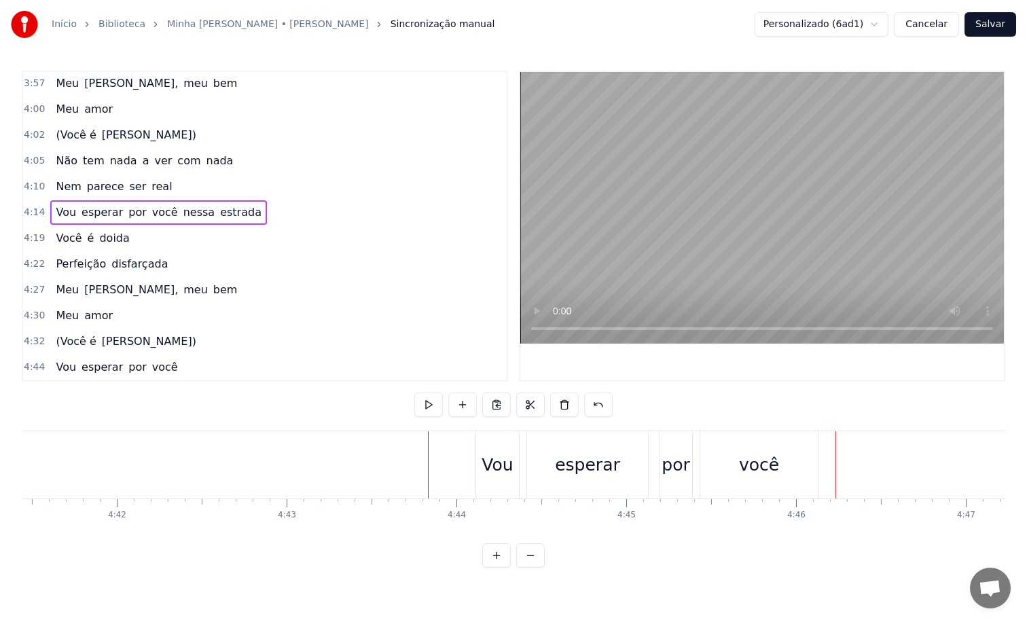
click at [851, 460] on div at bounding box center [866, 464] width 82 height 67
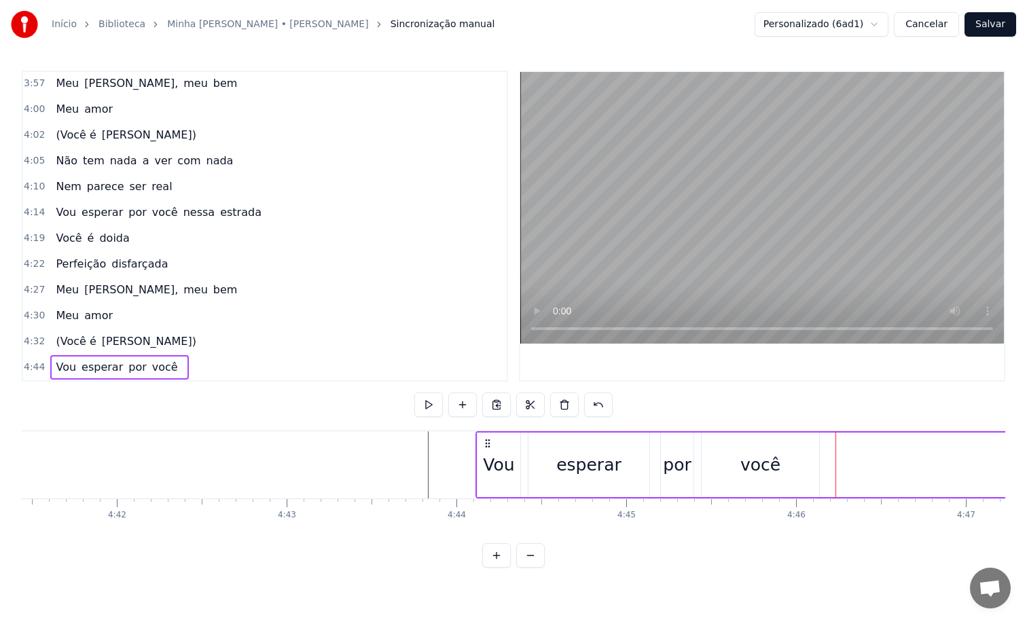
click at [792, 467] on div "você" at bounding box center [761, 465] width 118 height 65
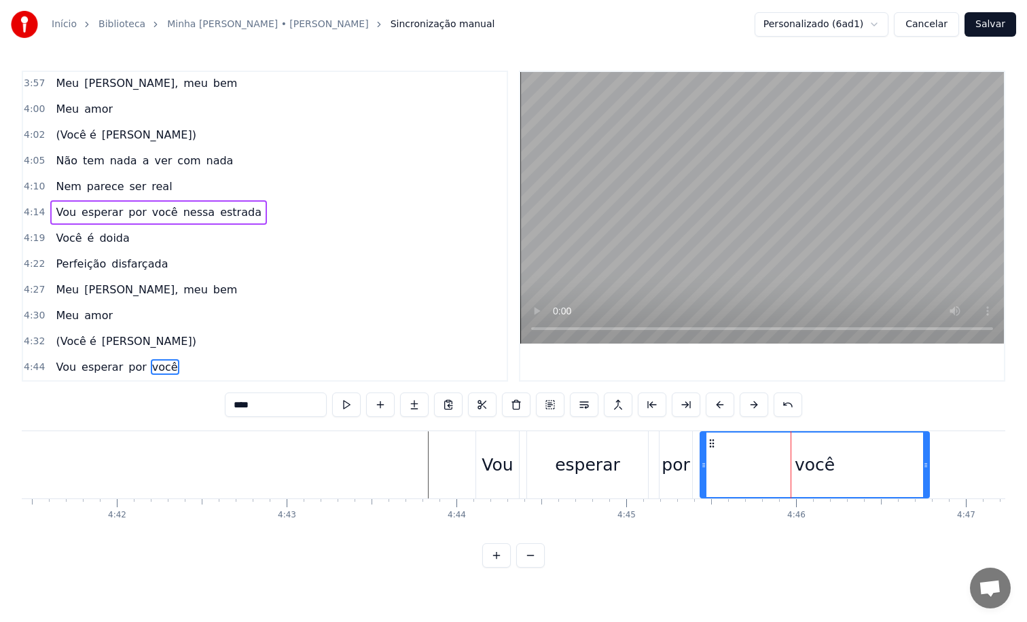
drag, startPoint x: 815, startPoint y: 456, endPoint x: 942, endPoint y: 456, distance: 127.0
click at [929, 456] on div at bounding box center [925, 465] width 5 height 65
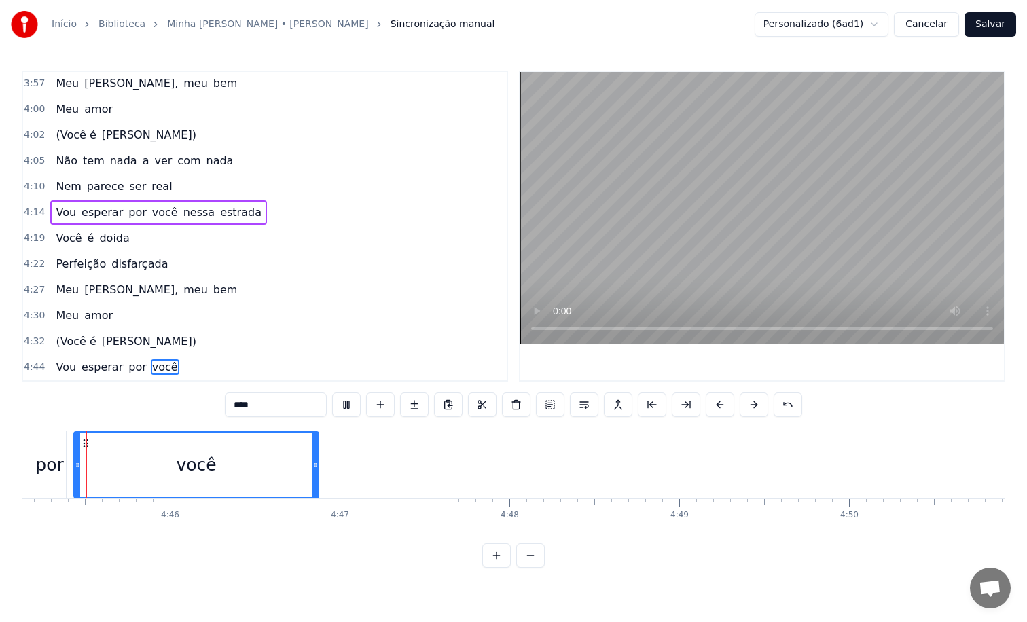
scroll to position [0, 48403]
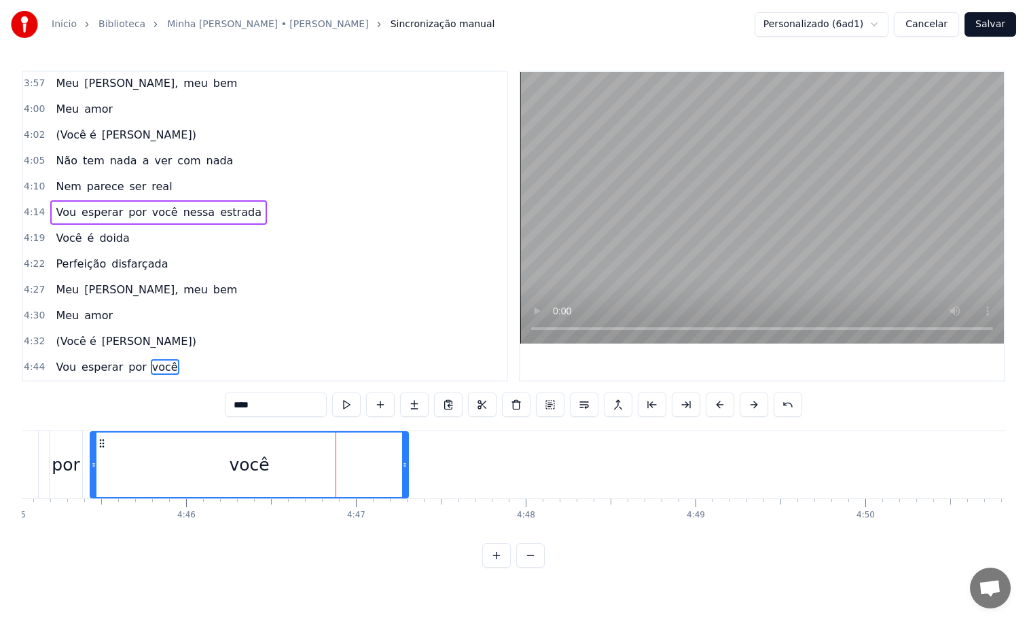
drag, startPoint x: 332, startPoint y: 464, endPoint x: 414, endPoint y: 471, distance: 82.5
click at [408, 471] on div at bounding box center [404, 465] width 5 height 65
drag, startPoint x: 413, startPoint y: 465, endPoint x: 562, endPoint y: 471, distance: 148.9
click at [510, 471] on div at bounding box center [507, 465] width 5 height 65
drag, startPoint x: 562, startPoint y: 471, endPoint x: 440, endPoint y: 474, distance: 121.6
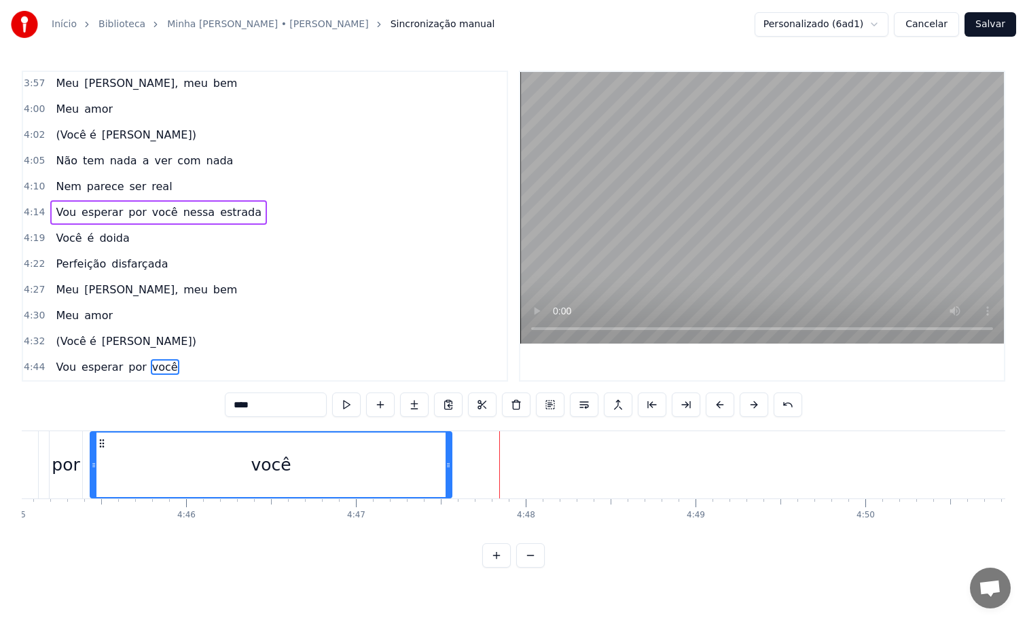
click at [446, 474] on div at bounding box center [448, 465] width 5 height 65
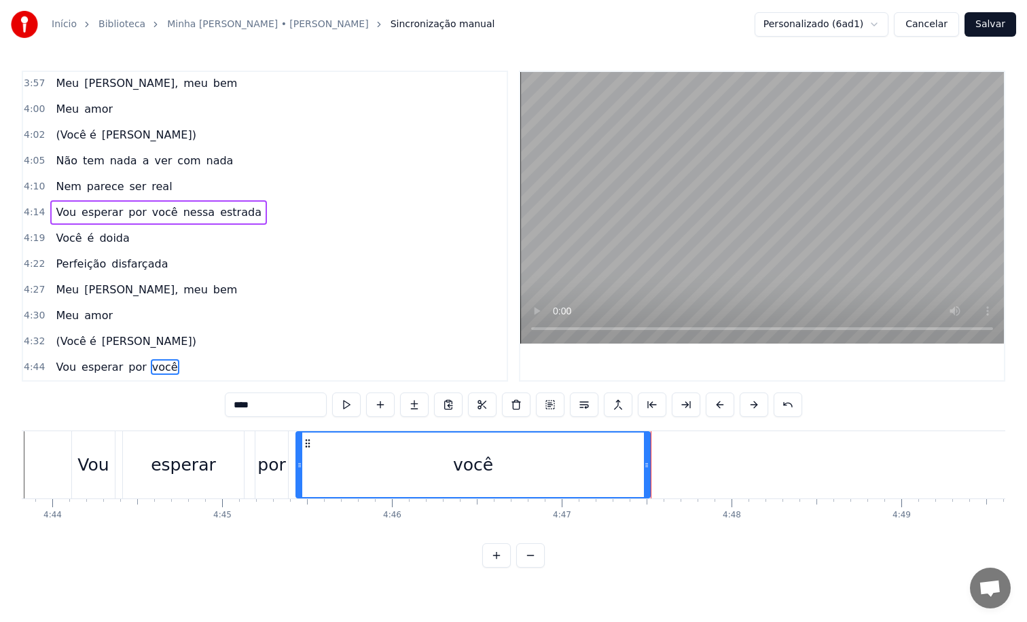
scroll to position [0, 48190]
click at [989, 29] on button "Salvar" at bounding box center [991, 24] width 52 height 24
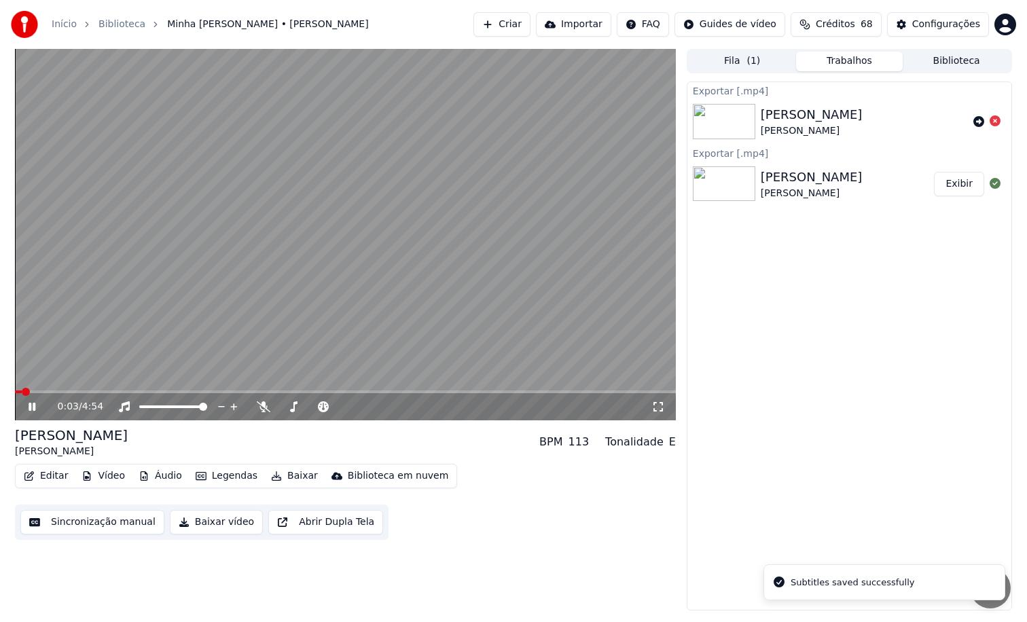
click at [444, 390] on video at bounding box center [345, 235] width 661 height 372
click at [444, 393] on span at bounding box center [345, 392] width 661 height 3
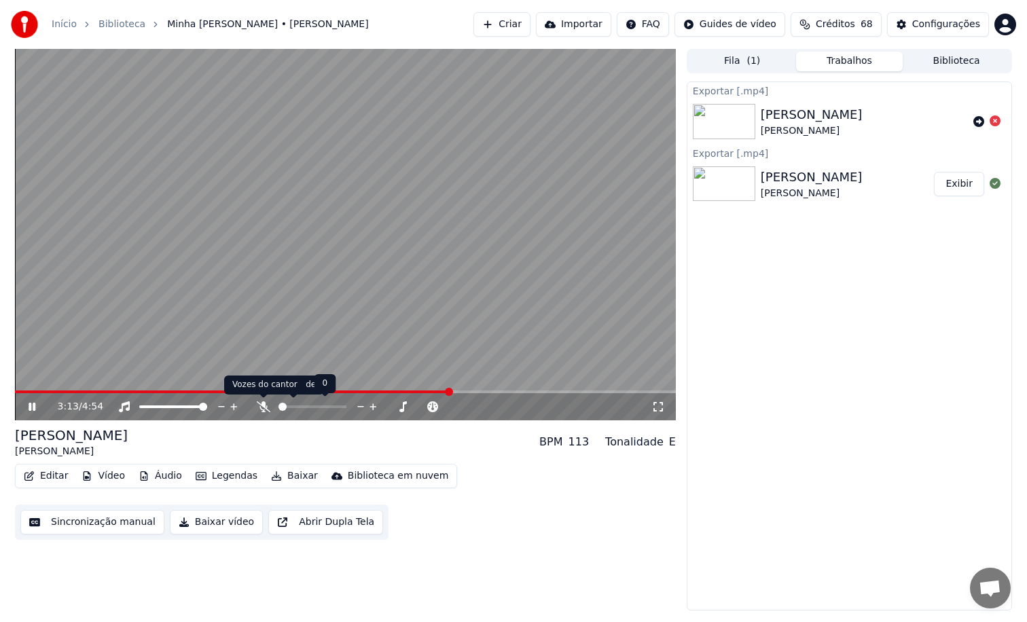
click at [265, 408] on icon at bounding box center [264, 406] width 14 height 11
click at [533, 393] on span at bounding box center [345, 392] width 661 height 3
click at [259, 411] on icon at bounding box center [264, 406] width 14 height 11
click at [601, 395] on div "4:07 / 4:54" at bounding box center [345, 406] width 661 height 27
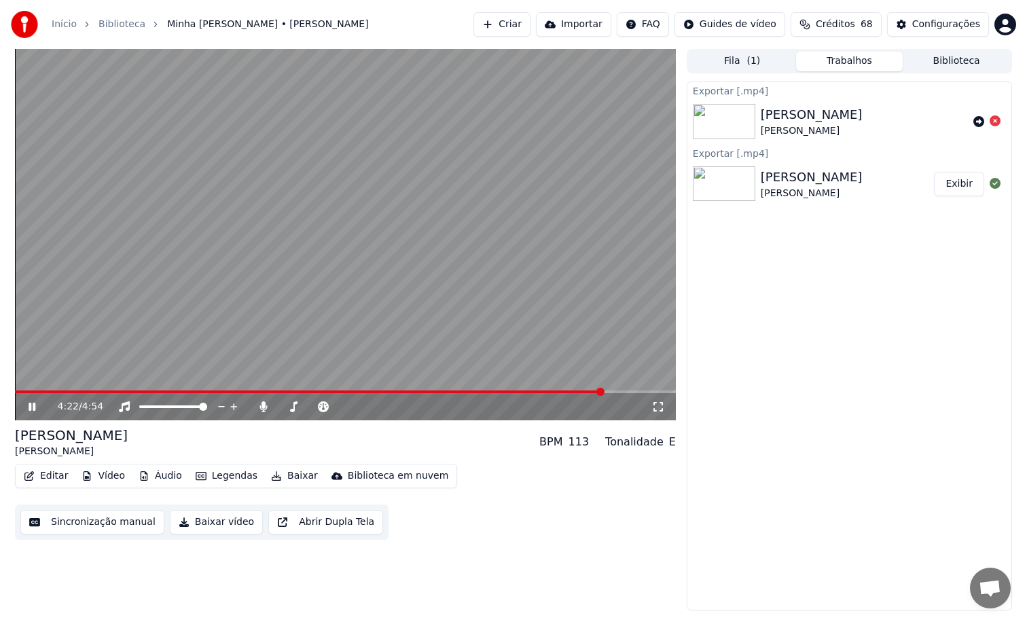
click at [603, 391] on span at bounding box center [345, 392] width 661 height 3
click at [633, 392] on span at bounding box center [345, 392] width 661 height 3
click at [259, 408] on icon at bounding box center [262, 406] width 7 height 11
click at [624, 392] on span at bounding box center [345, 392] width 661 height 3
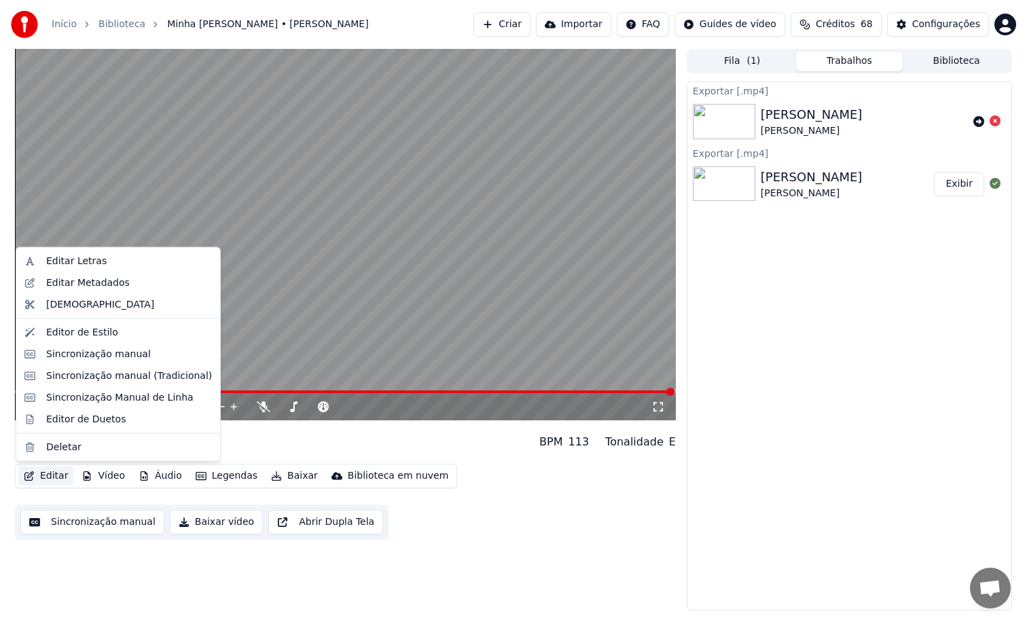
click at [35, 478] on button "Editar" at bounding box center [45, 476] width 55 height 19
click at [132, 353] on div "Sincronização manual" at bounding box center [98, 354] width 105 height 14
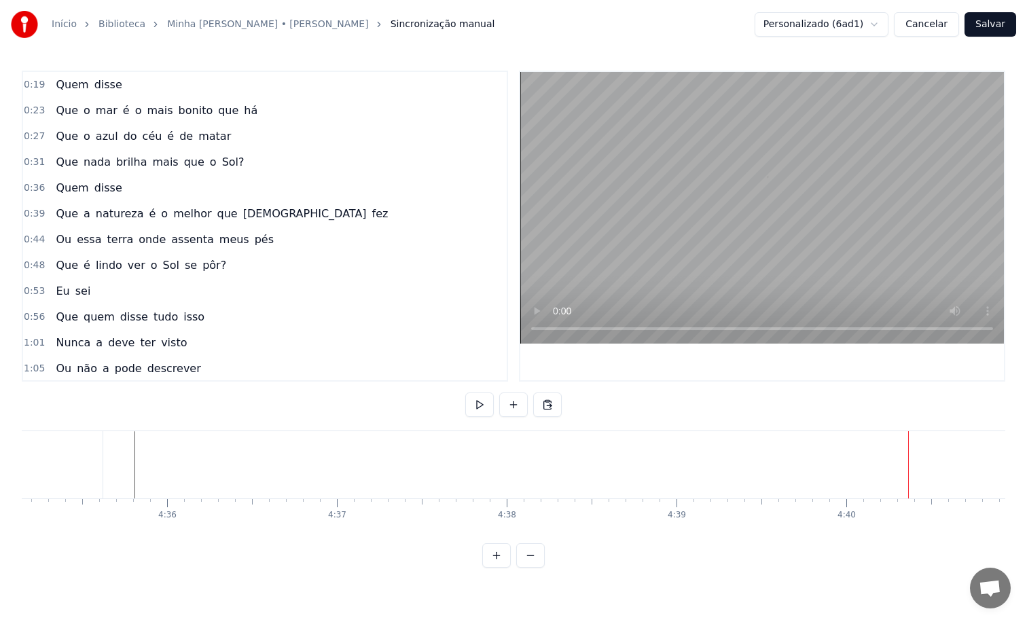
scroll to position [0, 46673]
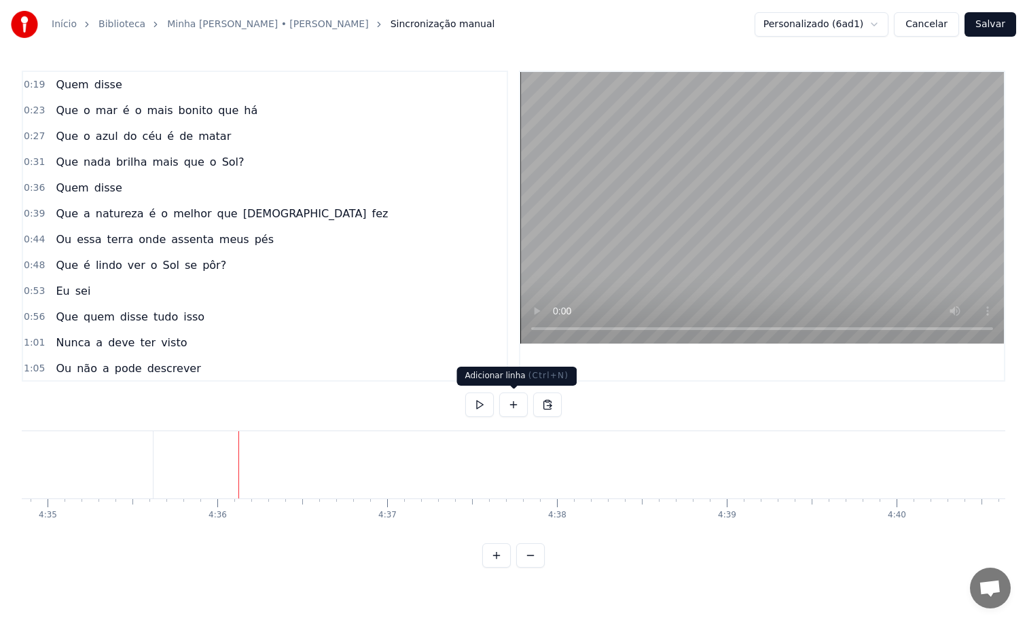
click at [516, 405] on button at bounding box center [513, 405] width 29 height 24
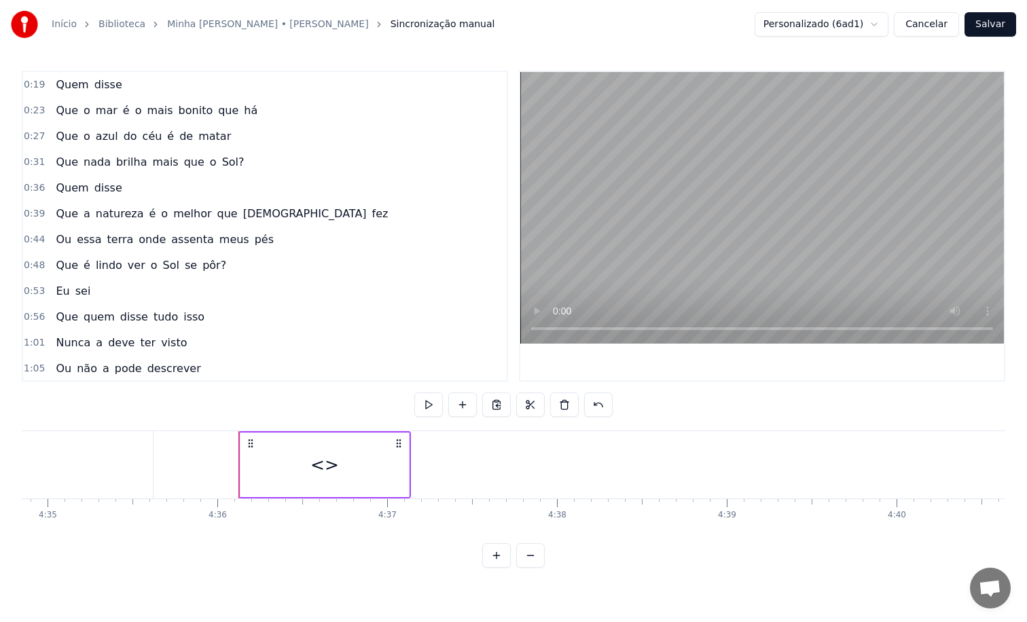
click at [310, 465] on div "<>" at bounding box center [324, 465] width 168 height 65
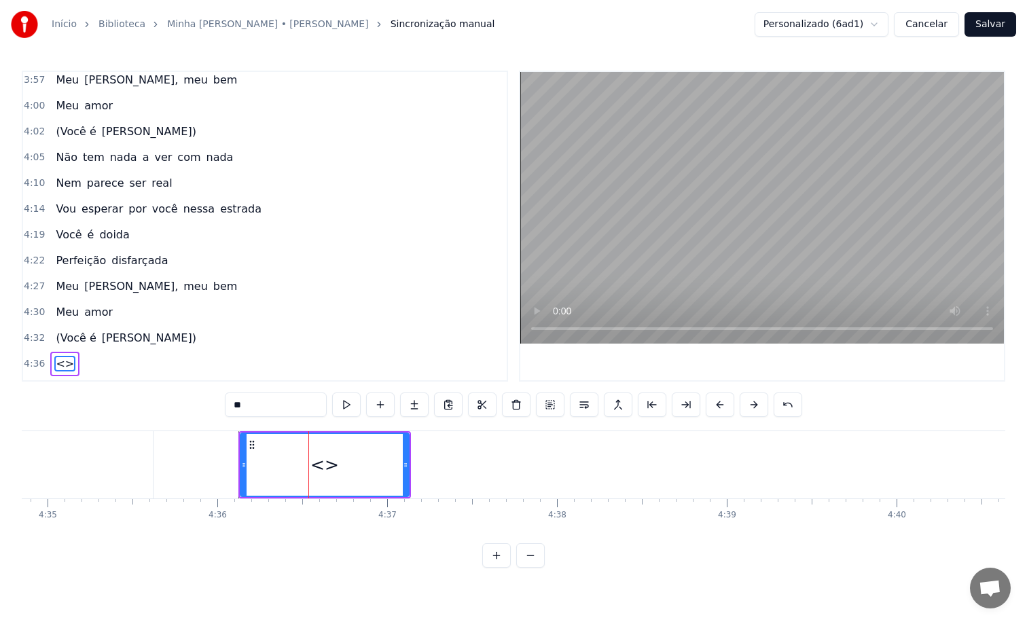
scroll to position [1240, 0]
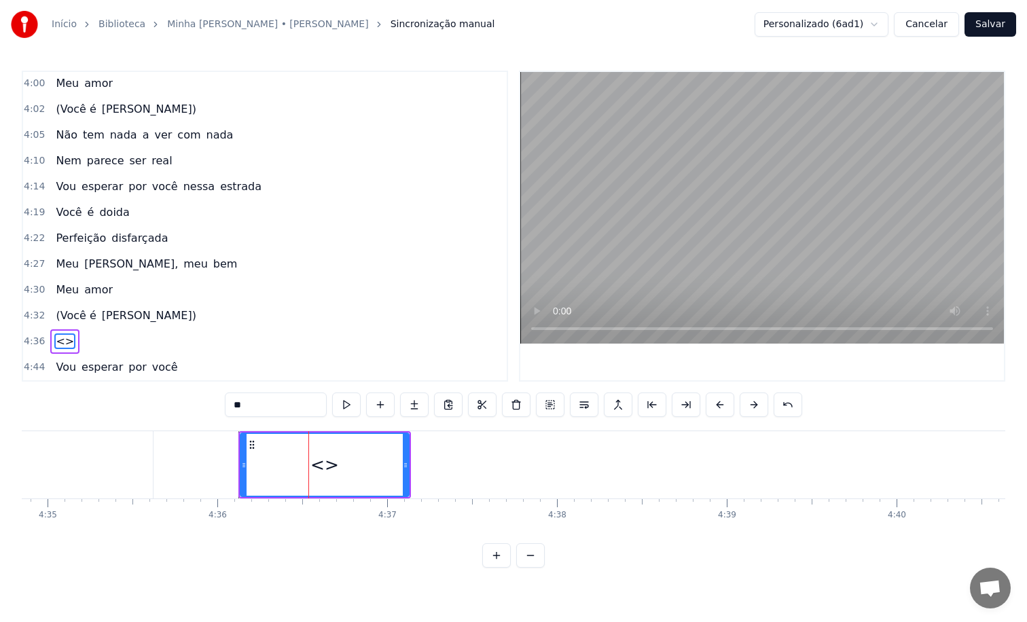
click at [256, 408] on input "**" at bounding box center [276, 405] width 102 height 24
type input "*"
type input "*****"
click at [318, 465] on div "OOOOO" at bounding box center [324, 465] width 67 height 26
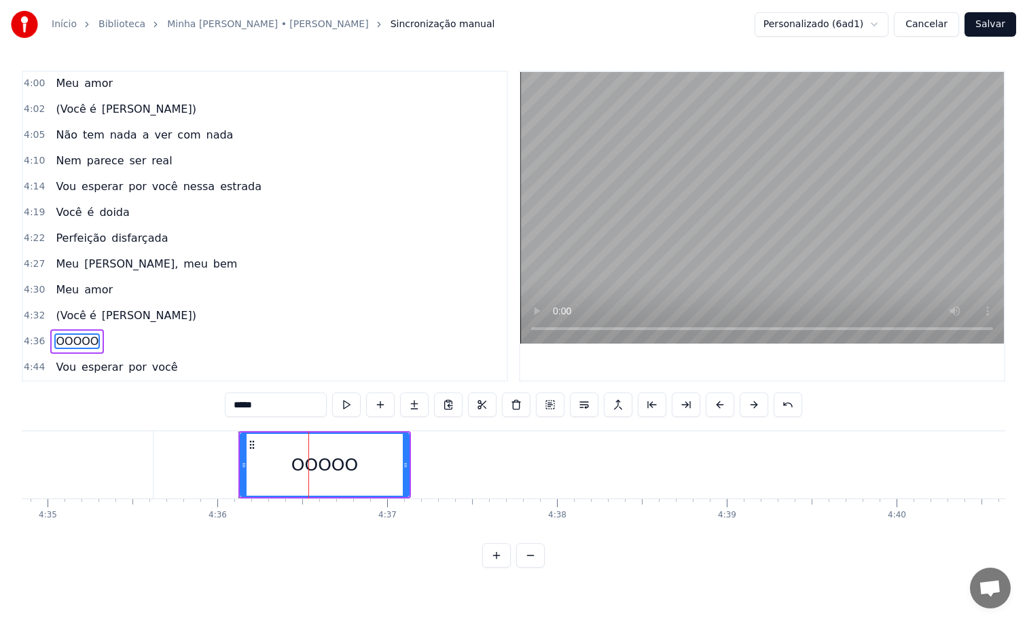
click at [318, 465] on div "OOOOO" at bounding box center [324, 465] width 67 height 26
click at [86, 344] on span "OOOOO" at bounding box center [77, 342] width 46 height 16
click at [332, 469] on div "OOOOO" at bounding box center [324, 465] width 67 height 26
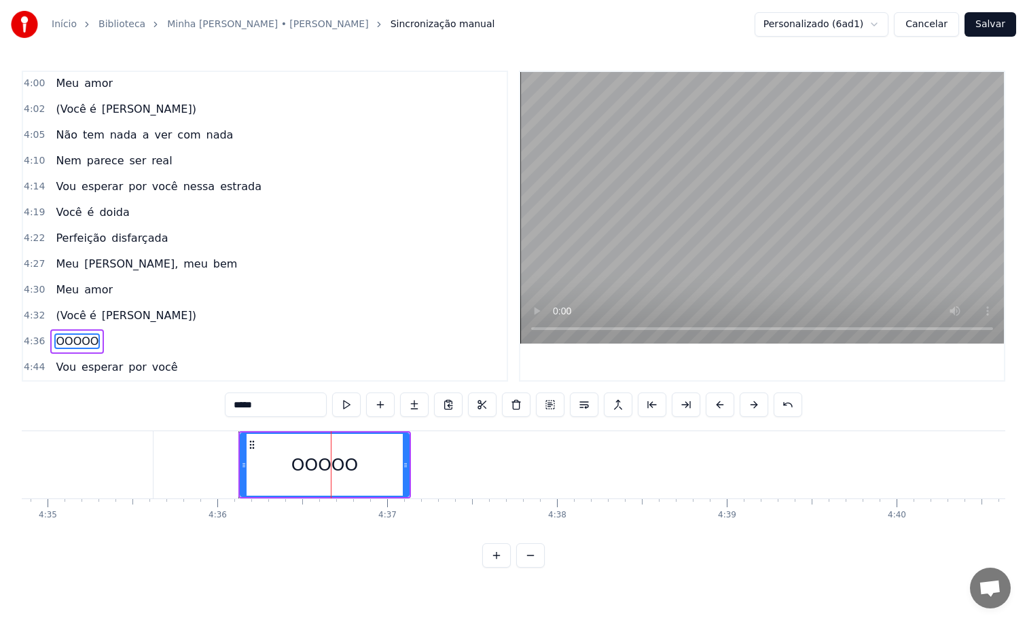
click at [332, 469] on div "OOOOO" at bounding box center [324, 465] width 67 height 26
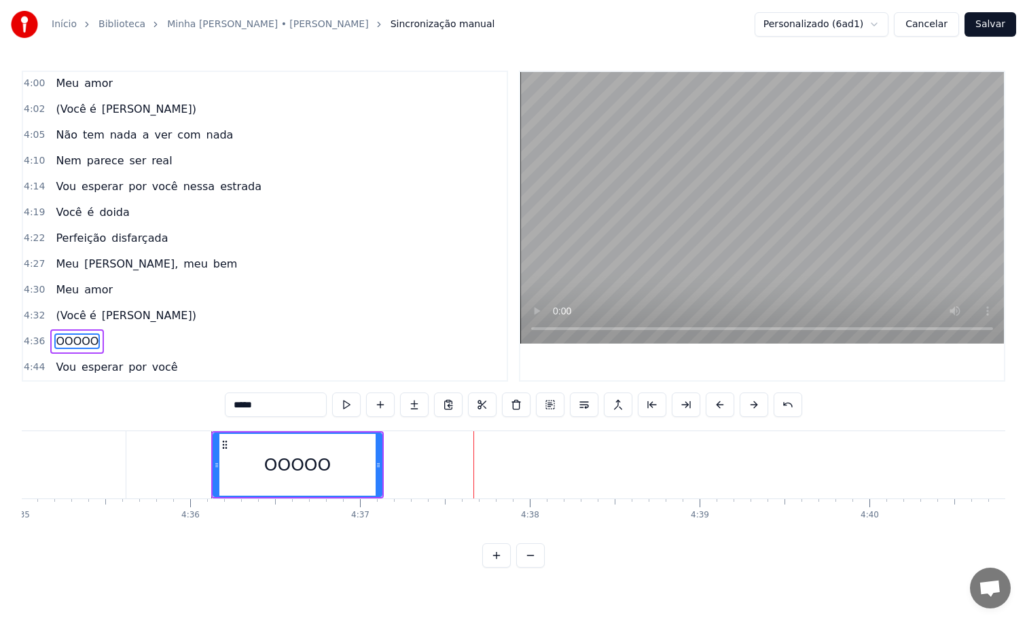
scroll to position [0, 46728]
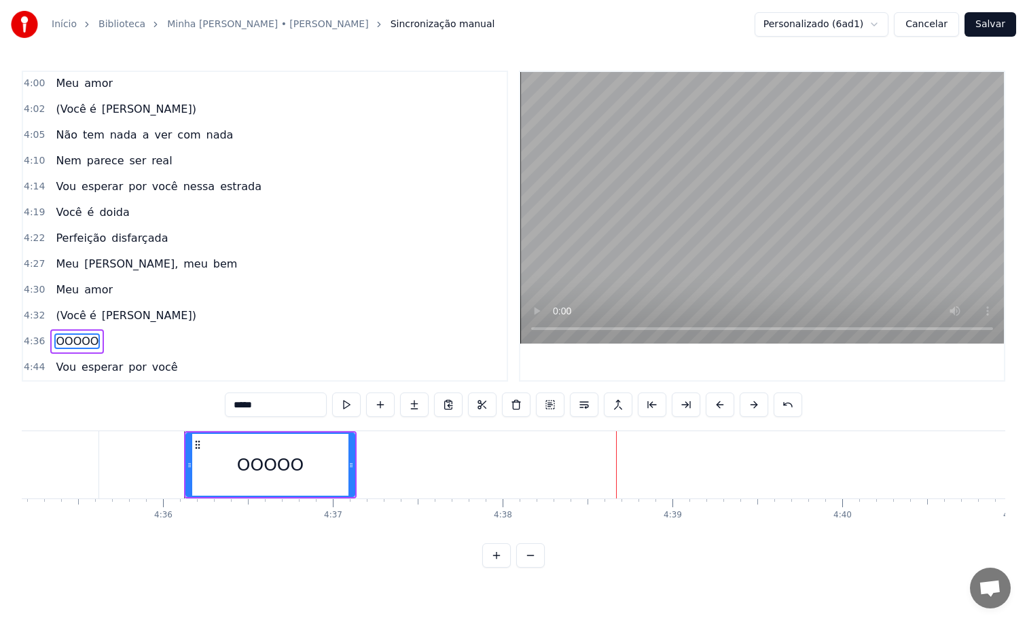
click at [332, 469] on div "OOOOO" at bounding box center [270, 465] width 167 height 62
click at [279, 405] on input "*****" at bounding box center [276, 405] width 102 height 24
type input "*"
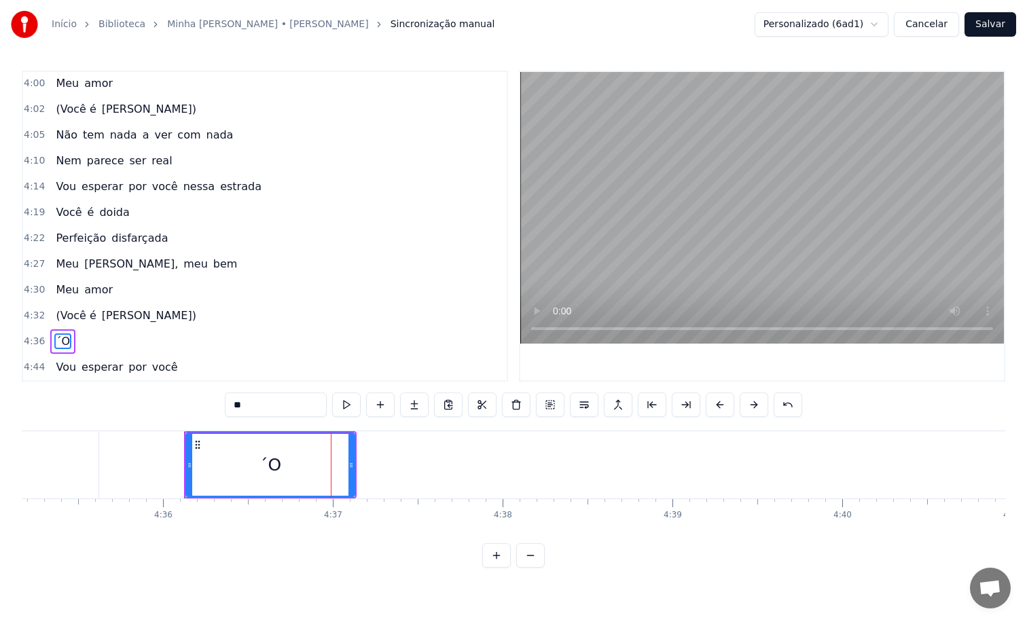
type input "*"
paste input "**********"
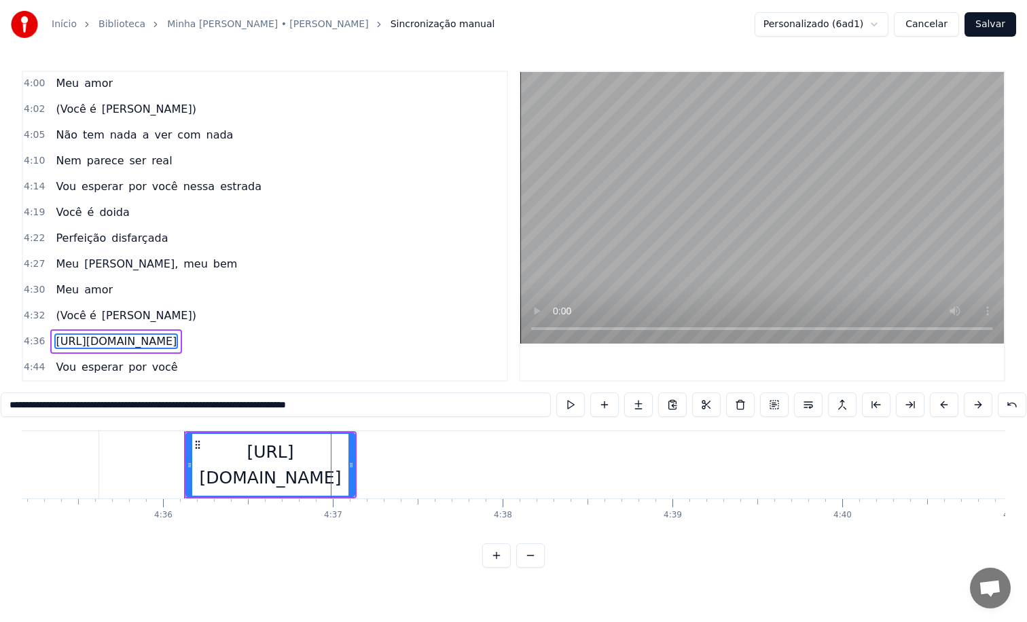
click at [178, 350] on span "[URL][DOMAIN_NAME]" at bounding box center [116, 342] width 124 height 16
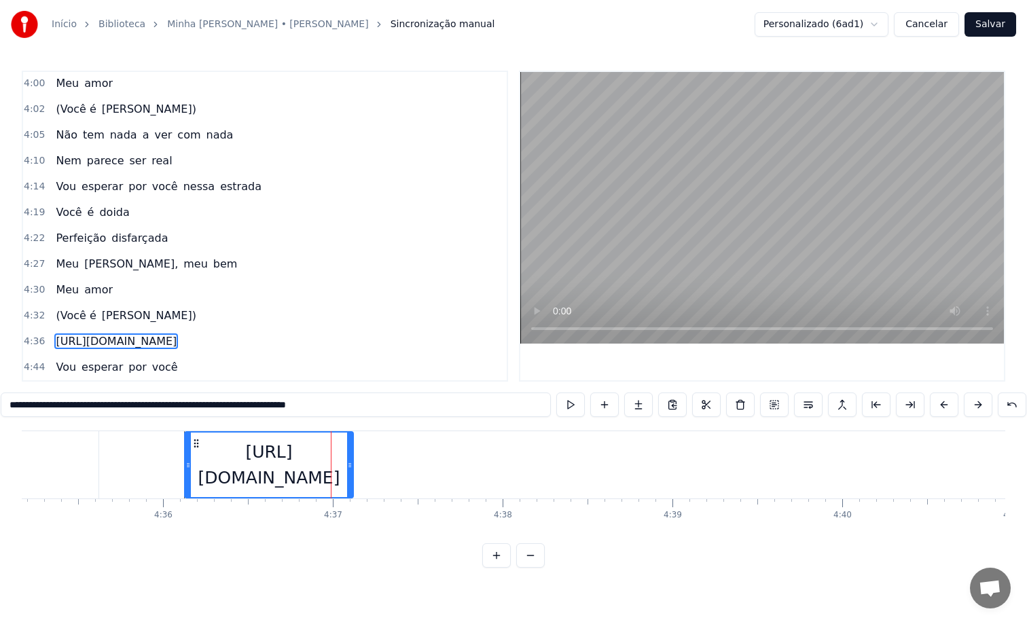
click at [178, 350] on span "[URL][DOMAIN_NAME]" at bounding box center [116, 342] width 124 height 16
type input "***"
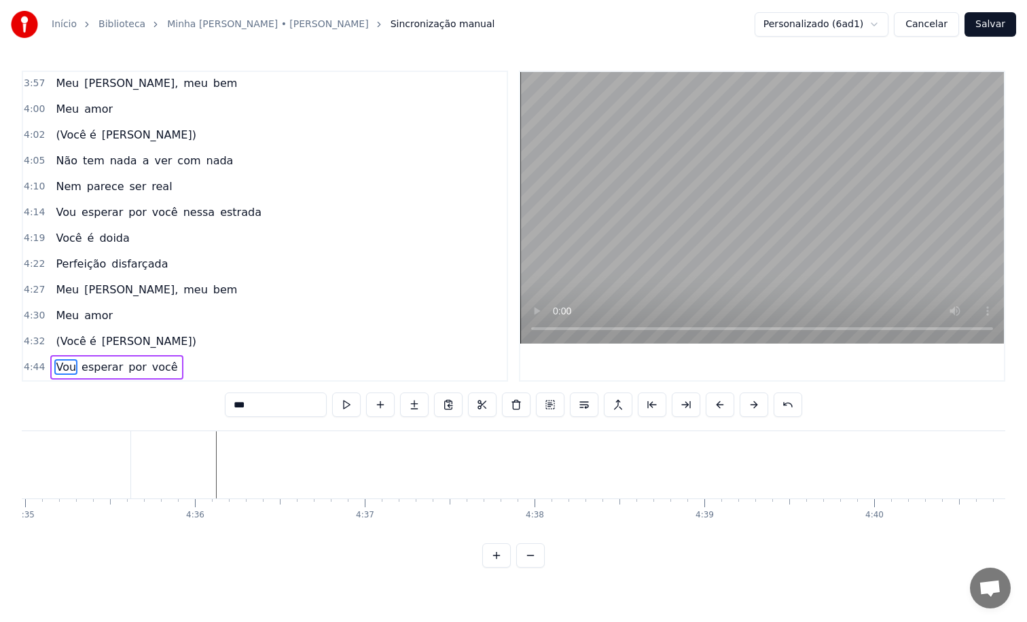
scroll to position [0, 46632]
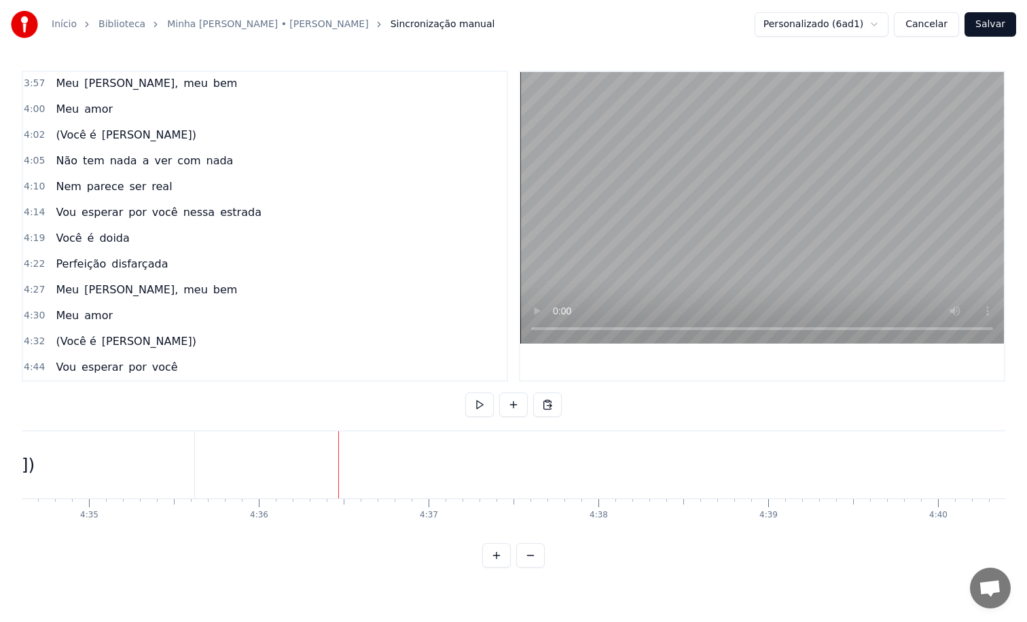
click at [516, 405] on button at bounding box center [513, 405] width 29 height 24
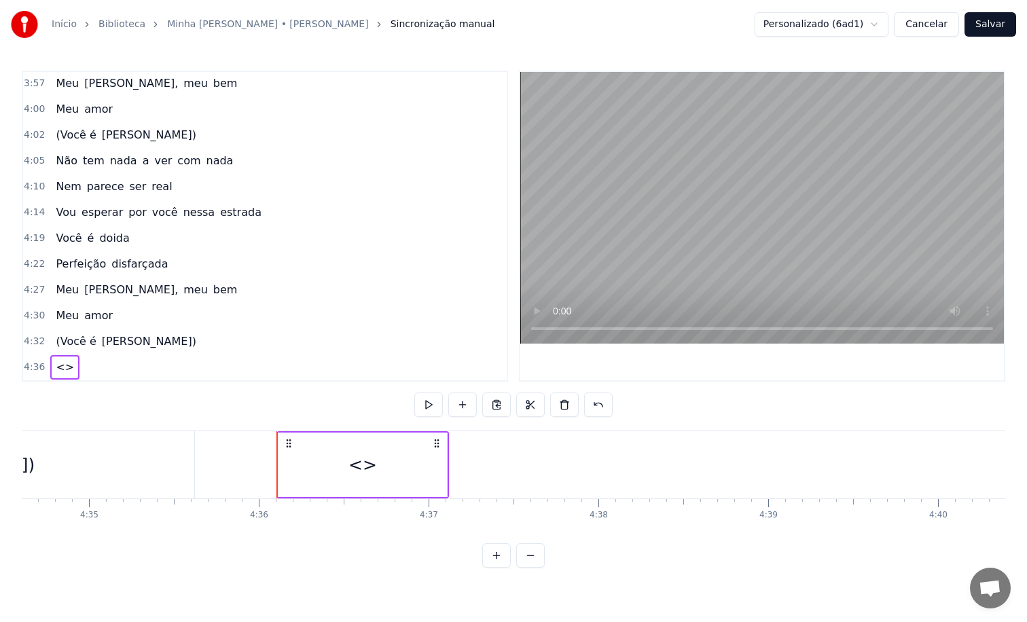
click at [64, 371] on span "<>" at bounding box center [64, 367] width 21 height 16
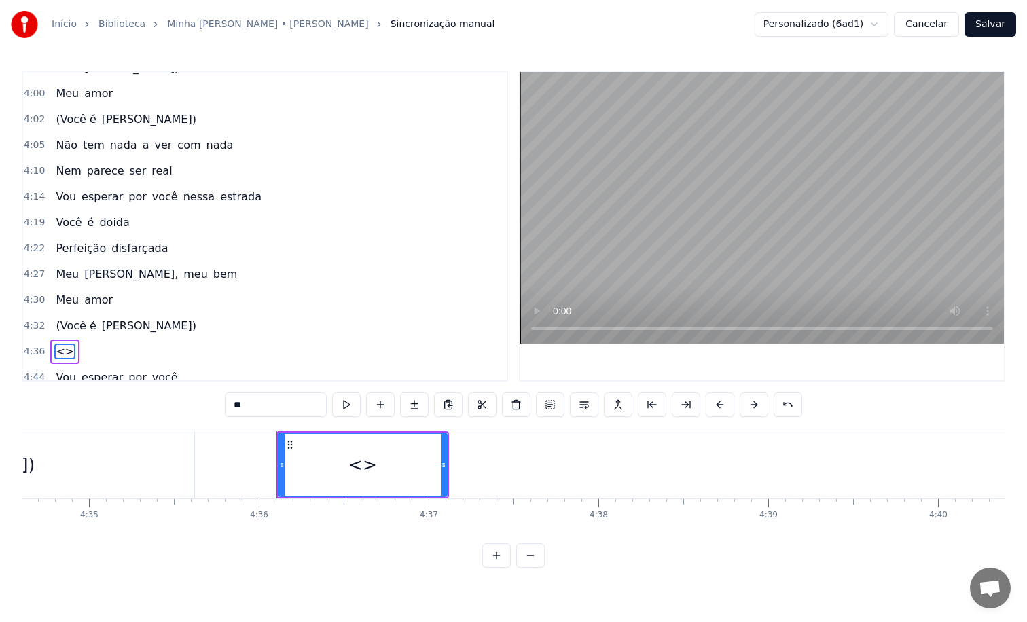
scroll to position [1240, 0]
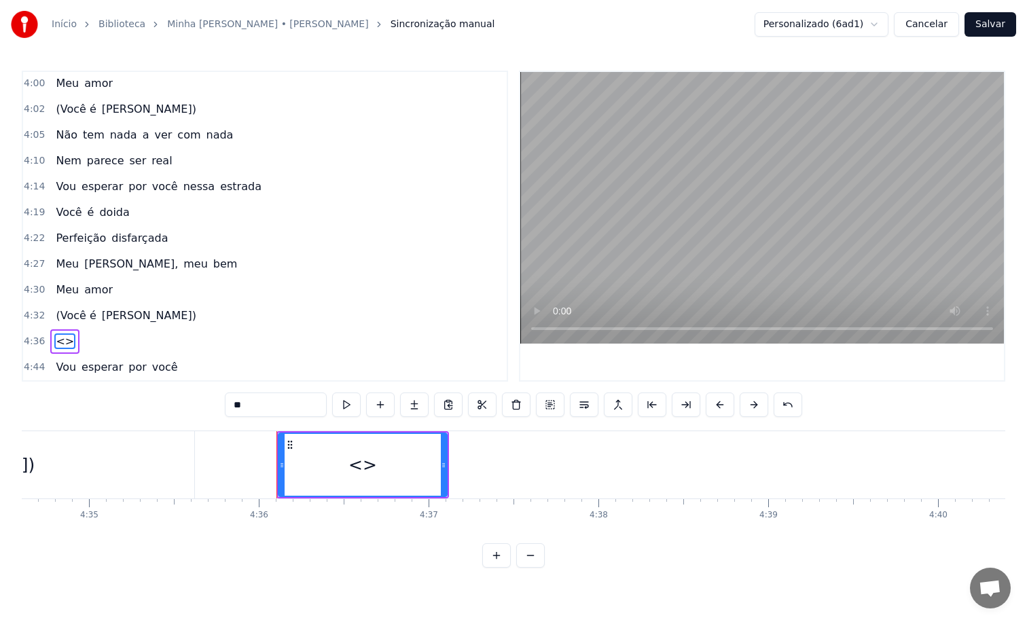
click at [245, 403] on input "**" at bounding box center [276, 405] width 102 height 24
paste input "text"
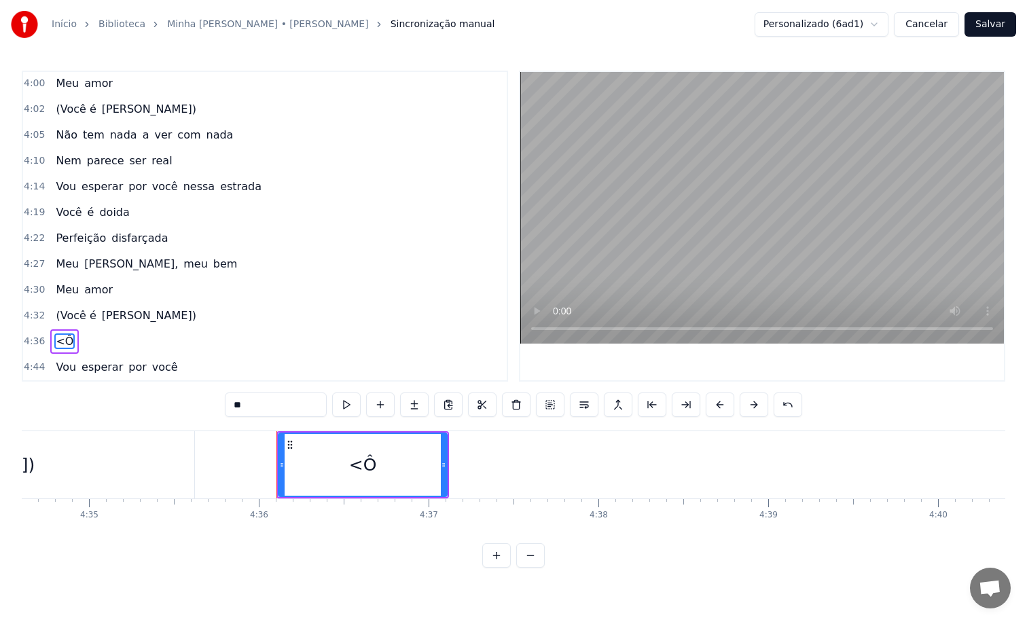
type input "*"
paste input "*"
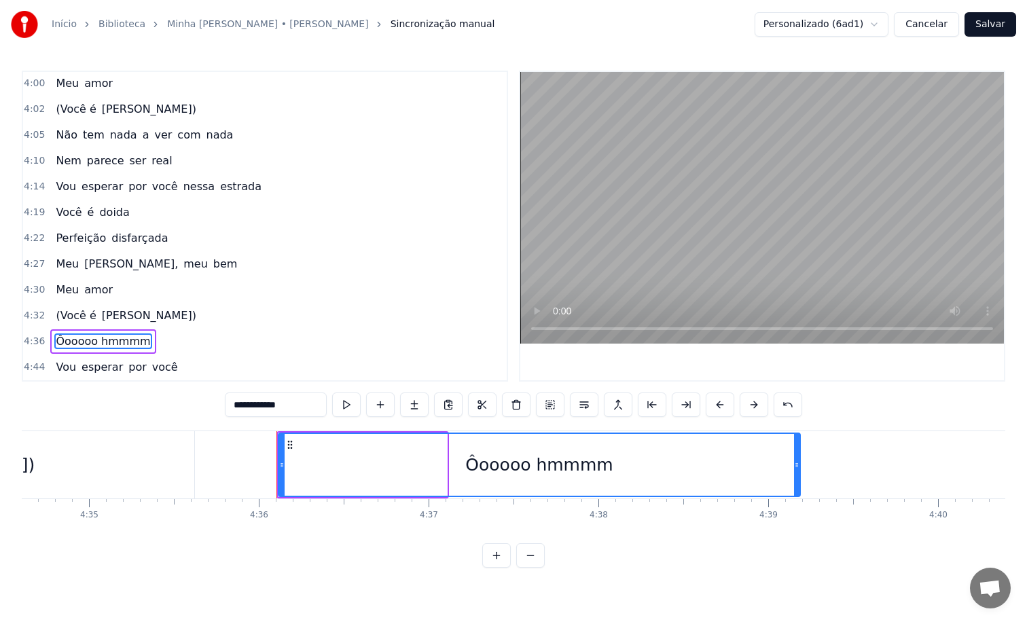
drag, startPoint x: 444, startPoint y: 465, endPoint x: 819, endPoint y: 417, distance: 378.6
click at [819, 417] on div "0:19 Quem disse 0:23 Que o mar é o mais bonito que há 0:27 Que o azul do céu é …" at bounding box center [514, 319] width 984 height 497
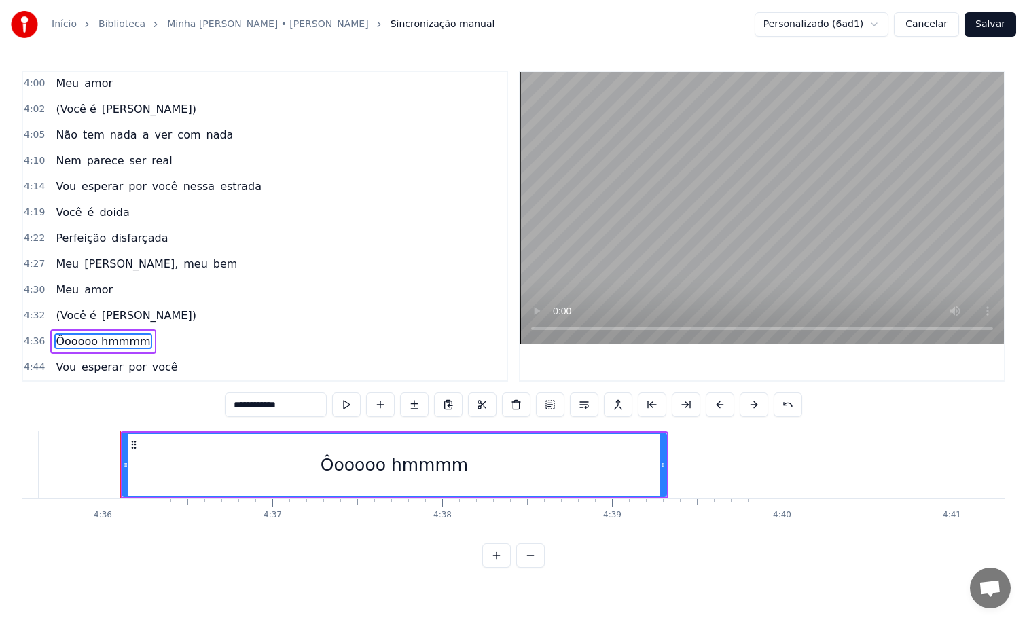
scroll to position [0, 46809]
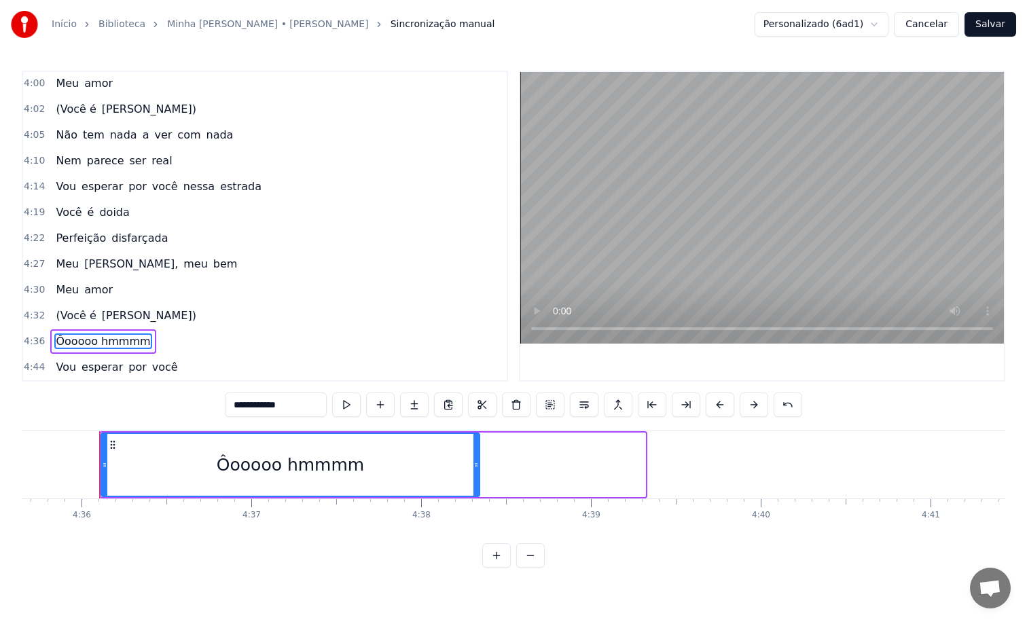
drag, startPoint x: 641, startPoint y: 465, endPoint x: 477, endPoint y: 514, distance: 171.5
click at [477, 514] on div "Quem disse Que o mar é o mais bonito que há Que o azul do céu é de matar Que na…" at bounding box center [514, 482] width 984 height 102
click at [287, 410] on input "**********" at bounding box center [276, 405] width 102 height 24
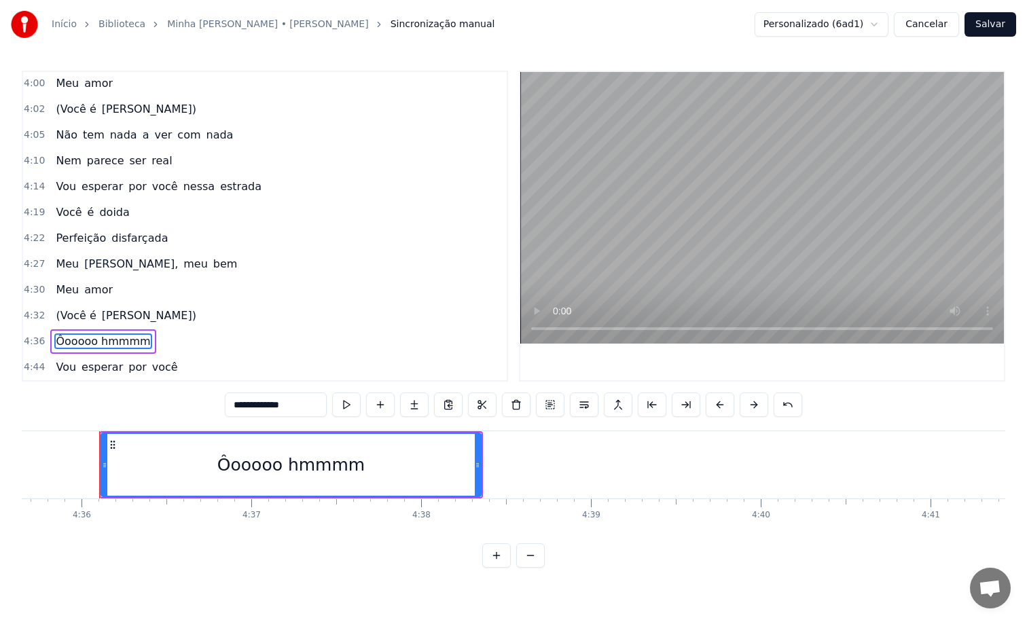
click at [290, 402] on input "**********" at bounding box center [276, 405] width 102 height 24
type input "******"
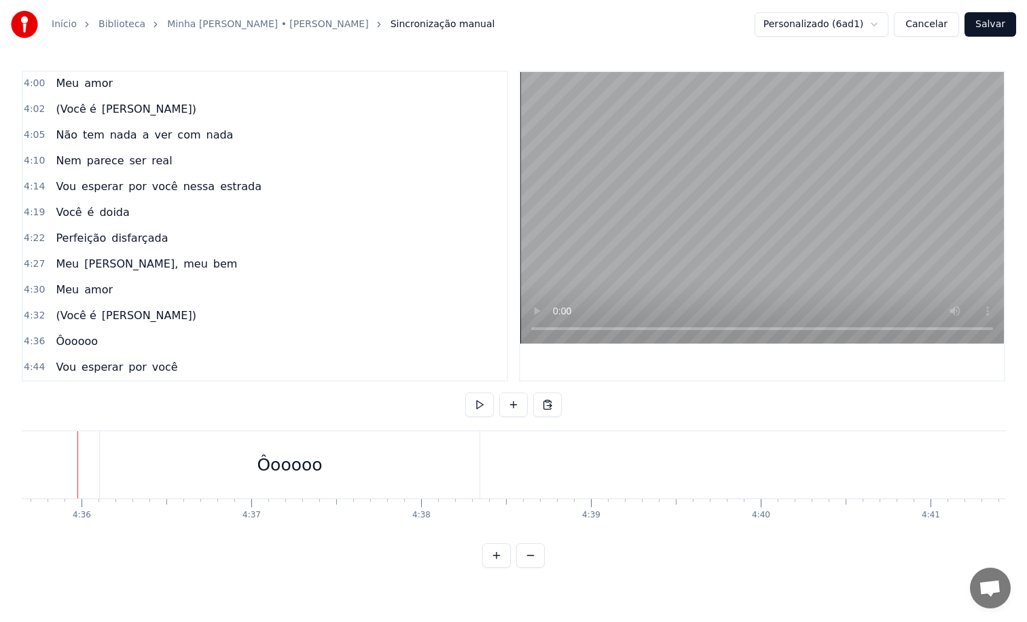
scroll to position [0, 46797]
click at [298, 465] on div "Ôooooo" at bounding box center [301, 465] width 65 height 26
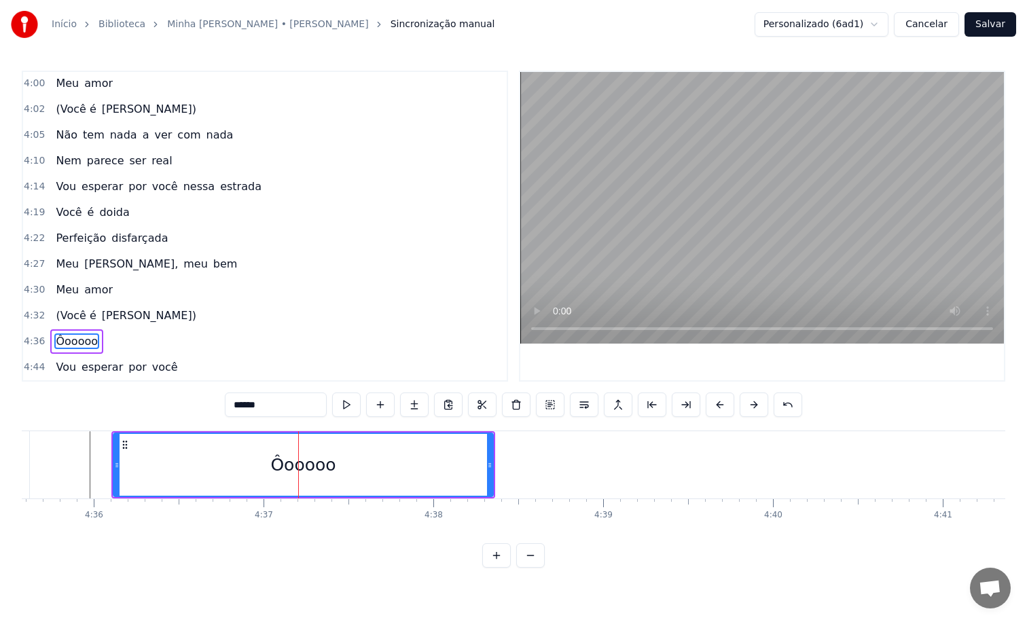
click at [236, 404] on input "******" at bounding box center [276, 405] width 102 height 24
click at [291, 463] on div "WÔooooo" at bounding box center [303, 465] width 82 height 26
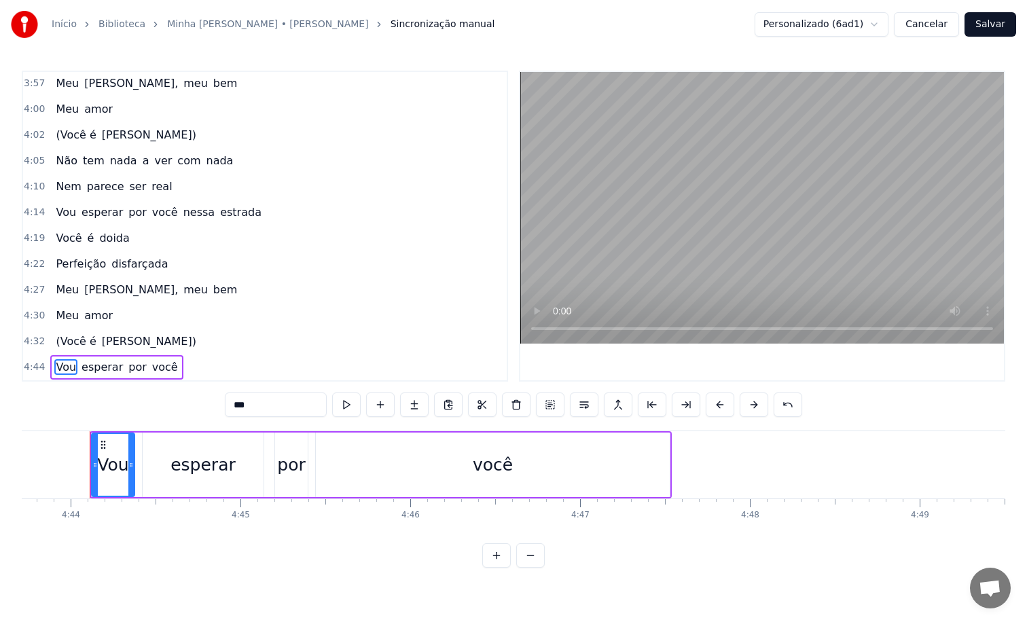
scroll to position [1240, 0]
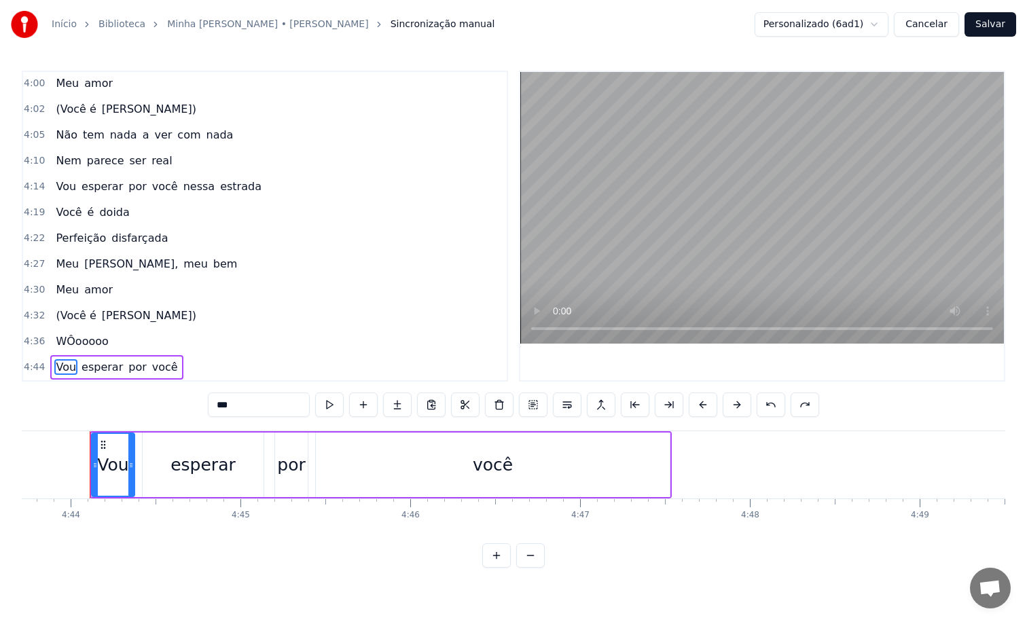
click at [86, 340] on span "WÔooooo" at bounding box center [81, 342] width 55 height 16
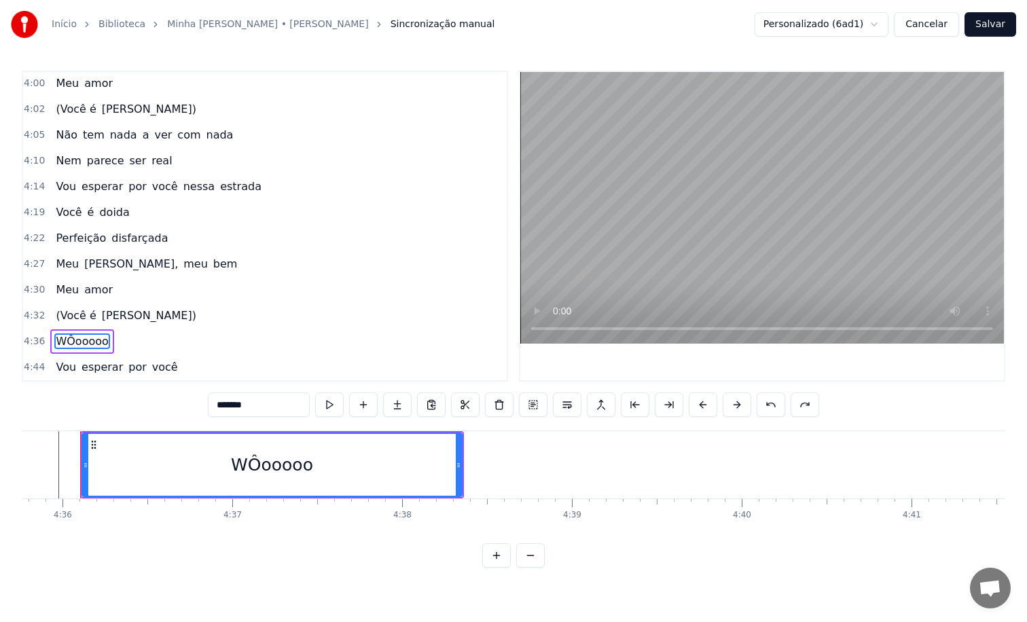
scroll to position [0, 46819]
click at [231, 406] on input "*******" at bounding box center [259, 405] width 102 height 24
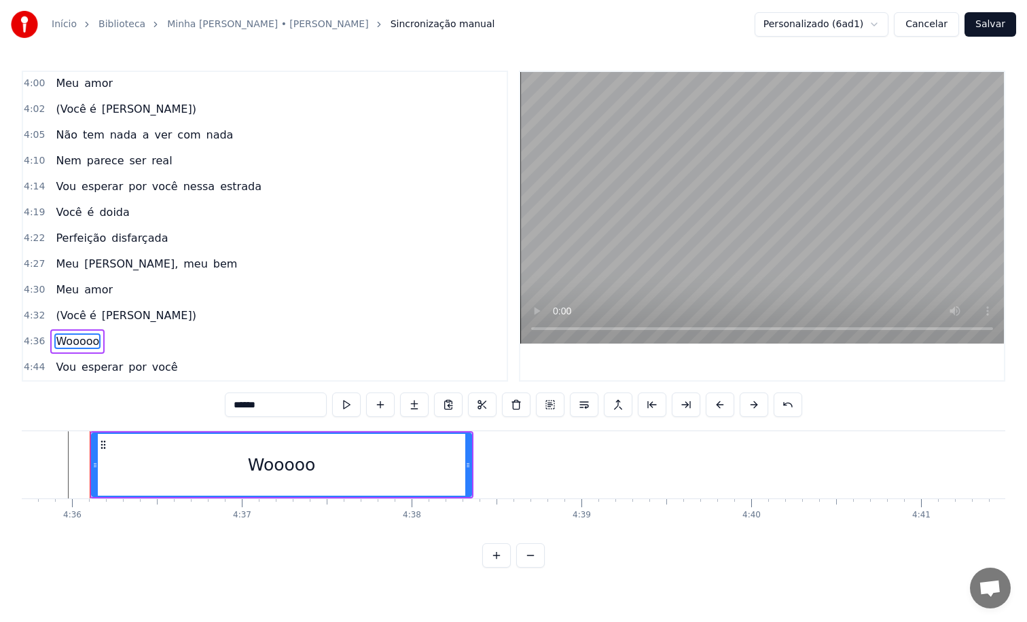
click at [241, 406] on input "******" at bounding box center [276, 405] width 102 height 24
paste input "*"
type input "********"
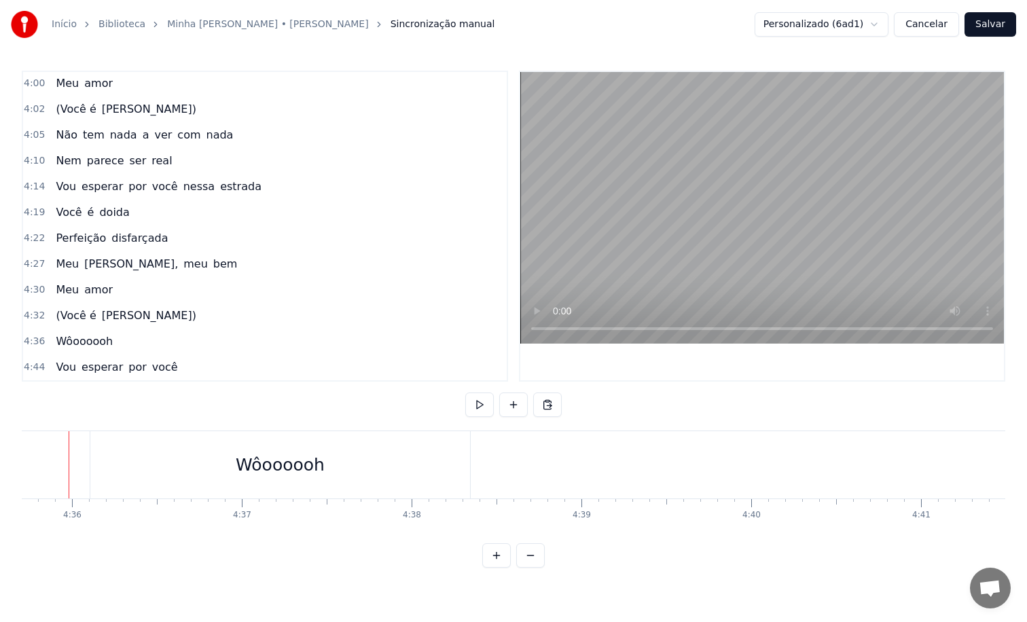
scroll to position [0, 46798]
click at [310, 465] on div "Wôoooooh" at bounding box center [301, 465] width 89 height 26
click at [461, 469] on div "Wôoooooh" at bounding box center [301, 464] width 380 height 67
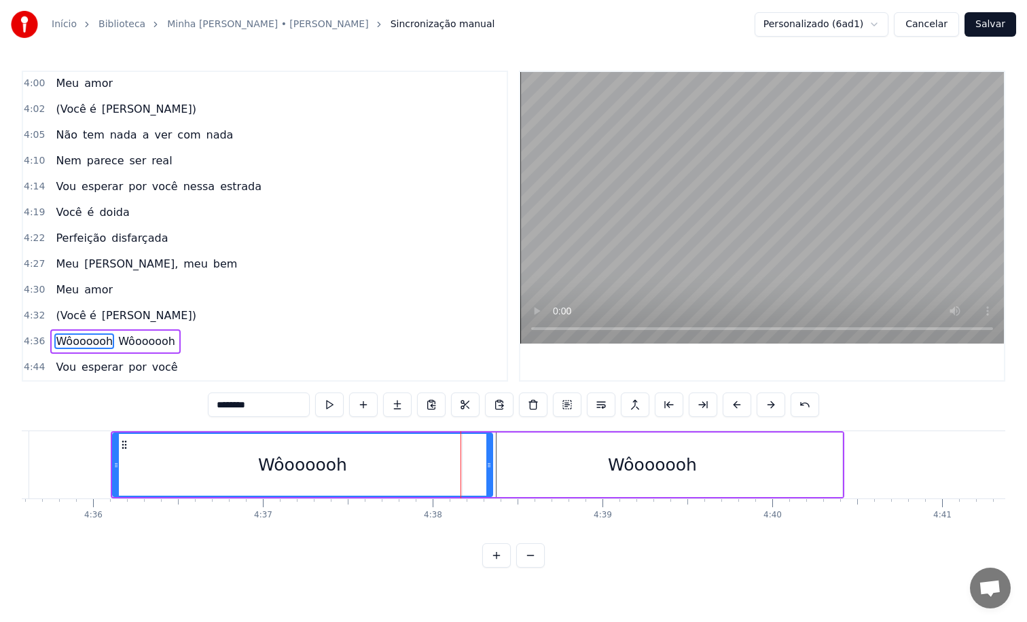
click at [632, 464] on div "Wôoooooh" at bounding box center [652, 465] width 89 height 26
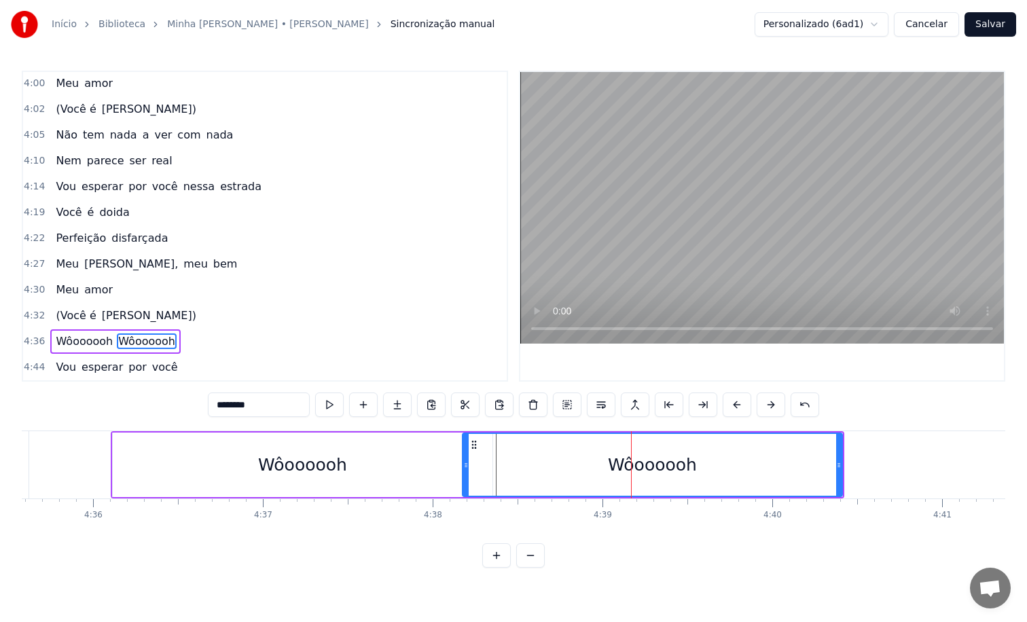
click at [497, 456] on div "Wôoooooh" at bounding box center [652, 465] width 378 height 62
click at [278, 308] on div "4:32 (Você é [PERSON_NAME])" at bounding box center [265, 316] width 484 height 26
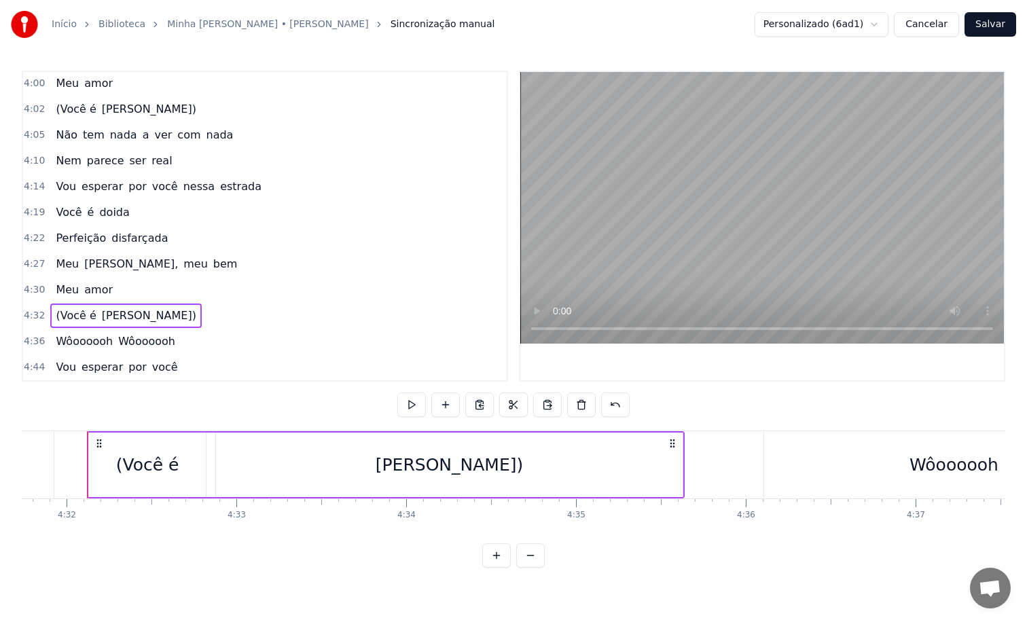
scroll to position [0, 46142]
click at [290, 407] on div "0:19 Quem disse 0:23 Que o mar é o mais bonito que há 0:27 Que o azul do céu é …" at bounding box center [514, 319] width 984 height 497
click at [257, 369] on div "4:44 Vou esperar por você" at bounding box center [265, 368] width 484 height 26
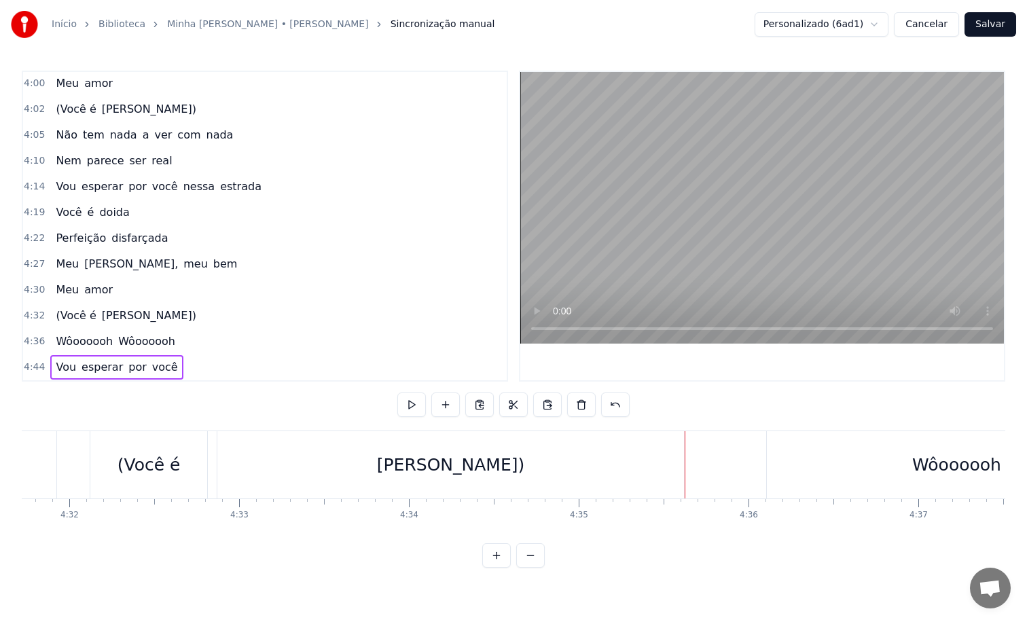
click at [134, 343] on span "Wôoooooh" at bounding box center [147, 342] width 60 height 16
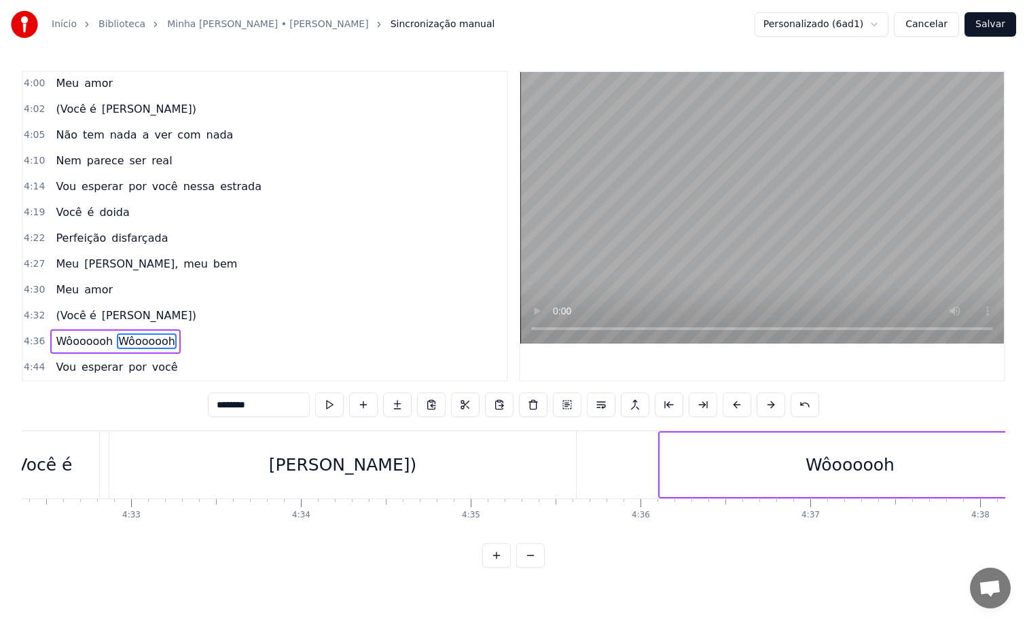
click at [134, 343] on span "Wôoooooh" at bounding box center [147, 342] width 60 height 16
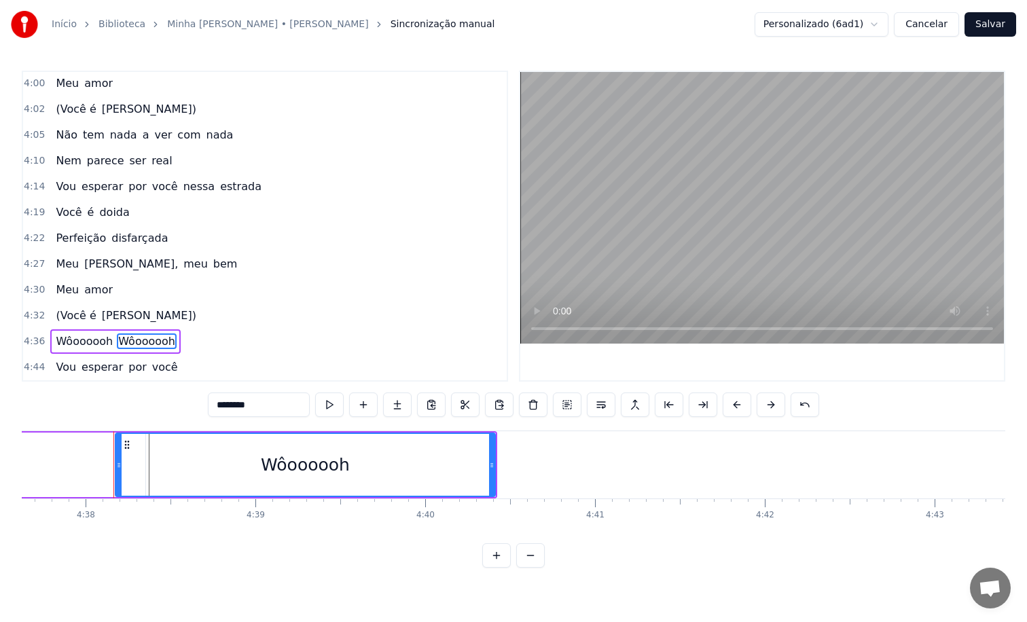
scroll to position [0, 47169]
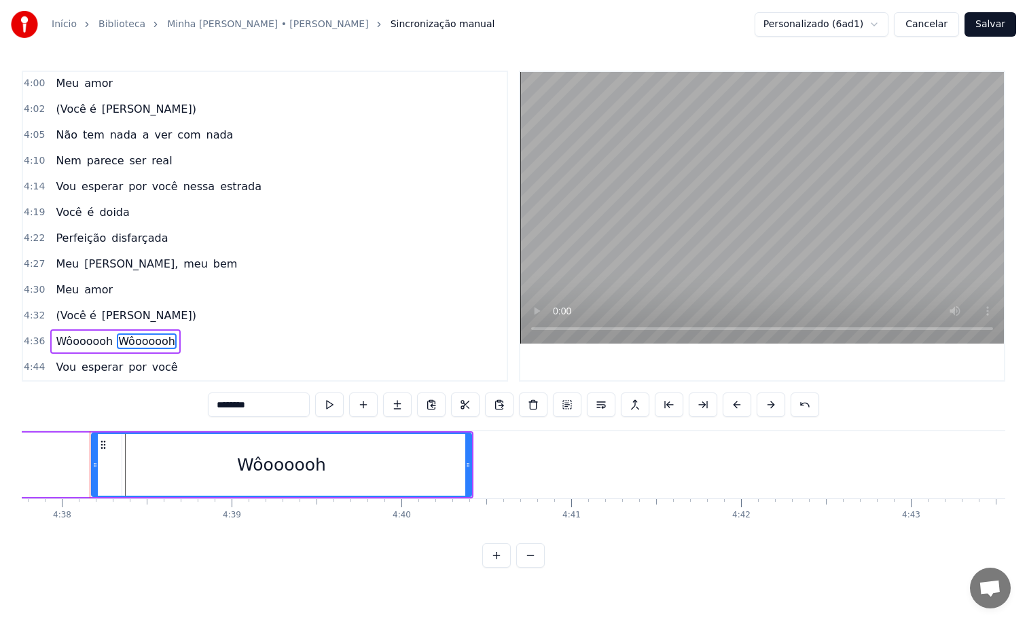
click at [254, 463] on div "Wôoooooh" at bounding box center [281, 465] width 89 height 26
click at [128, 459] on div "Wôoooooh" at bounding box center [281, 465] width 378 height 62
click at [103, 338] on span "Wôoooooh" at bounding box center [84, 342] width 60 height 16
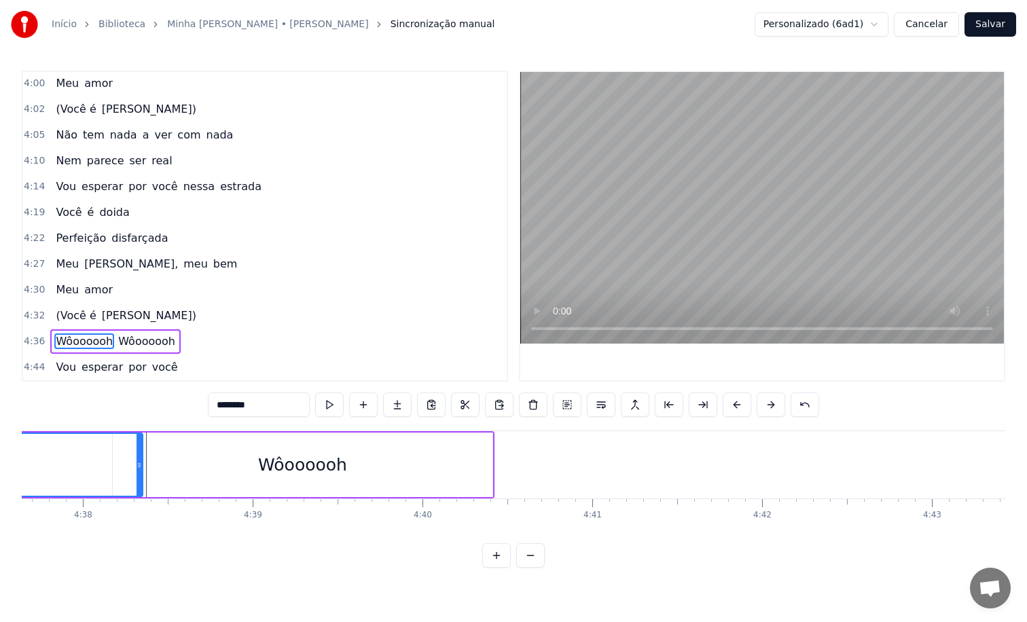
click at [103, 338] on span "Wôoooooh" at bounding box center [84, 342] width 60 height 16
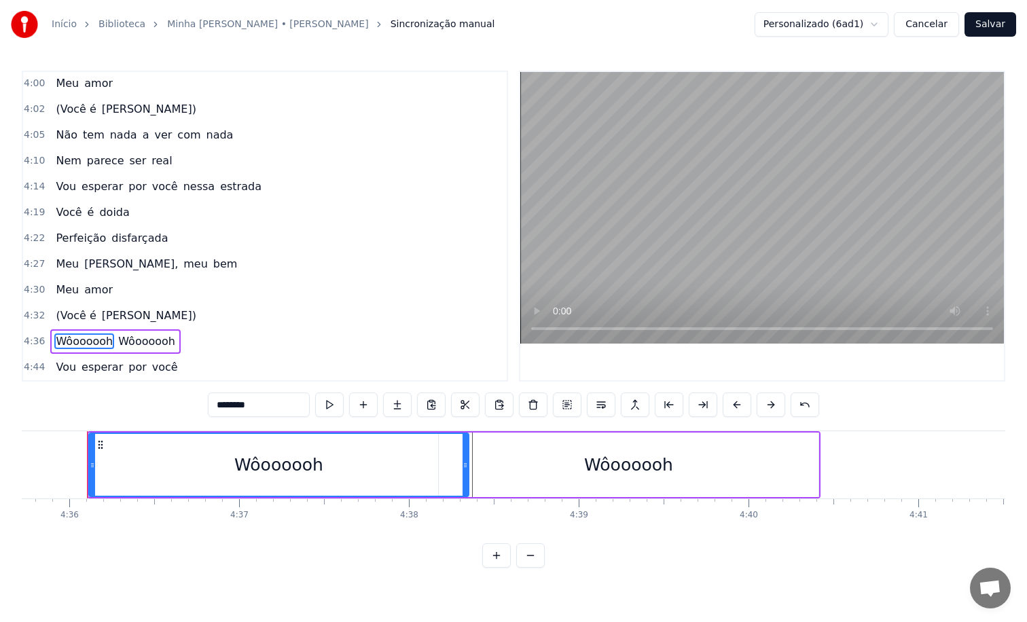
scroll to position [0, 46819]
click at [326, 461] on div "Wôoooooh" at bounding box center [281, 465] width 378 height 62
click at [321, 463] on div "Wôoooooh" at bounding box center [281, 465] width 89 height 26
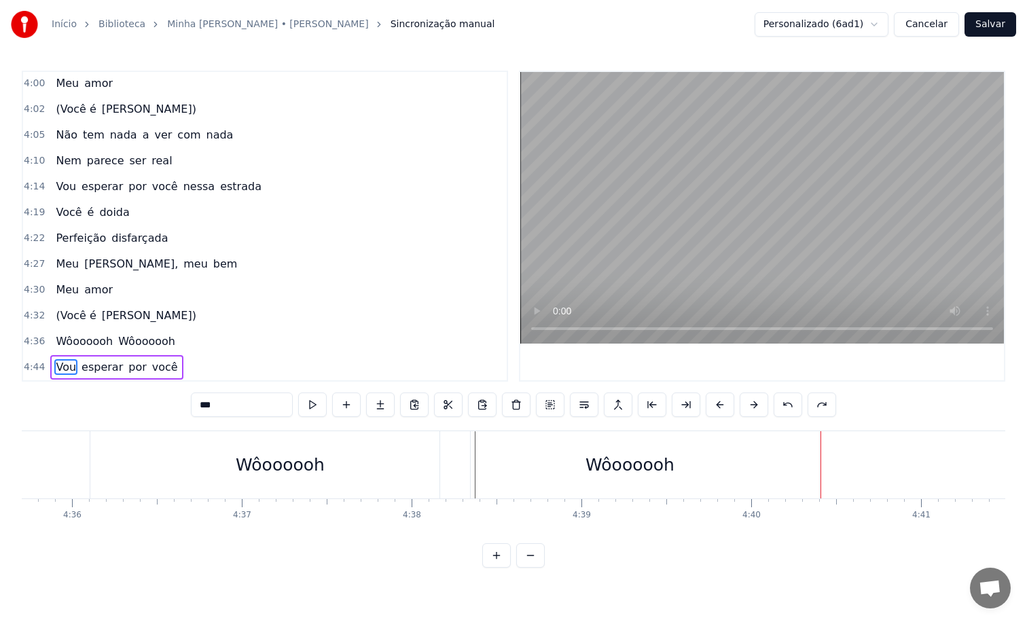
click at [84, 336] on span "Wôoooooh" at bounding box center [84, 342] width 60 height 16
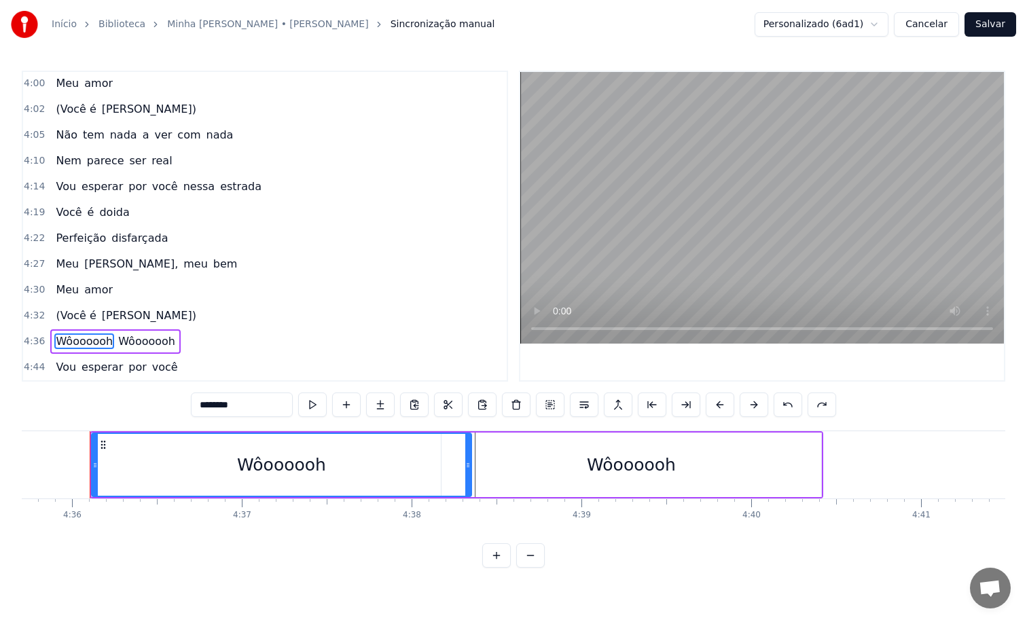
click at [105, 340] on span "Wôoooooh" at bounding box center [84, 342] width 60 height 16
click at [255, 410] on input "********" at bounding box center [242, 405] width 102 height 24
click at [562, 478] on div "Wôoooooh" at bounding box center [632, 465] width 380 height 65
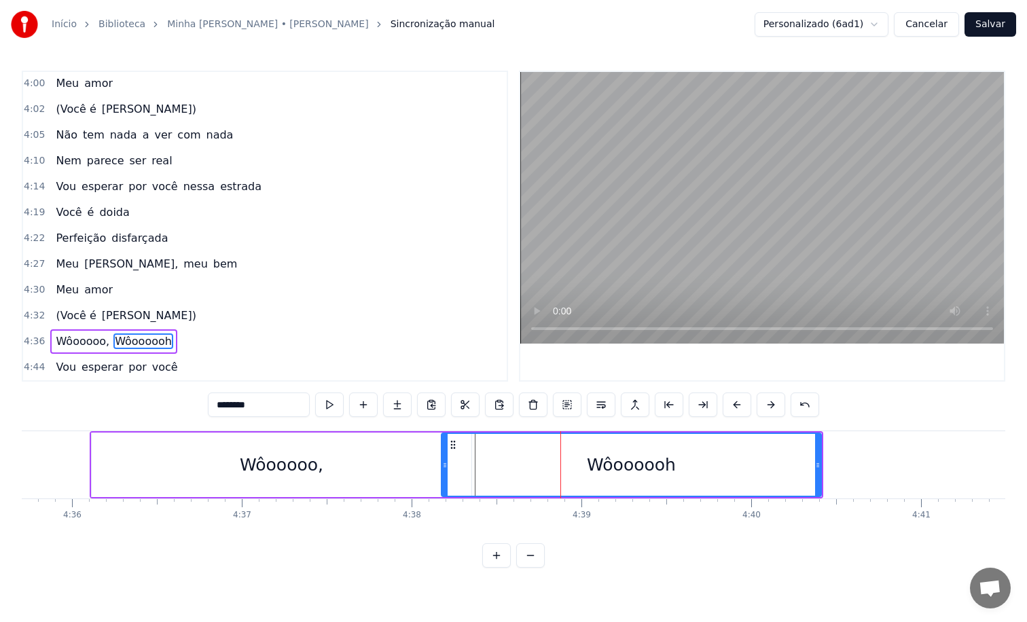
click at [610, 463] on div "Wôoooooh" at bounding box center [631, 465] width 89 height 26
drag, startPoint x: 226, startPoint y: 407, endPoint x: 166, endPoint y: 404, distance: 59.8
click at [167, 404] on div "0:19 Quem disse 0:23 Que o mar é o mais bonito que há 0:27 Que o azul do céu é …" at bounding box center [514, 319] width 984 height 497
drag, startPoint x: 264, startPoint y: 405, endPoint x: 223, endPoint y: 406, distance: 41.5
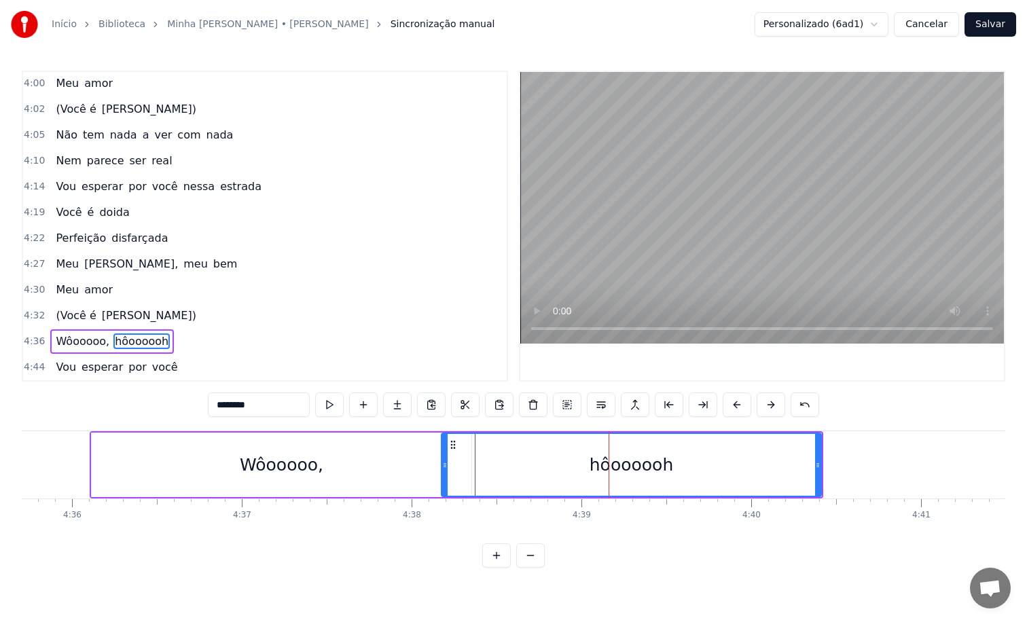
click at [223, 406] on input "********" at bounding box center [259, 405] width 102 height 24
type input "*******"
click at [257, 336] on div "4:36 Wôooooo, huummm!" at bounding box center [265, 342] width 484 height 26
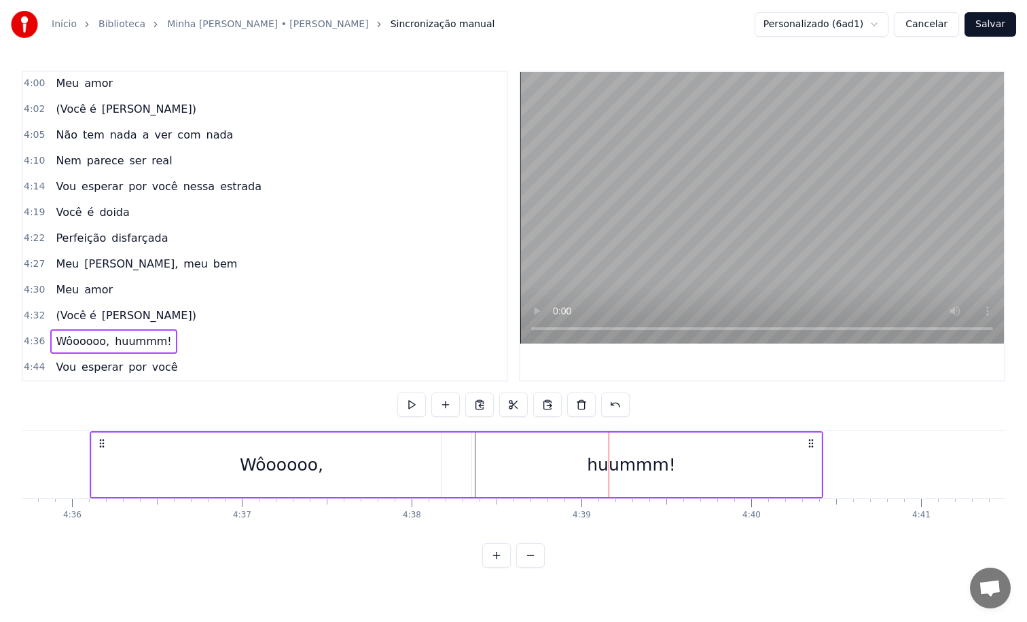
click at [103, 416] on div "0:19 Quem disse 0:23 Que o mar é o mais bonito que há 0:27 Que o azul do céu é …" at bounding box center [514, 319] width 984 height 497
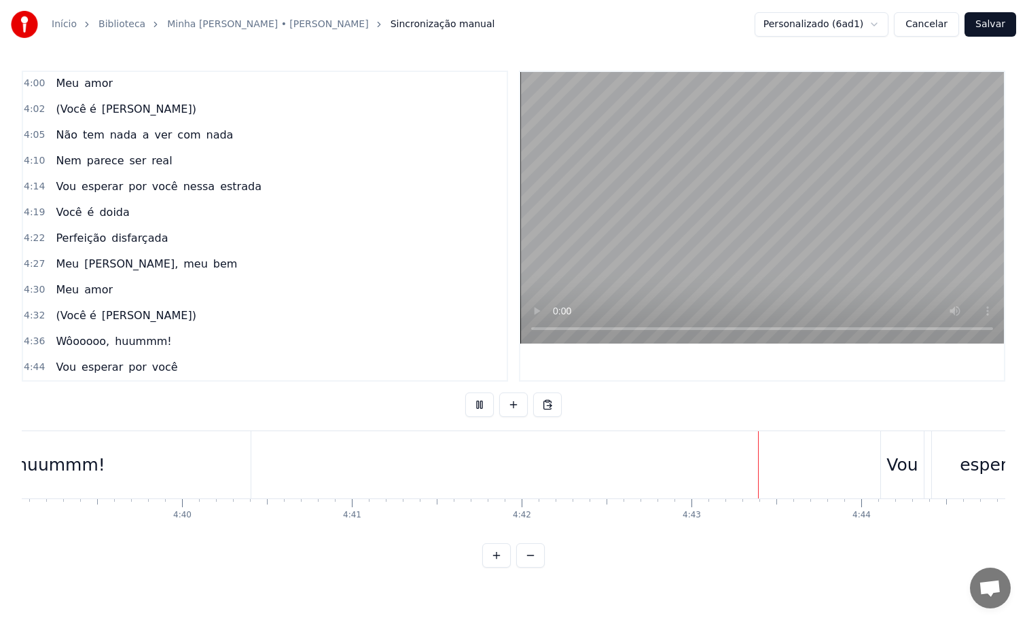
scroll to position [0, 47382]
click at [238, 465] on div "huummm!" at bounding box center [67, 464] width 380 height 67
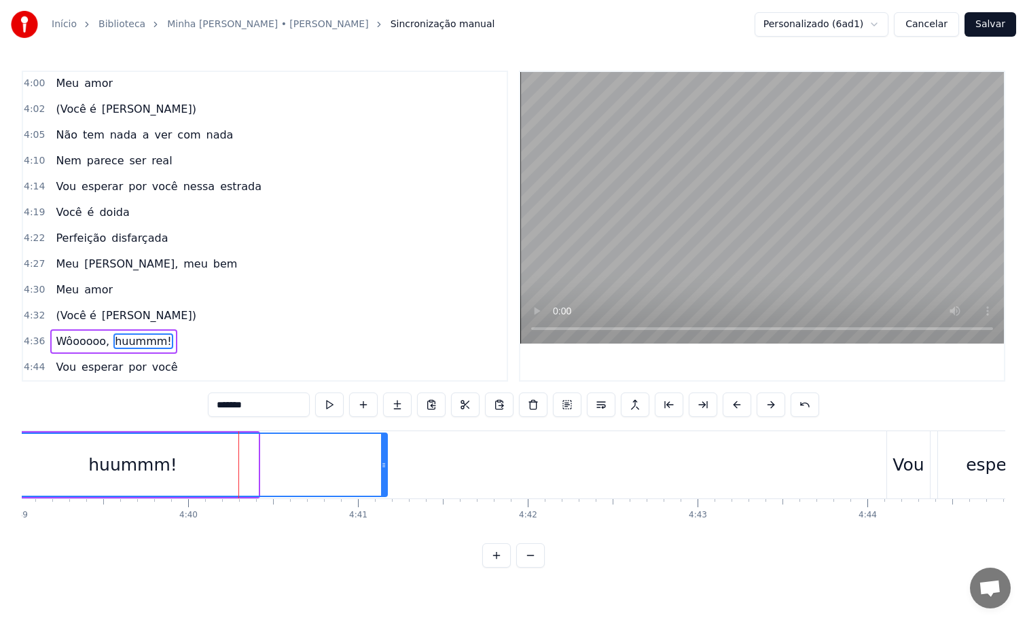
drag, startPoint x: 255, startPoint y: 464, endPoint x: 389, endPoint y: 464, distance: 134.5
click at [387, 464] on icon at bounding box center [383, 465] width 5 height 11
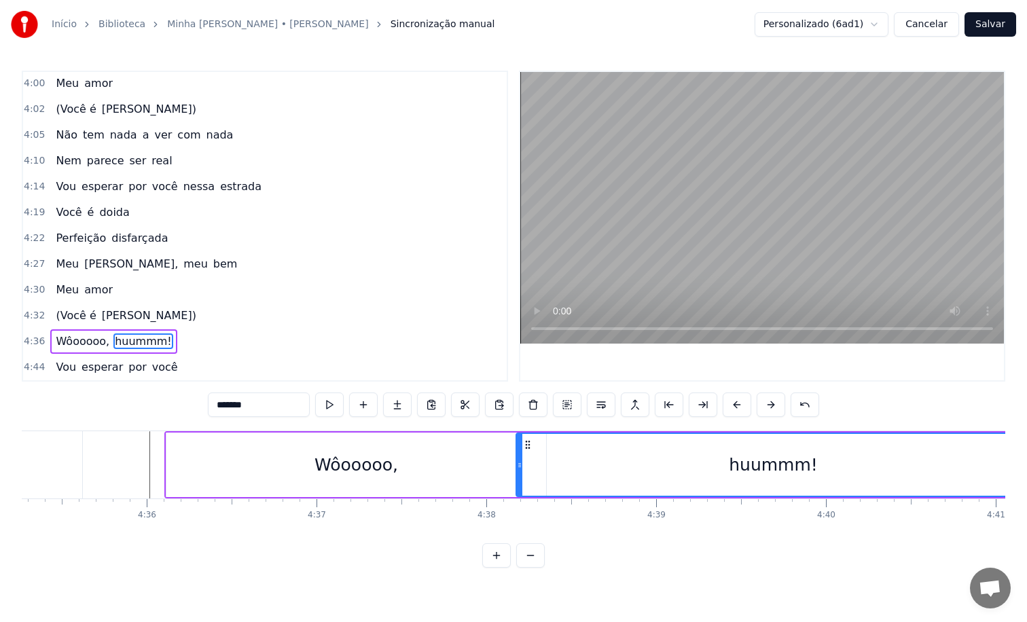
scroll to position [0, 46740]
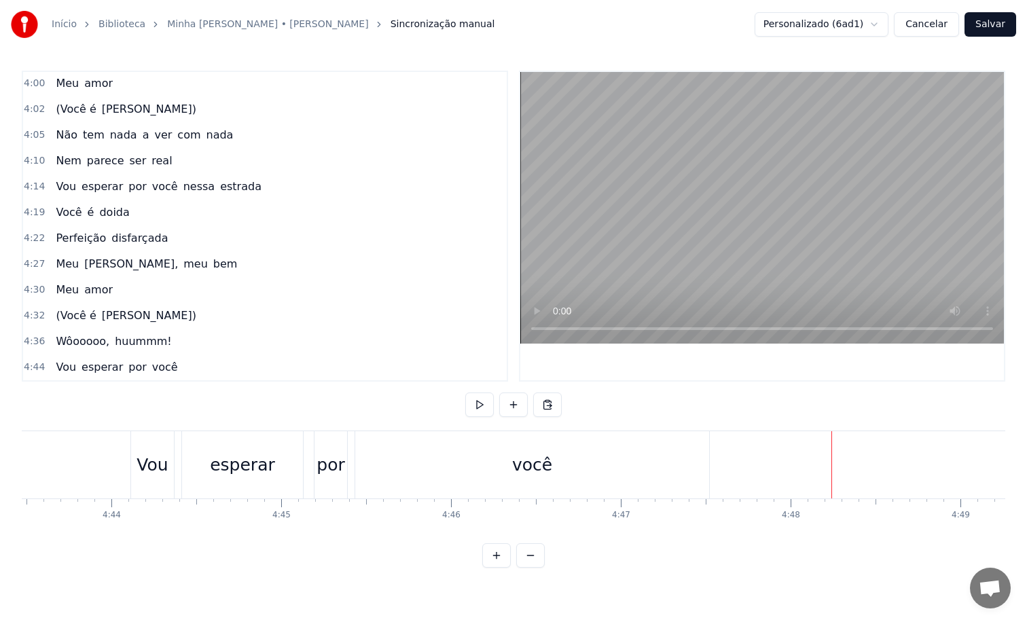
scroll to position [0, 48112]
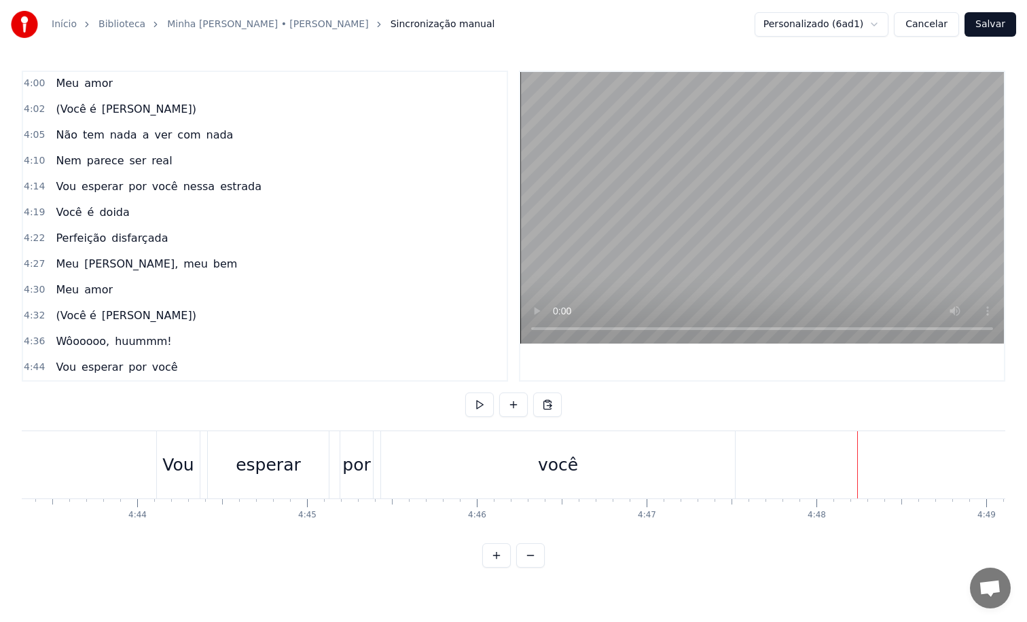
click at [988, 24] on button "Salvar" at bounding box center [991, 24] width 52 height 24
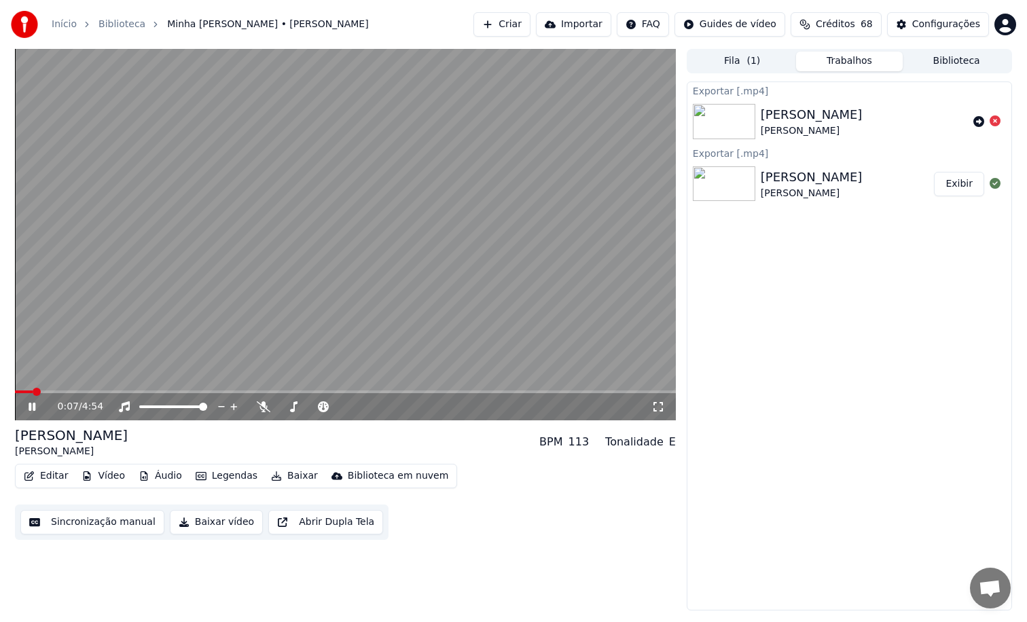
click at [48, 480] on button "Editar" at bounding box center [45, 476] width 55 height 19
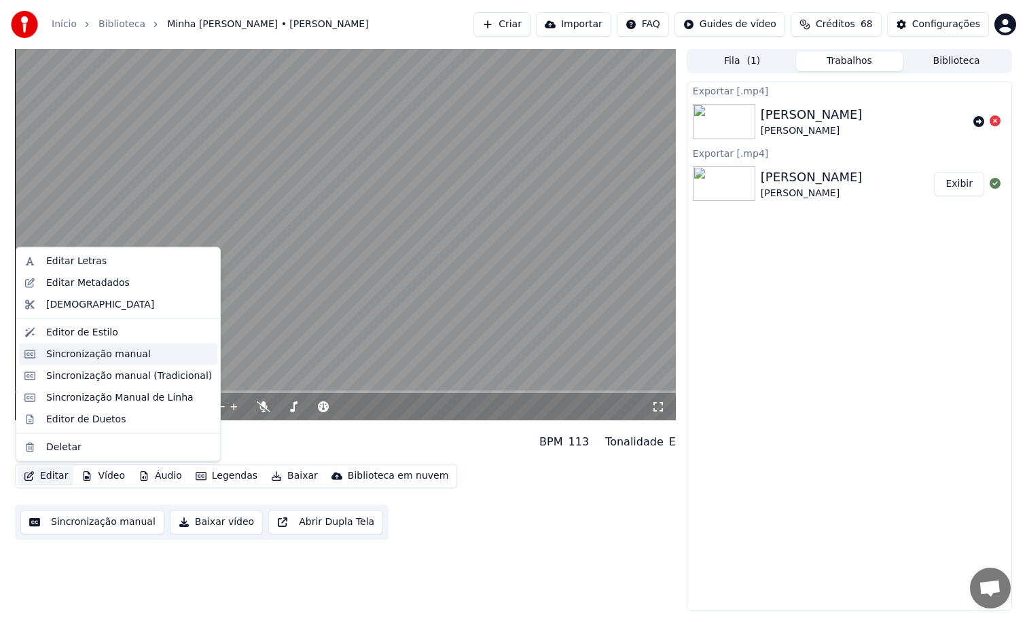
click at [96, 360] on div "Sincronização manual" at bounding box center [98, 354] width 105 height 14
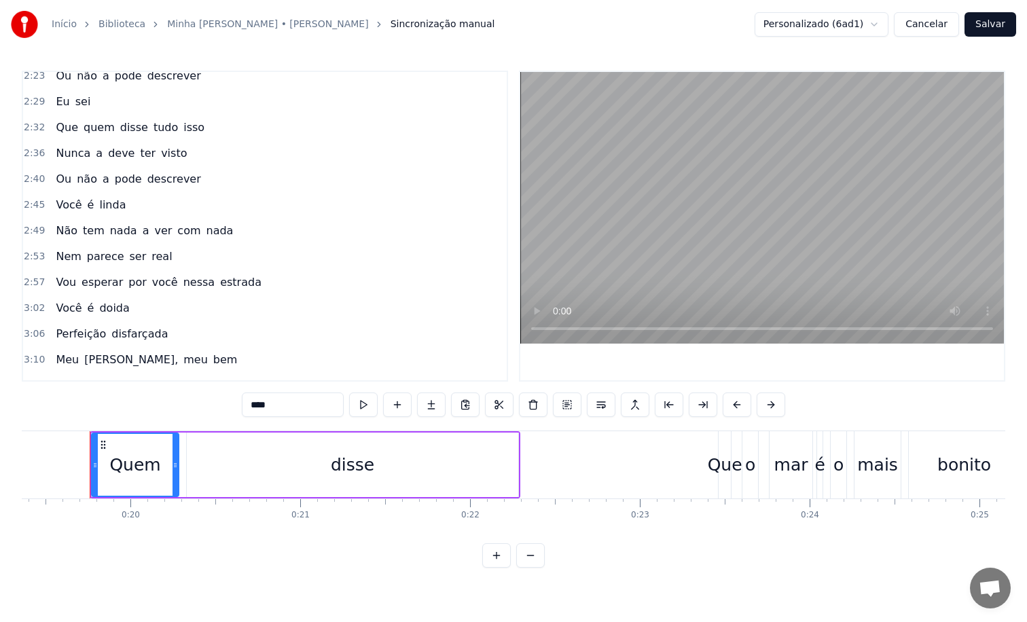
scroll to position [1240, 0]
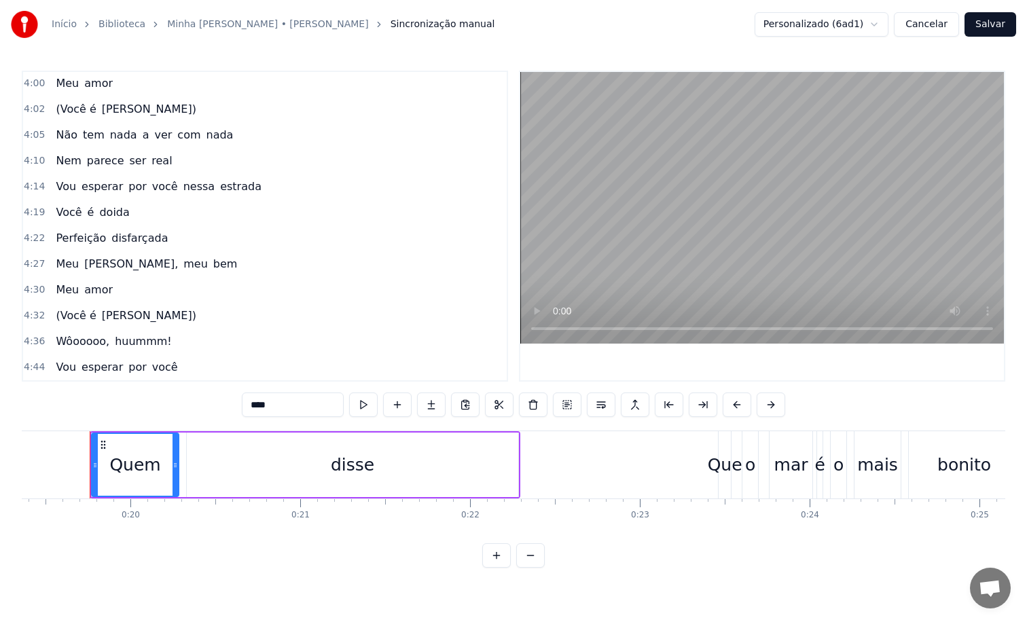
click at [128, 349] on span "huummm!" at bounding box center [143, 342] width 60 height 16
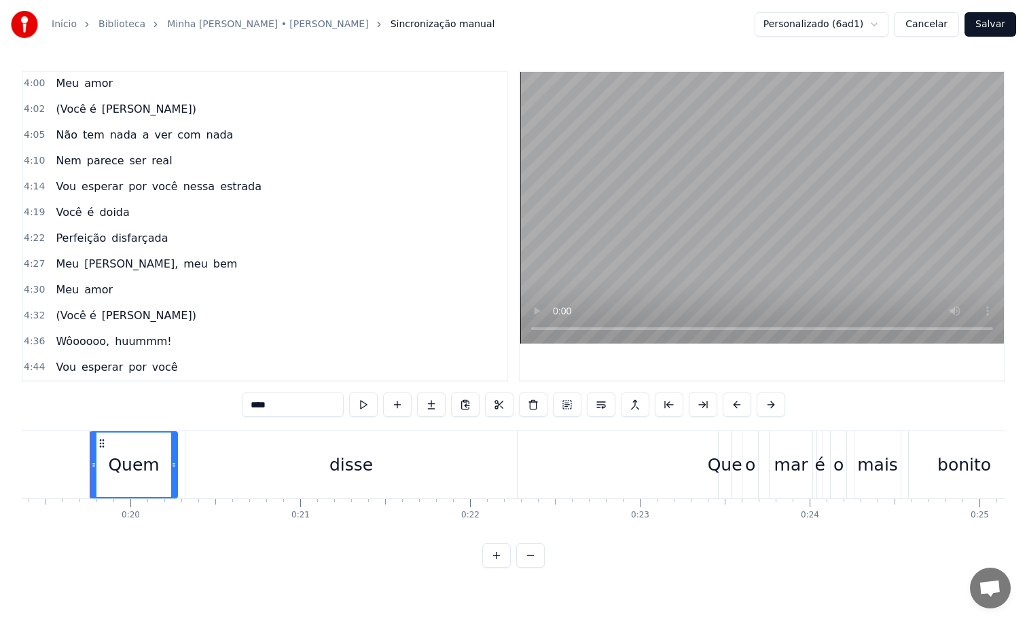
click at [128, 344] on span "huummm!" at bounding box center [143, 342] width 60 height 16
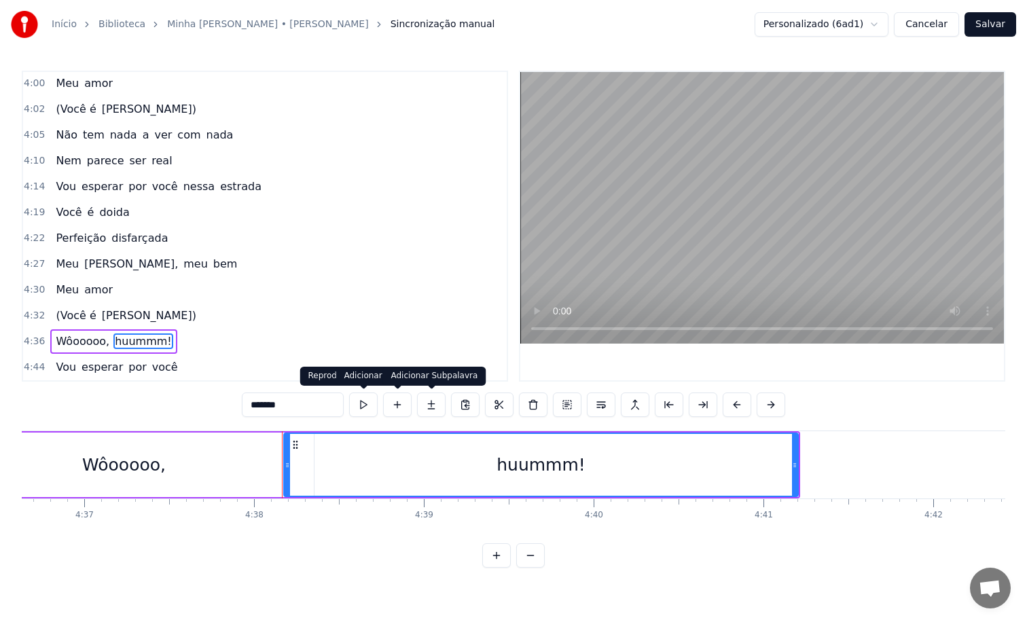
scroll to position [0, 47169]
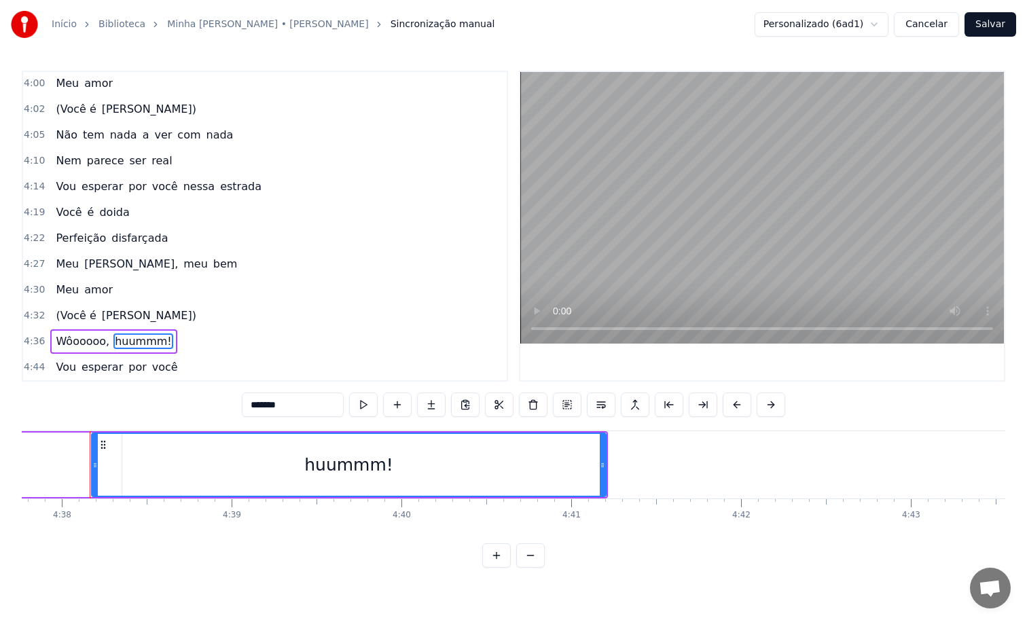
click at [275, 405] on input "*******" at bounding box center [293, 405] width 102 height 24
click at [257, 407] on input "******" at bounding box center [276, 405] width 102 height 24
click at [249, 407] on input "******" at bounding box center [276, 405] width 102 height 24
type input "*******"
click at [931, 21] on button "Cancelar" at bounding box center [926, 24] width 65 height 24
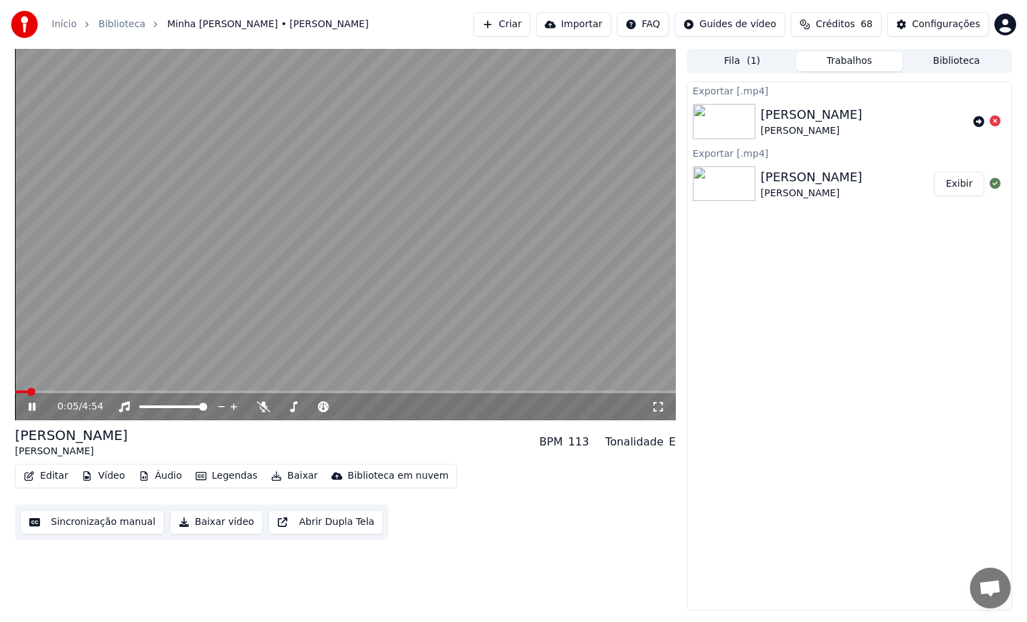
click at [226, 521] on button "Baixar vídeo" at bounding box center [216, 522] width 93 height 24
